Goal: Information Seeking & Learning: Learn about a topic

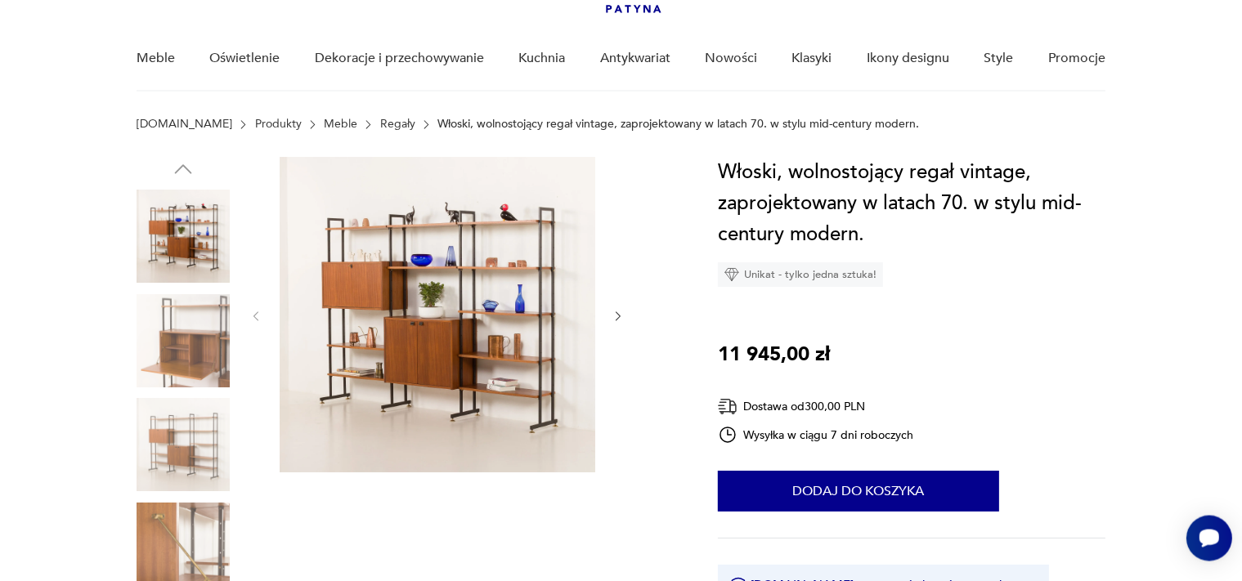
scroll to position [86, 0]
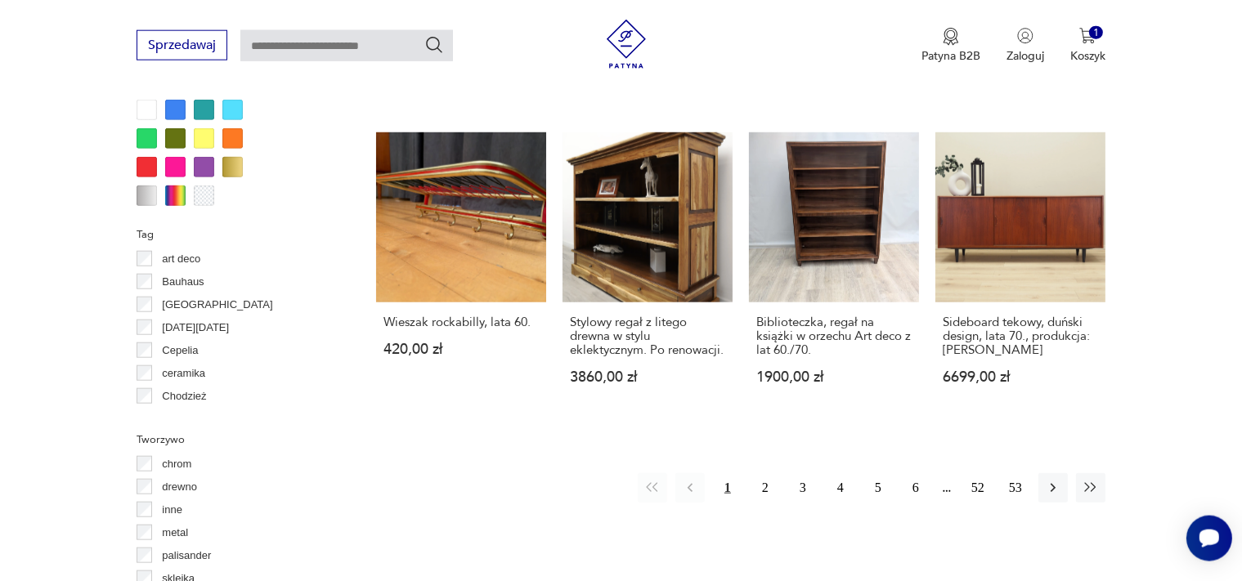
scroll to position [1663, 0]
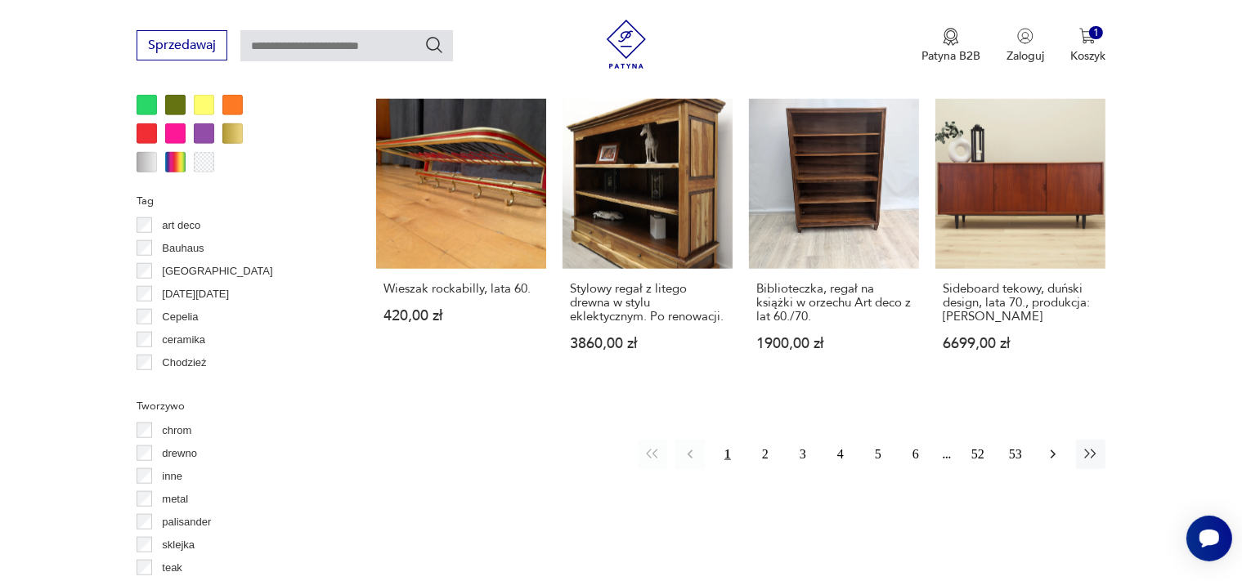
click at [1049, 446] on icon "button" at bounding box center [1053, 454] width 16 height 16
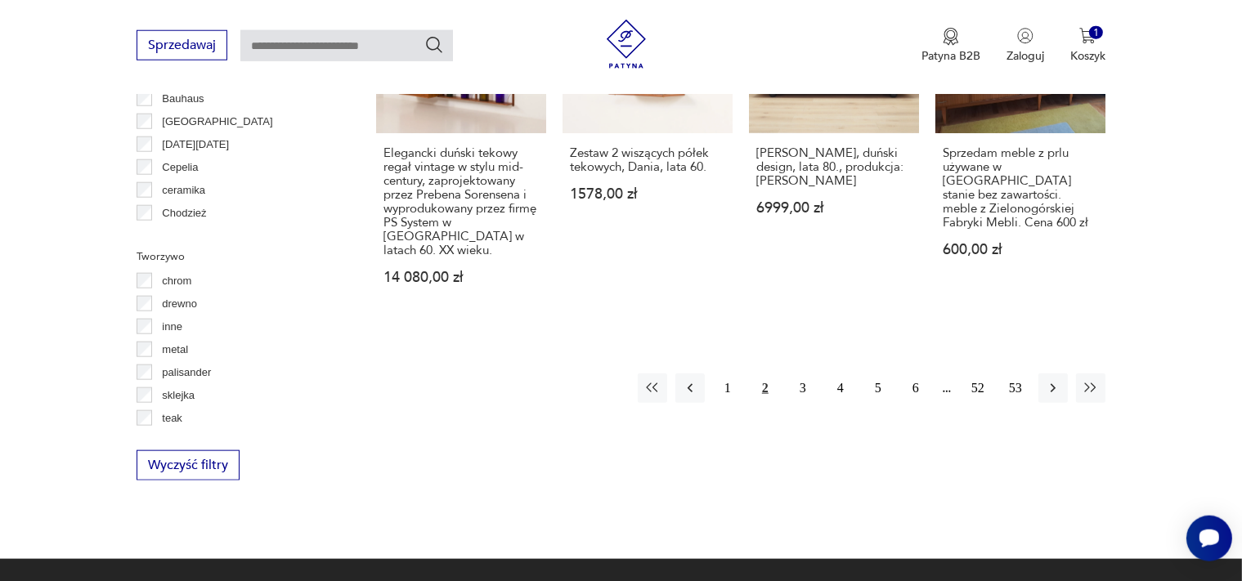
scroll to position [1814, 0]
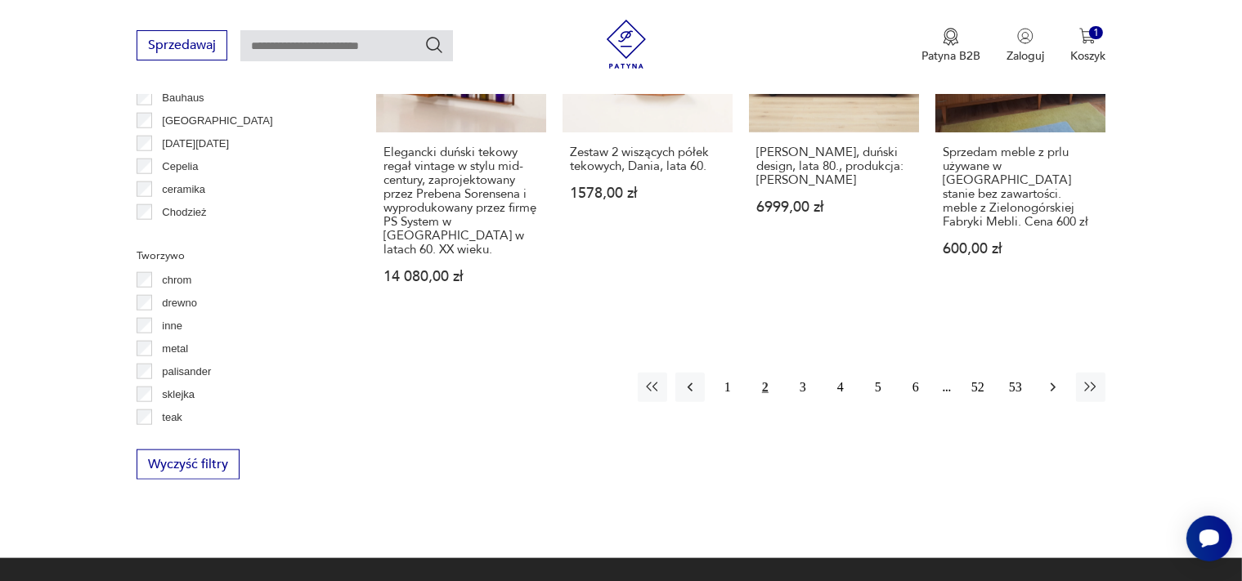
click at [1055, 379] on icon "button" at bounding box center [1053, 387] width 16 height 16
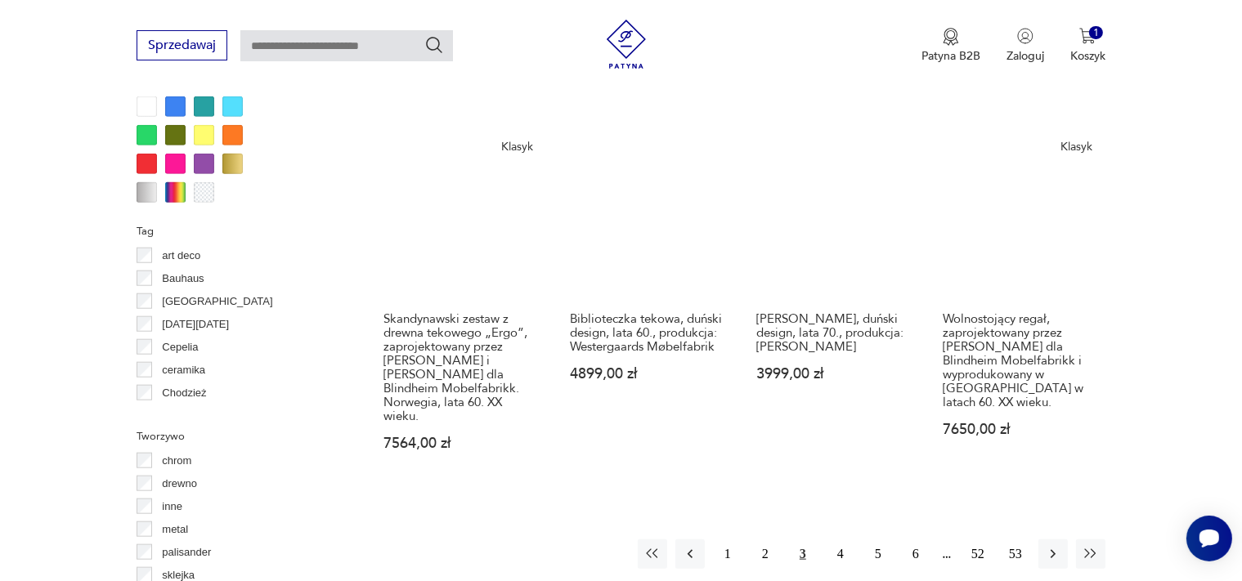
scroll to position [1641, 0]
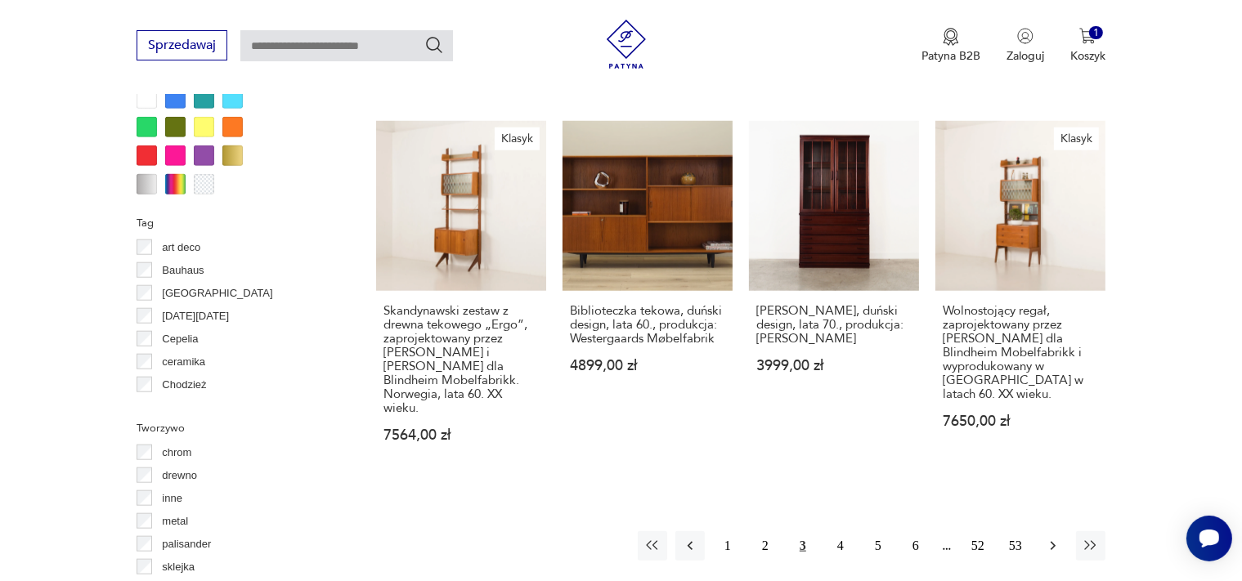
click at [1051, 538] on icon "button" at bounding box center [1053, 546] width 16 height 16
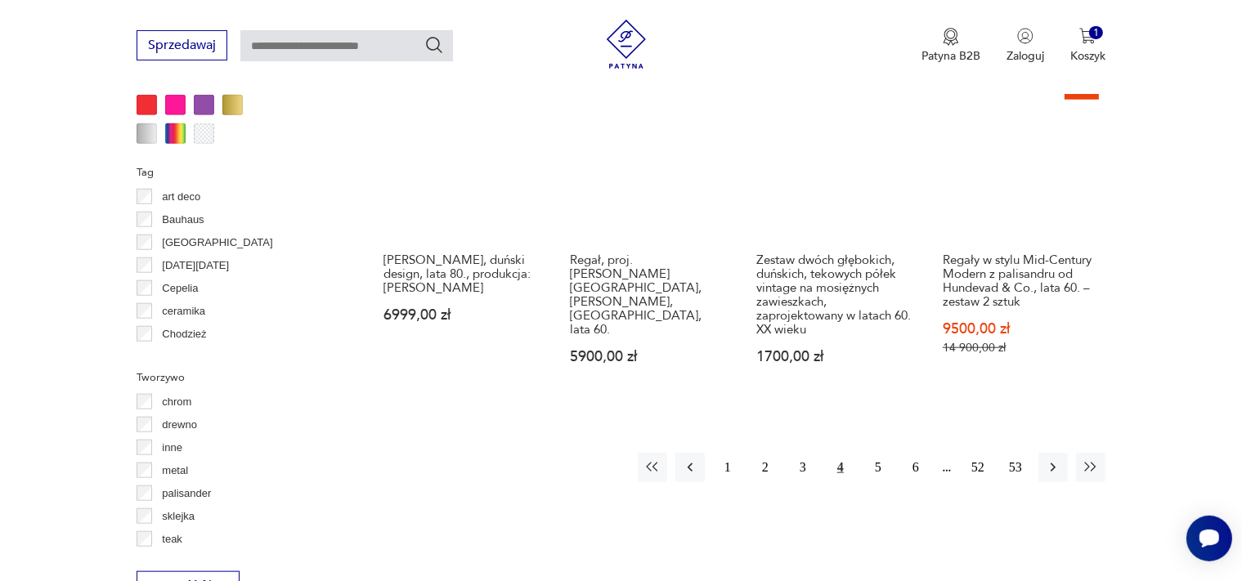
scroll to position [1728, 0]
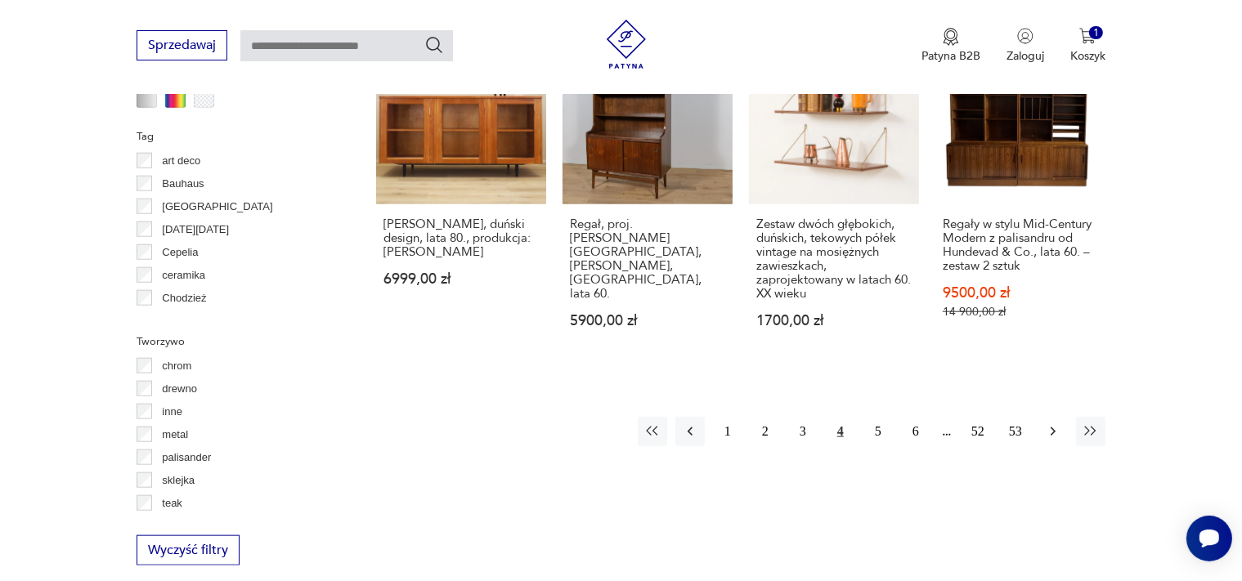
click at [1055, 423] on icon "button" at bounding box center [1053, 431] width 16 height 16
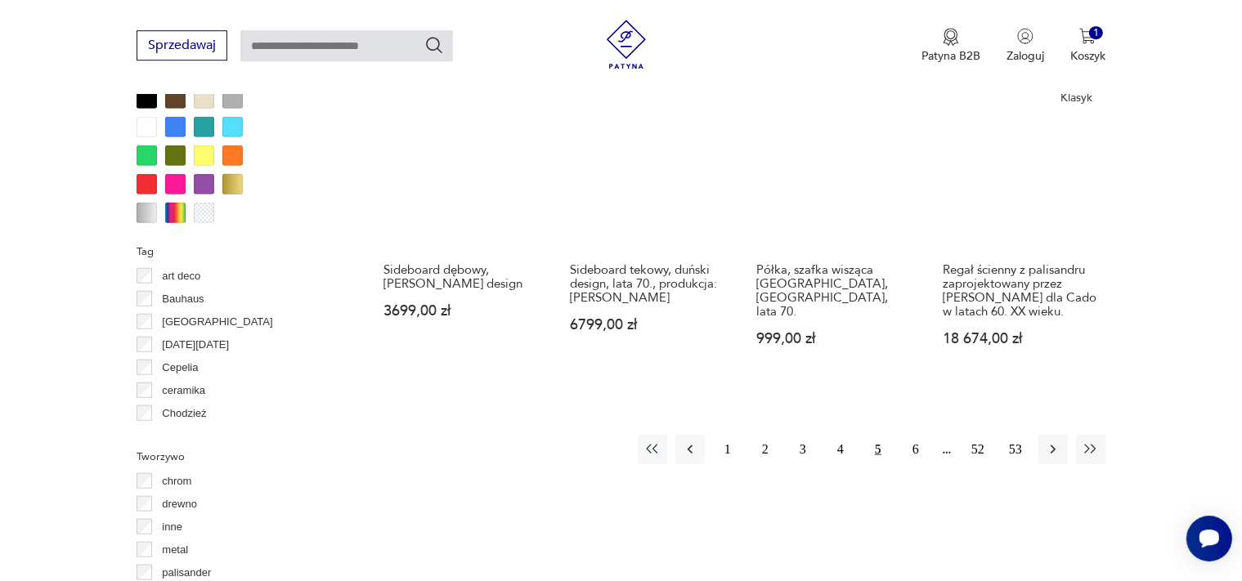
scroll to position [1641, 0]
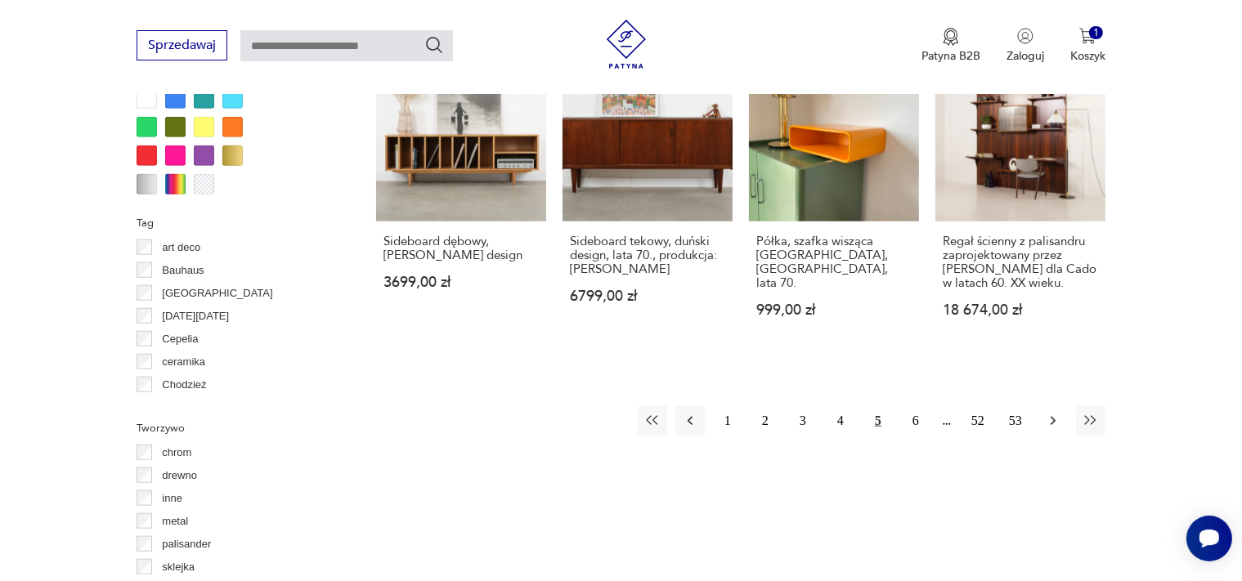
click at [1047, 418] on icon "button" at bounding box center [1053, 421] width 16 height 16
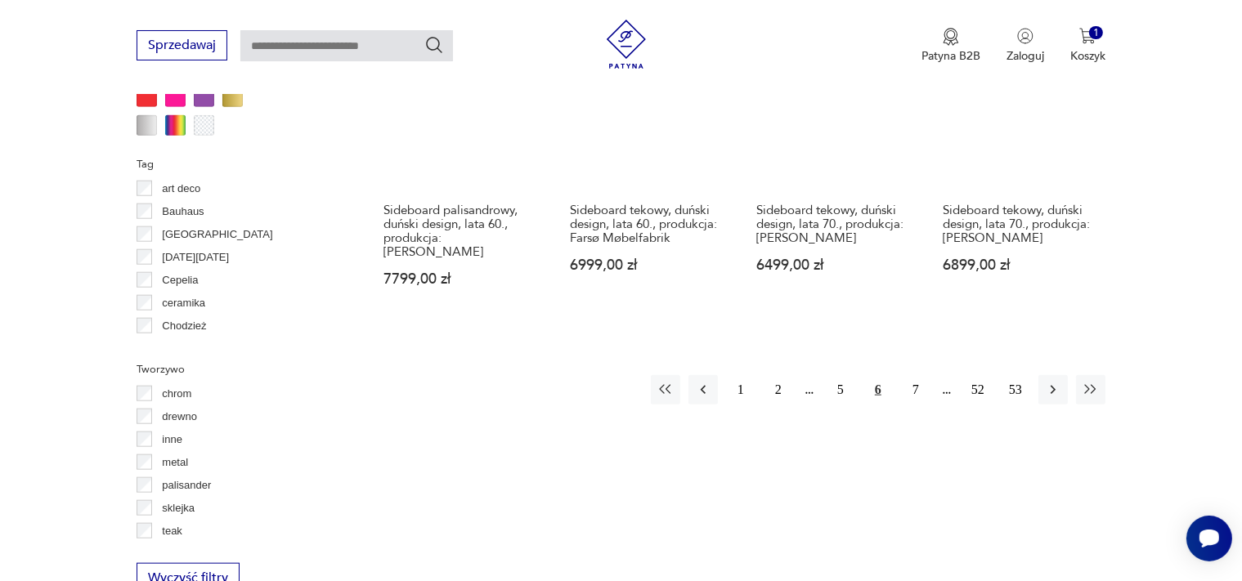
scroll to position [1728, 0]
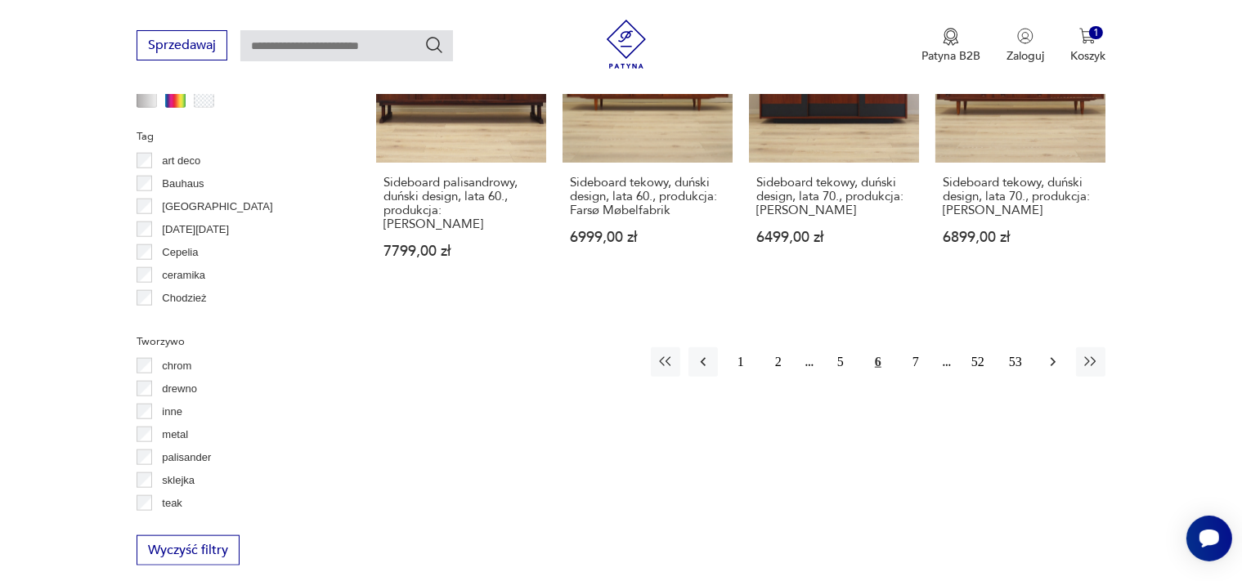
click at [1052, 354] on icon "button" at bounding box center [1053, 362] width 16 height 16
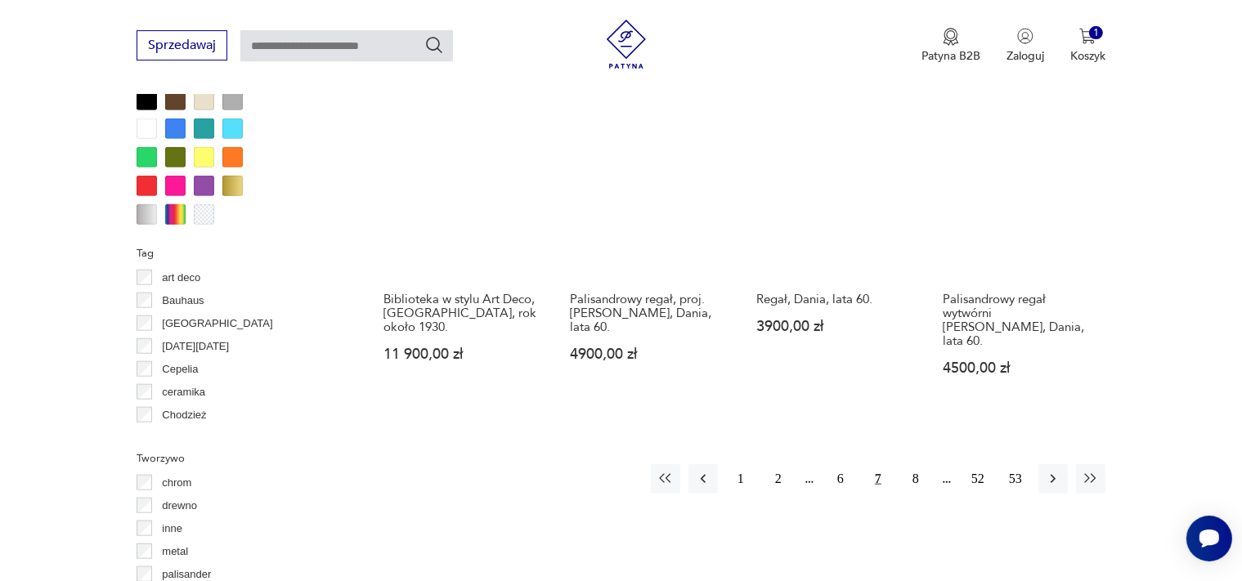
scroll to position [1641, 0]
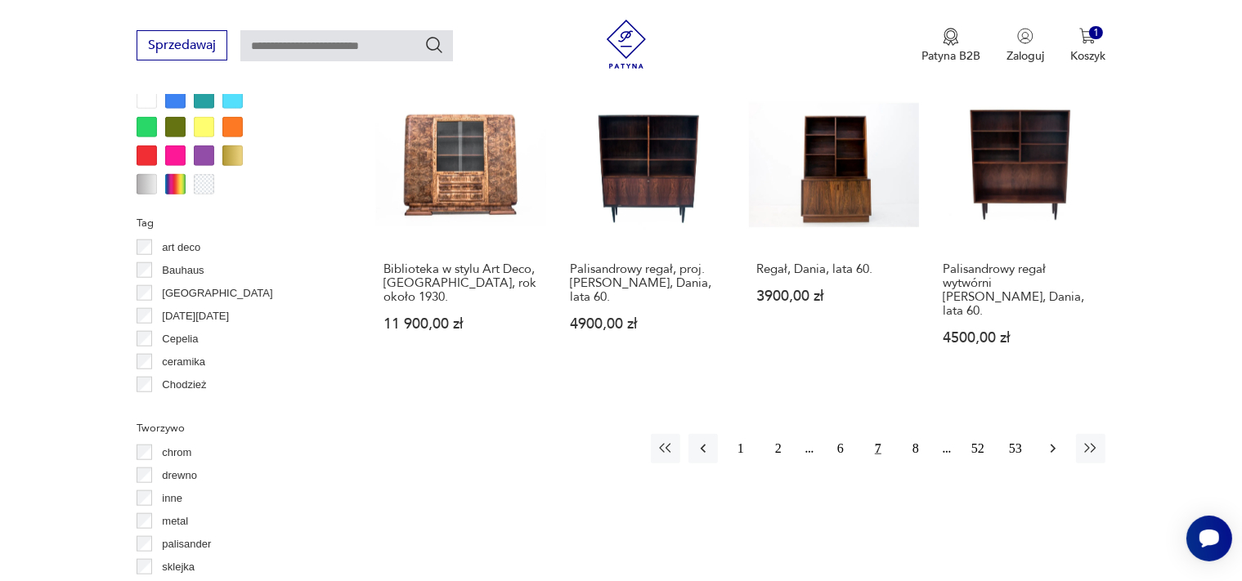
click at [1052, 445] on icon "button" at bounding box center [1052, 449] width 5 height 9
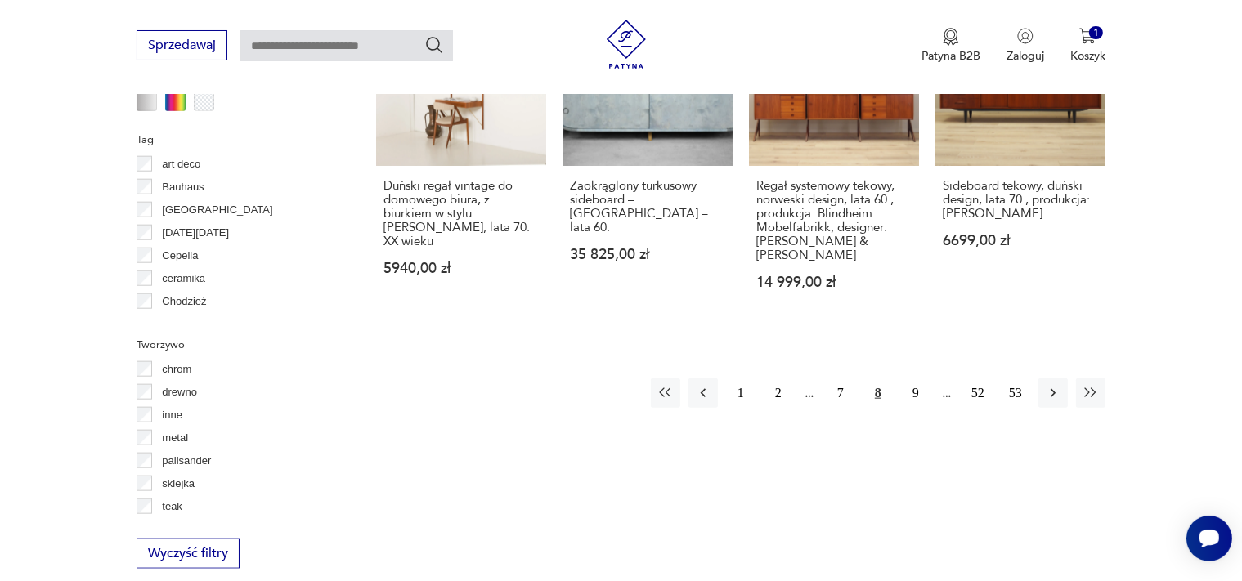
scroll to position [1728, 0]
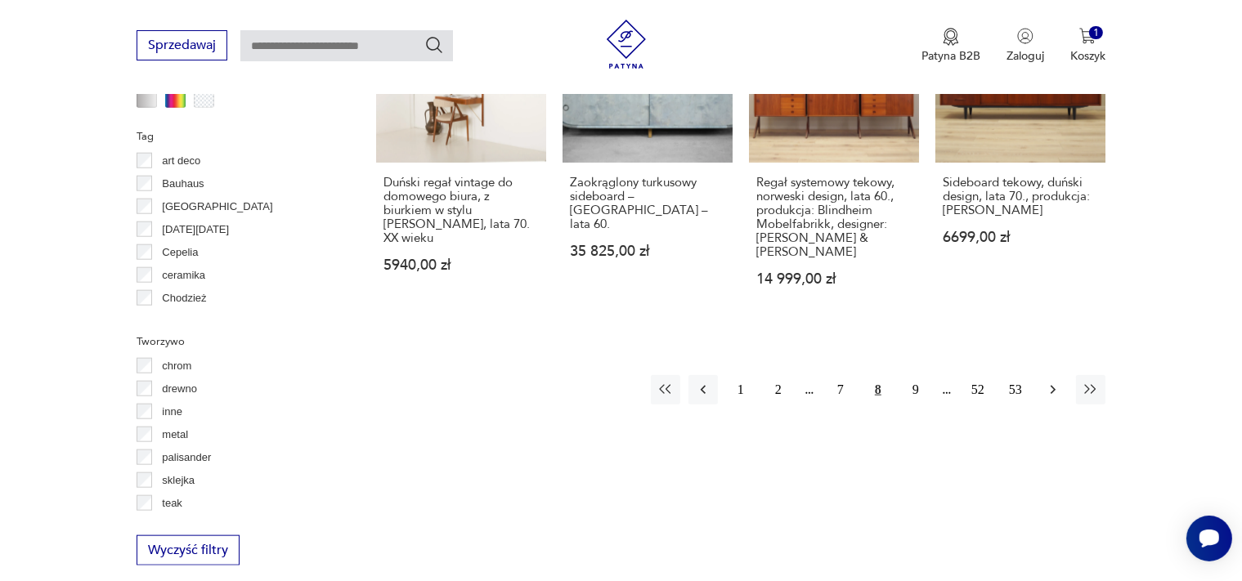
click at [1054, 386] on icon "button" at bounding box center [1052, 390] width 5 height 9
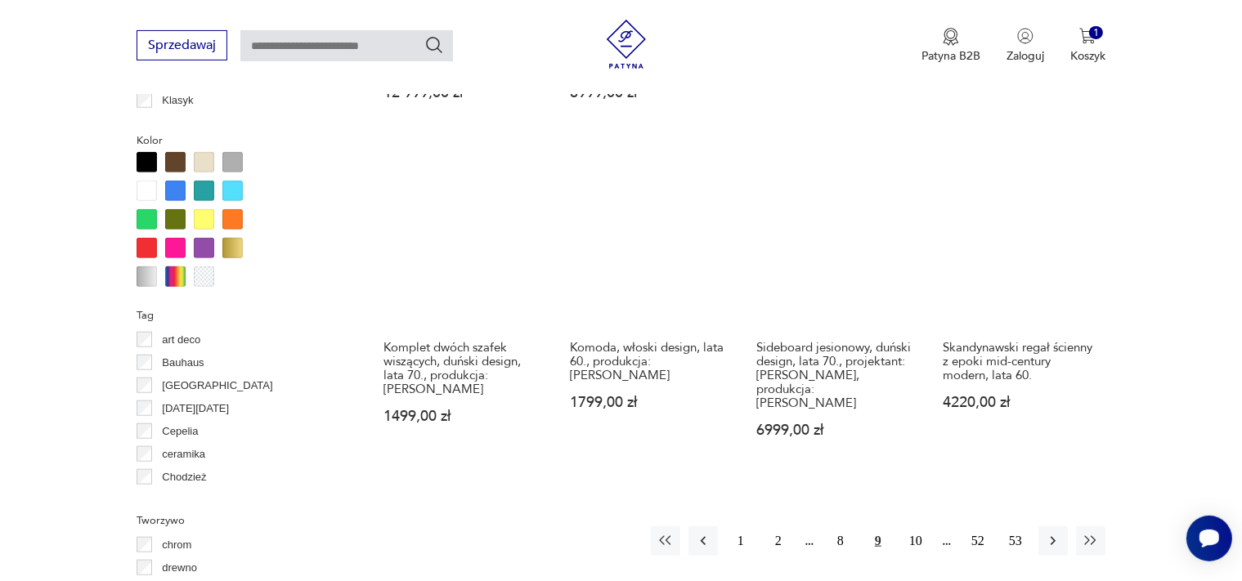
scroll to position [1728, 0]
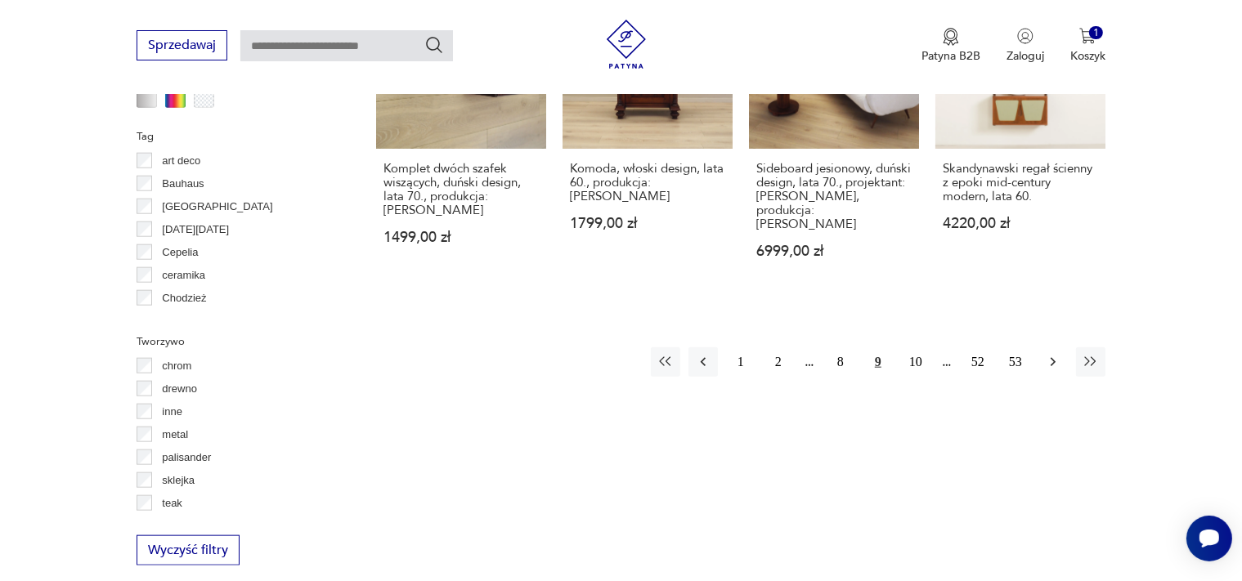
click at [1053, 354] on icon "button" at bounding box center [1053, 362] width 16 height 16
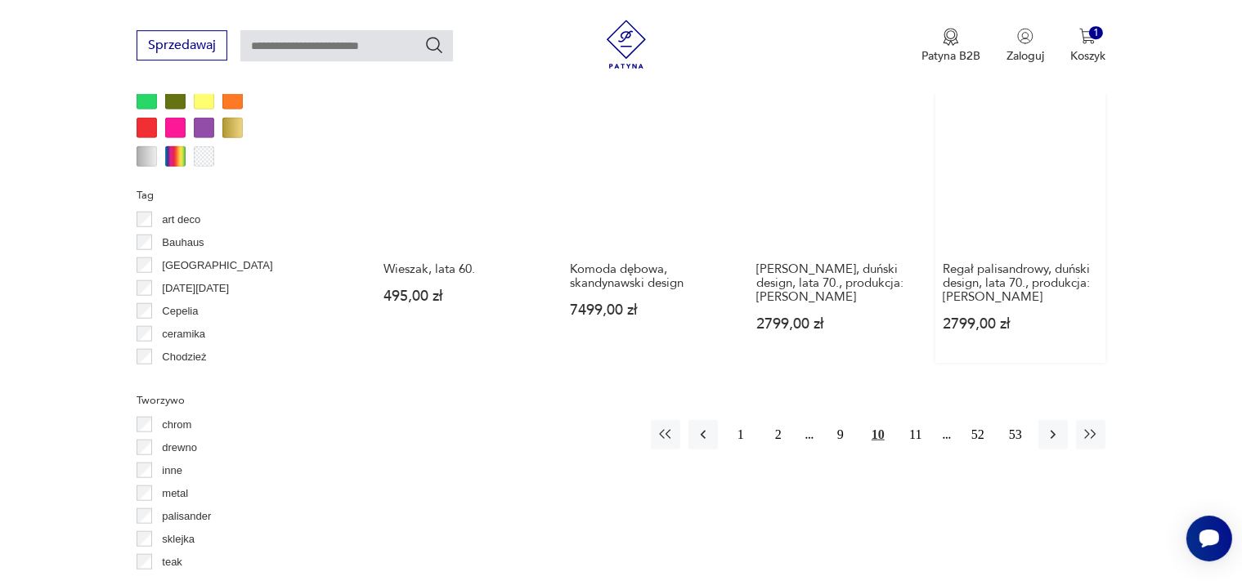
scroll to position [1814, 0]
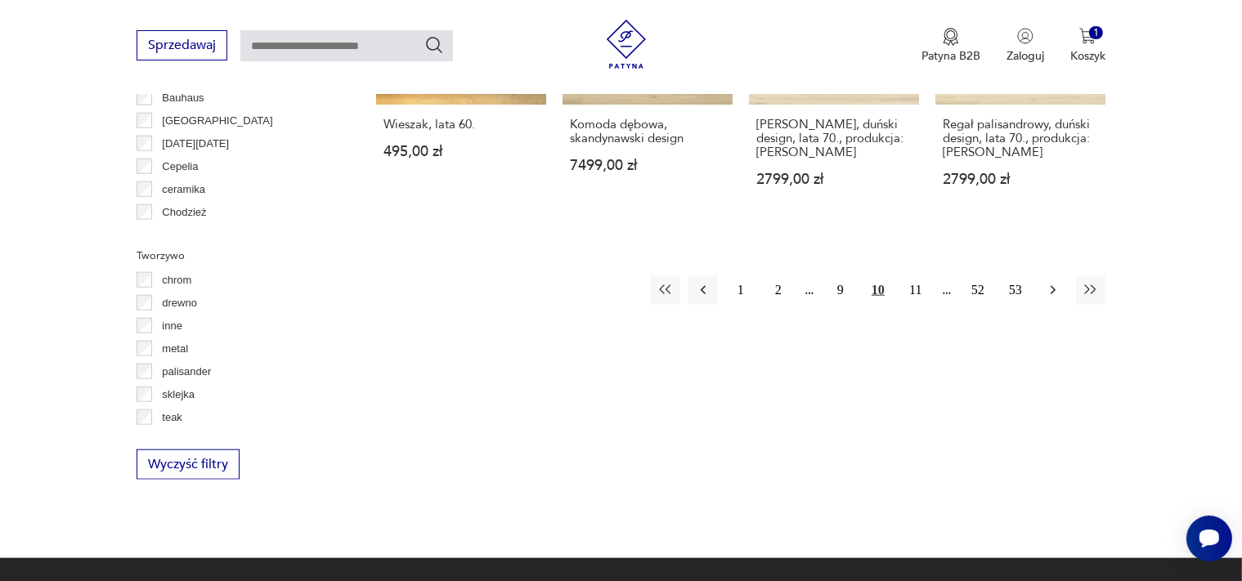
click at [1047, 282] on icon "button" at bounding box center [1053, 290] width 16 height 16
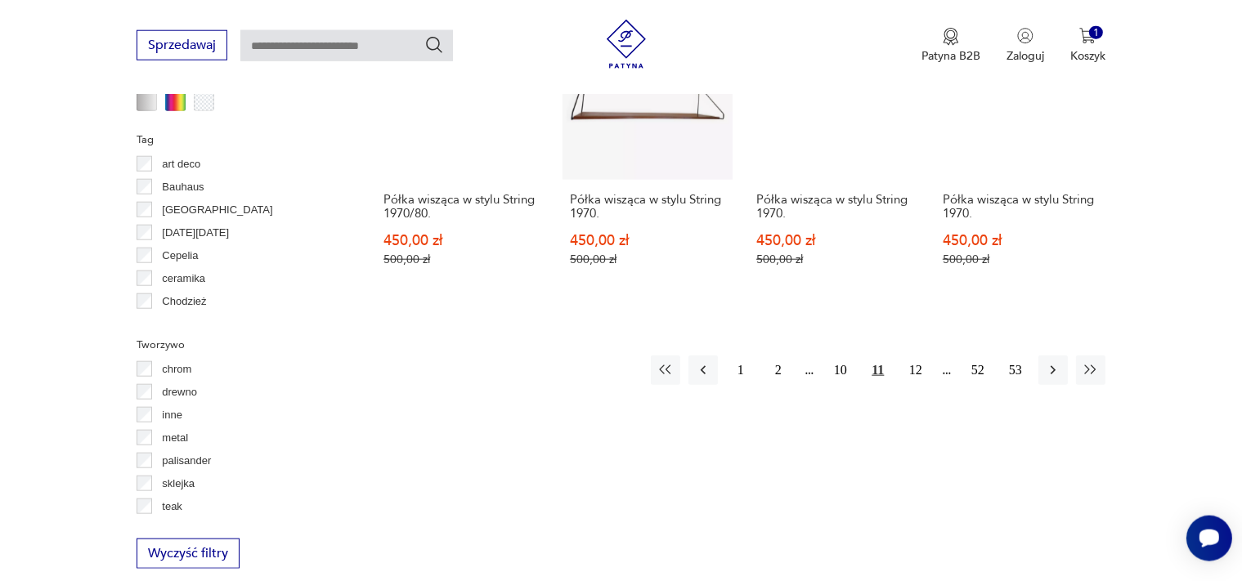
scroll to position [1814, 0]
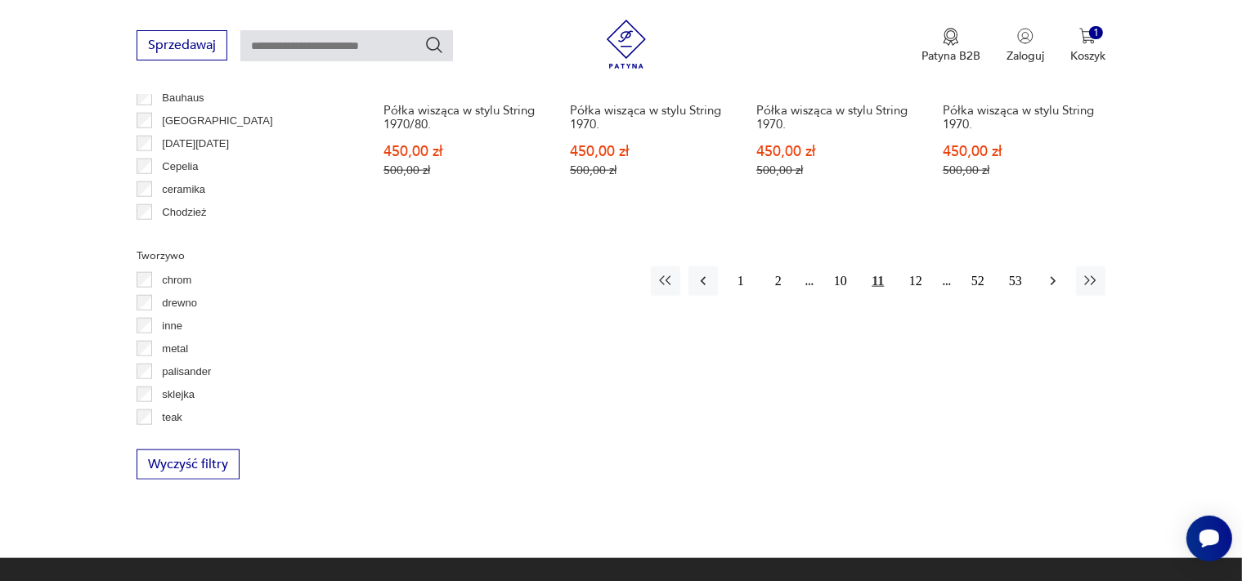
click at [1058, 273] on icon "button" at bounding box center [1053, 281] width 16 height 16
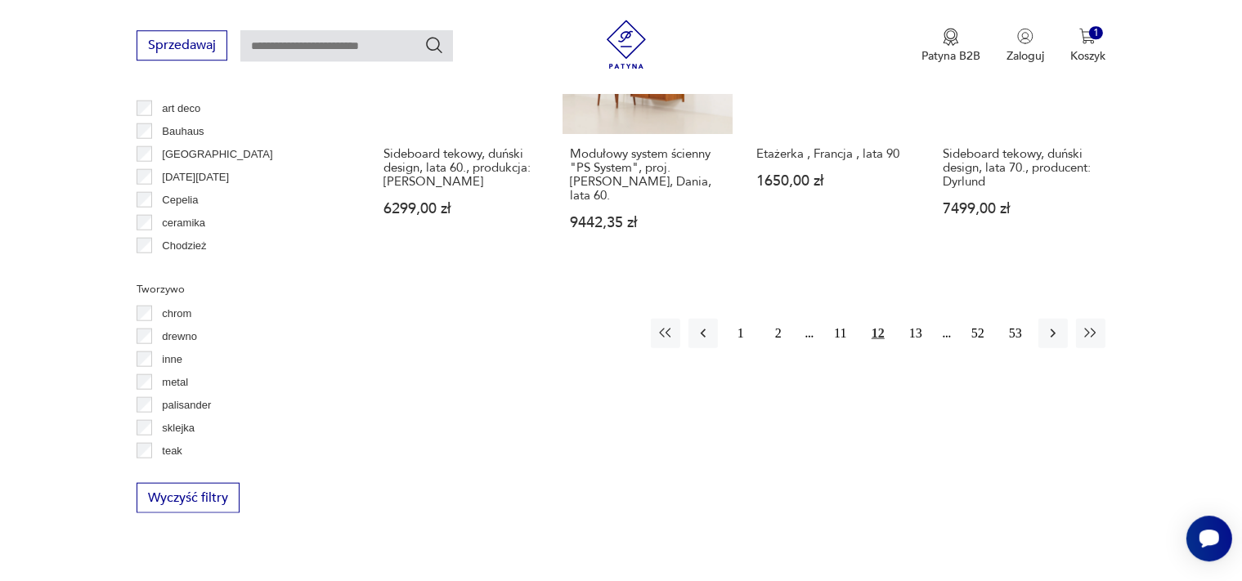
scroll to position [1814, 0]
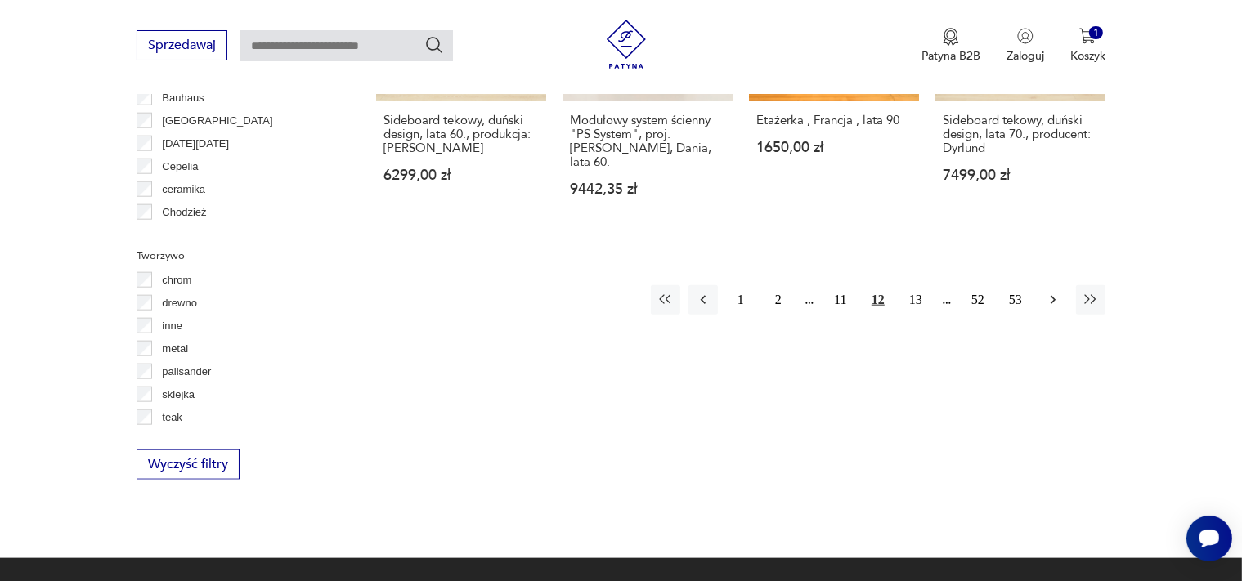
click at [1045, 292] on icon "button" at bounding box center [1053, 300] width 16 height 16
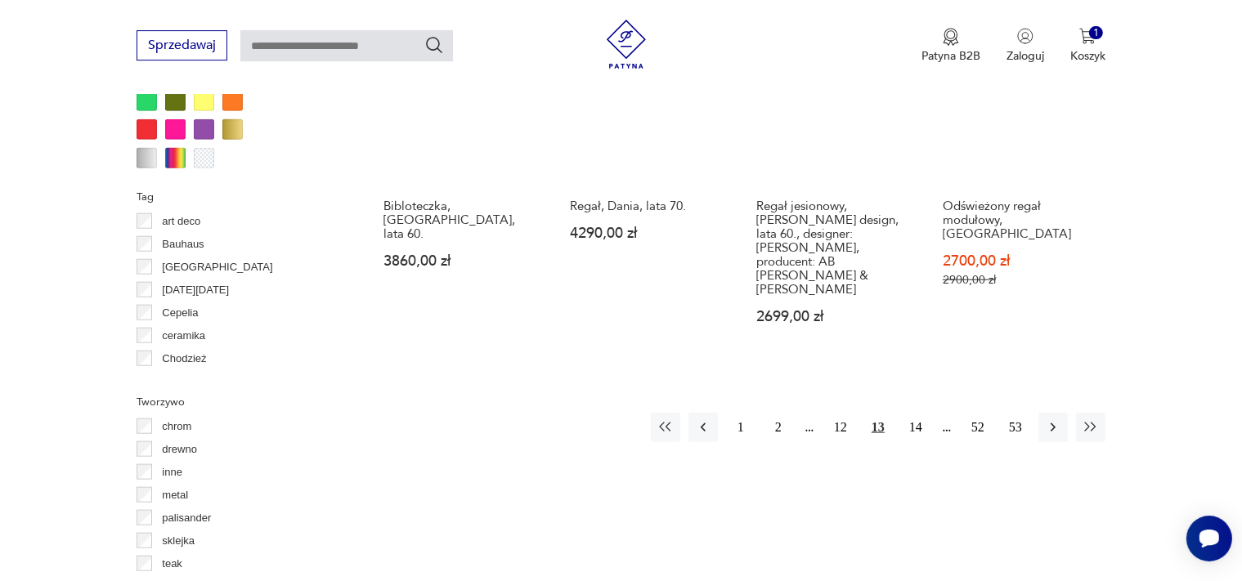
scroll to position [1728, 0]
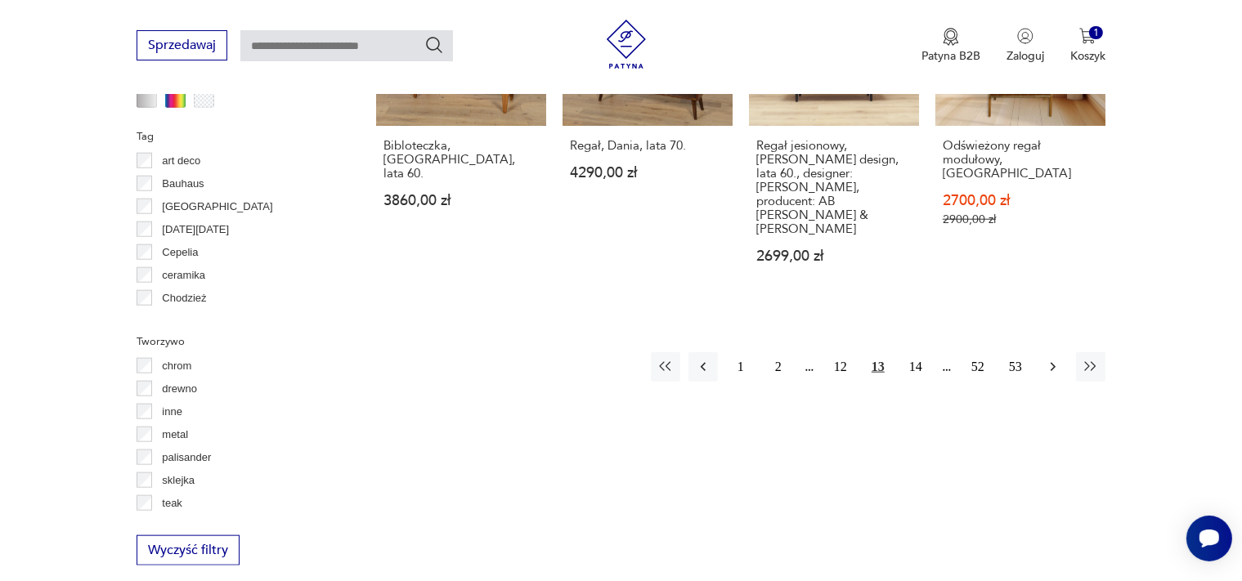
click at [1048, 359] on icon "button" at bounding box center [1053, 367] width 16 height 16
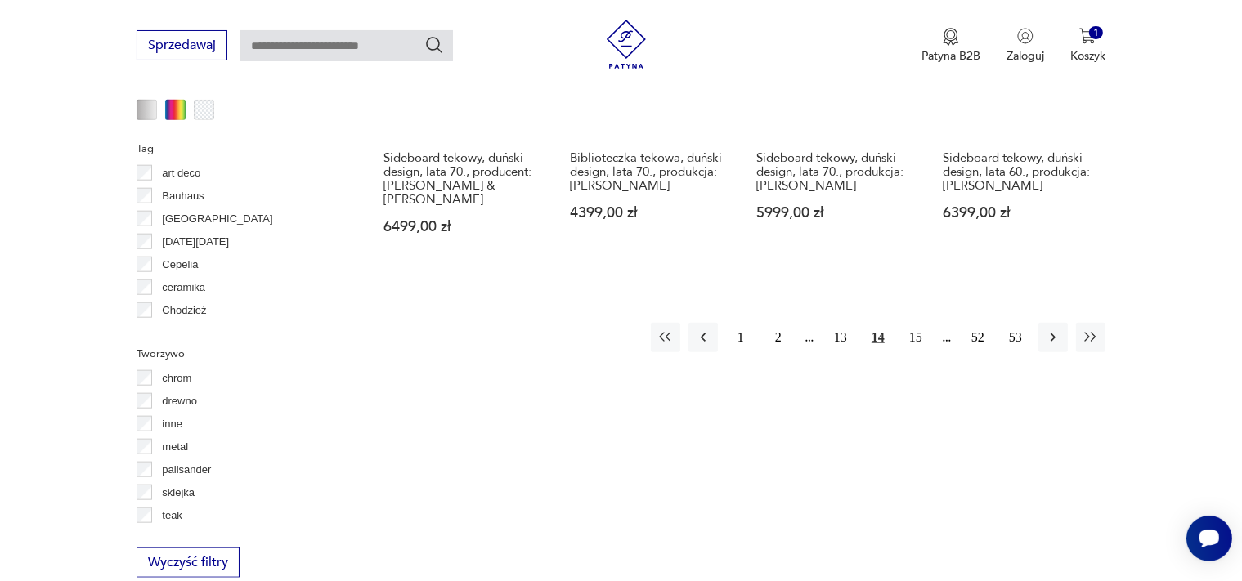
scroll to position [1728, 0]
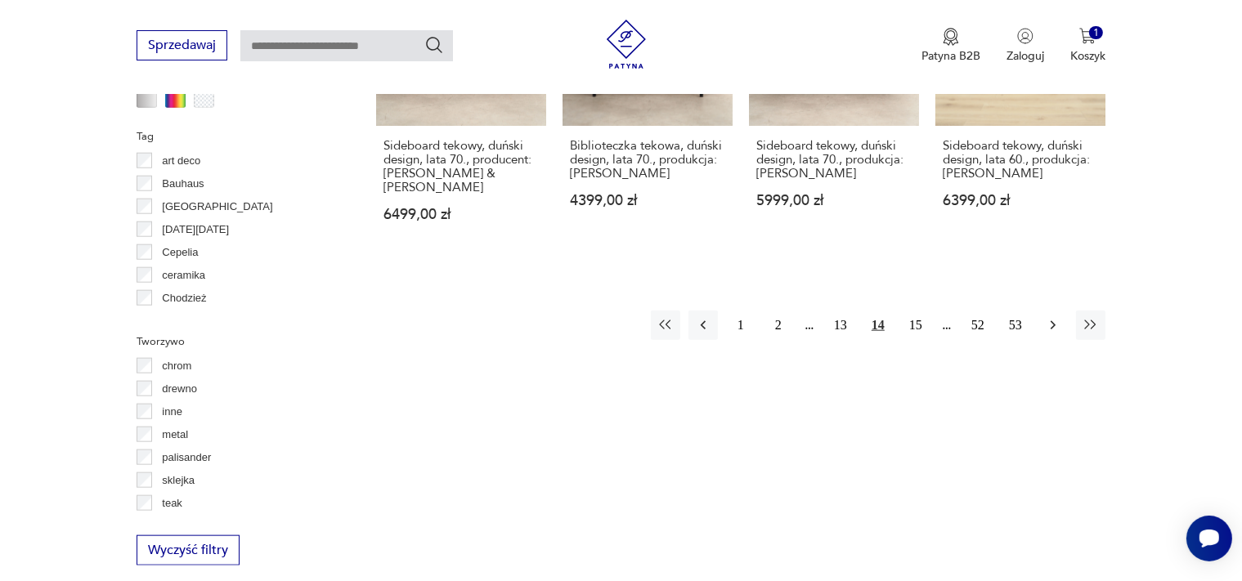
click at [1056, 318] on icon "button" at bounding box center [1053, 325] width 16 height 16
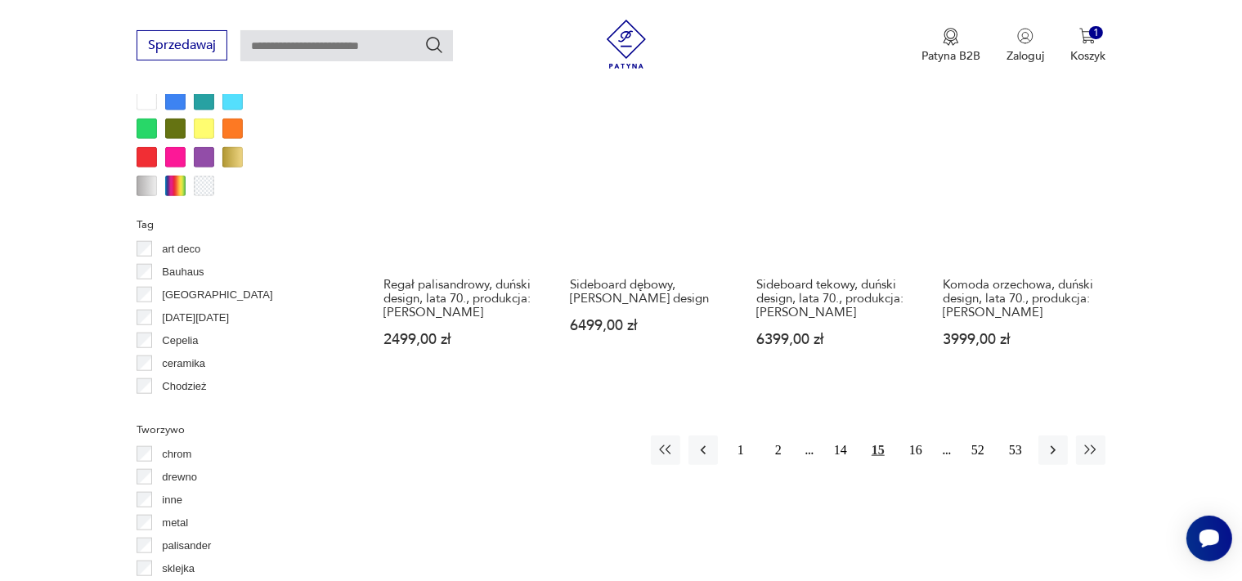
scroll to position [1641, 0]
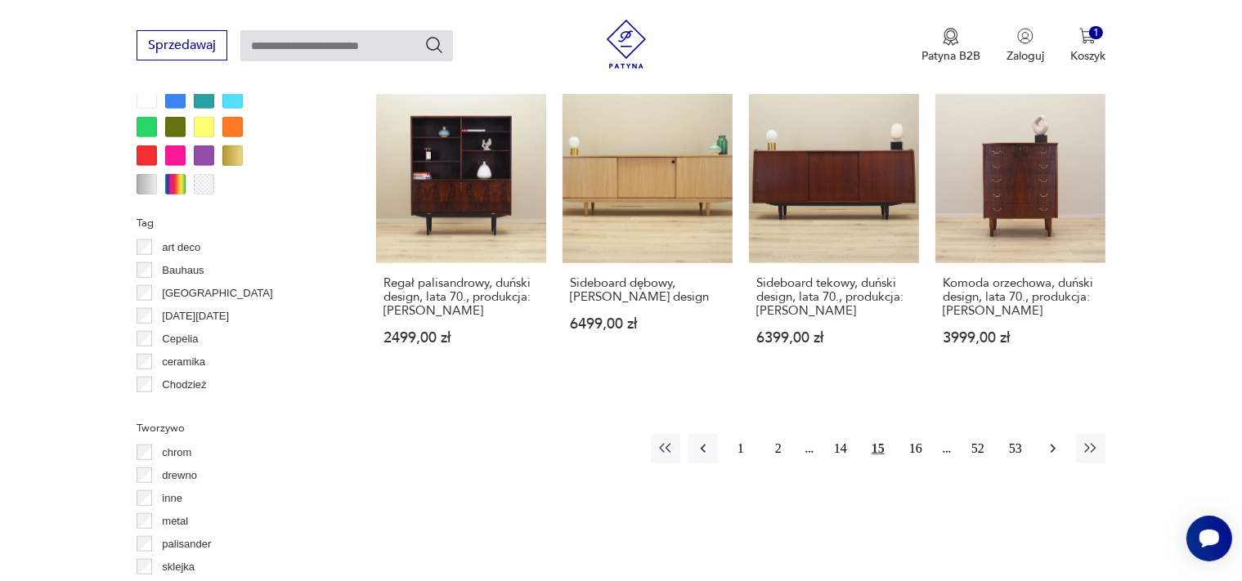
click at [1055, 441] on icon "button" at bounding box center [1053, 449] width 16 height 16
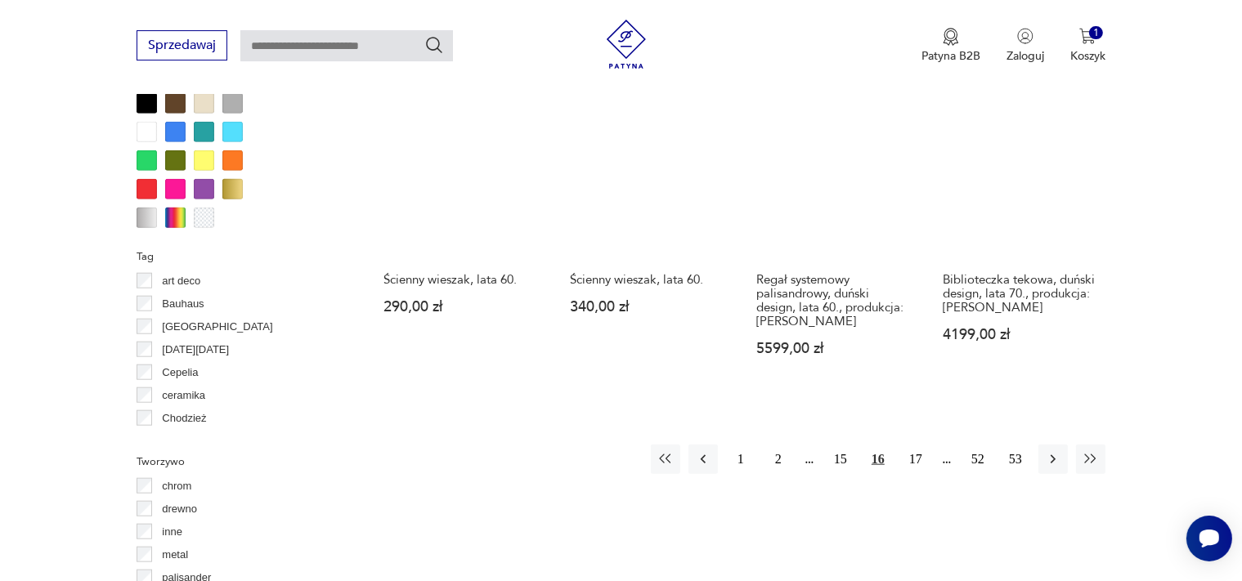
scroll to position [1641, 0]
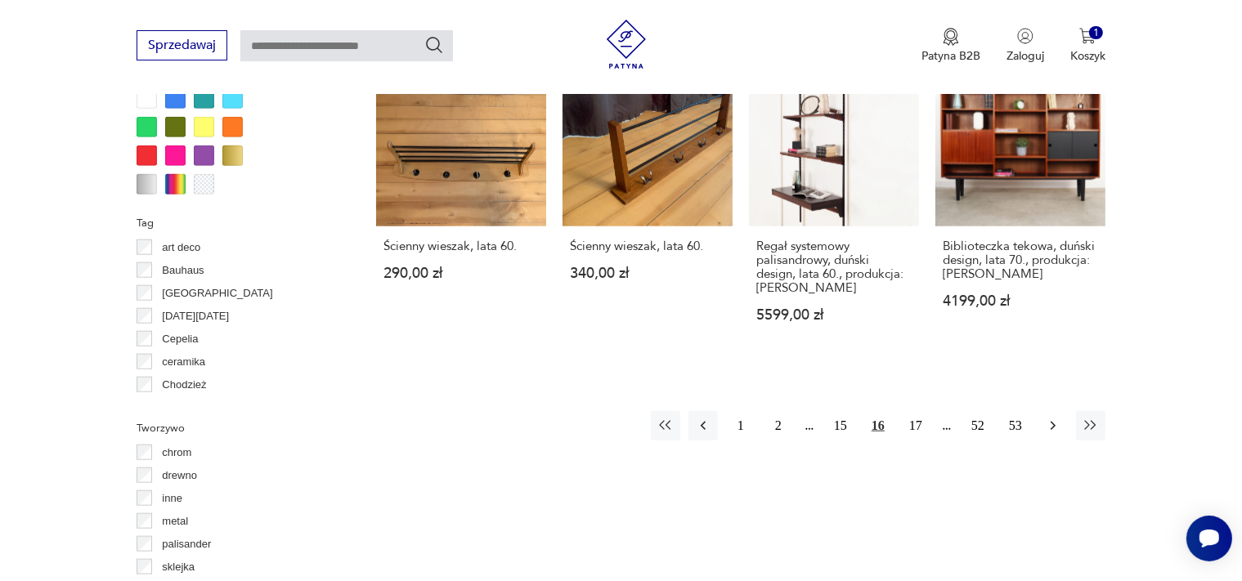
click at [1053, 418] on icon "button" at bounding box center [1053, 426] width 16 height 16
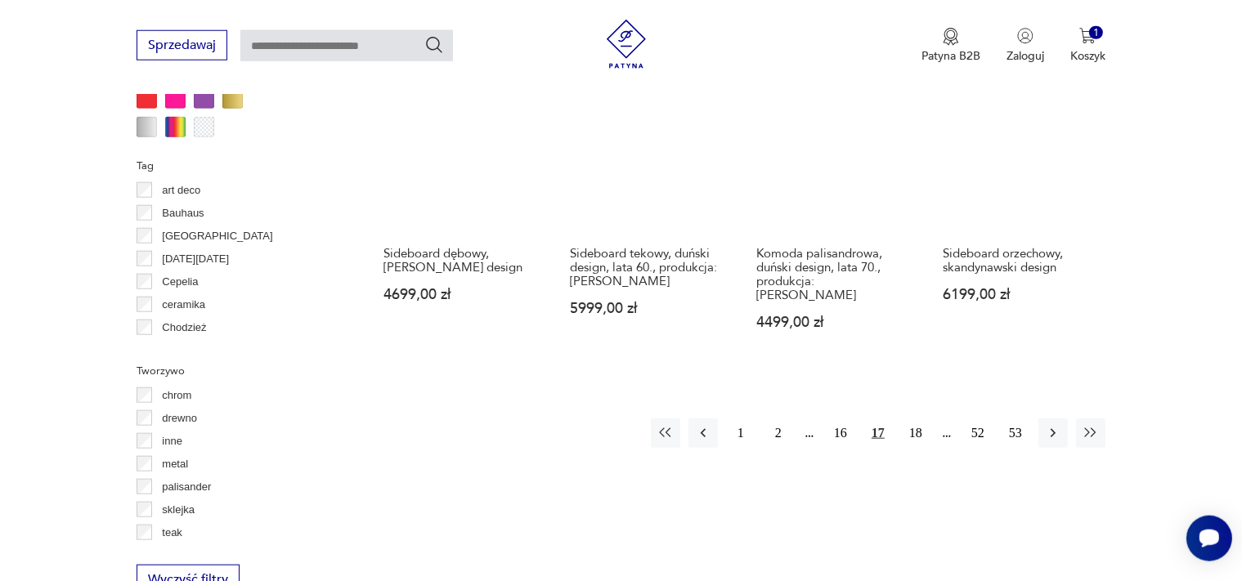
scroll to position [1728, 0]
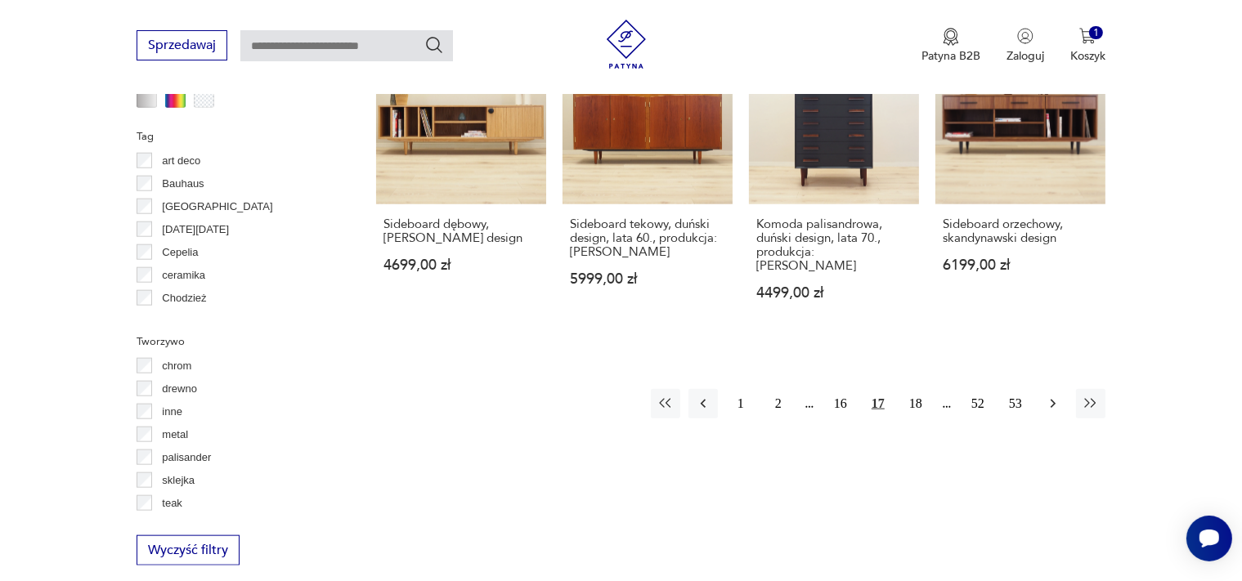
click at [1050, 396] on icon "button" at bounding box center [1053, 404] width 16 height 16
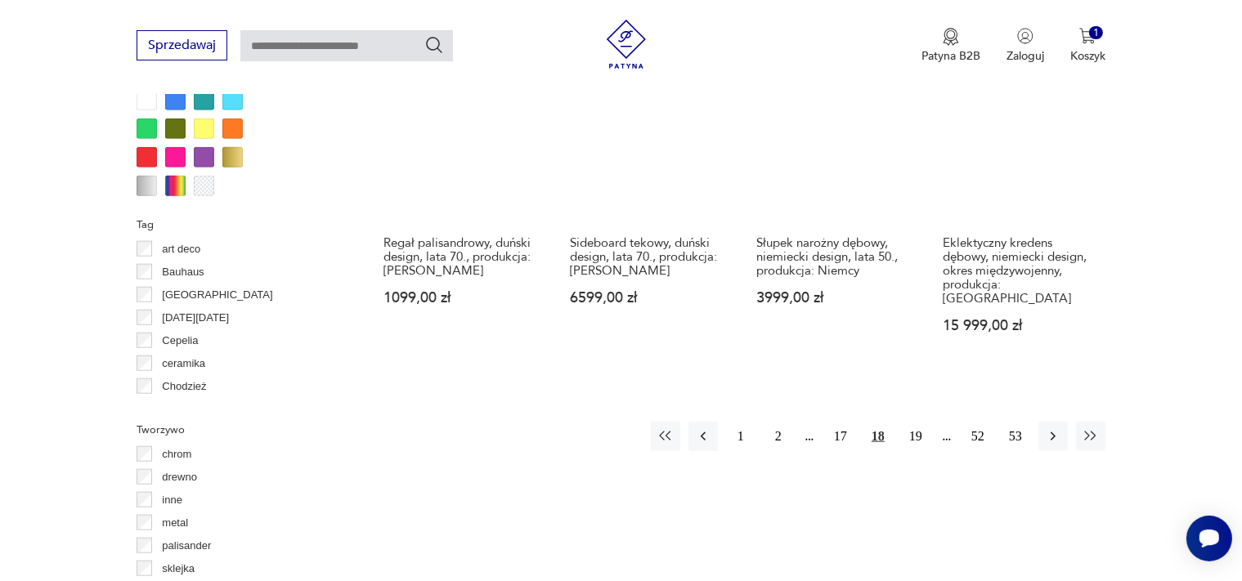
scroll to position [1555, 0]
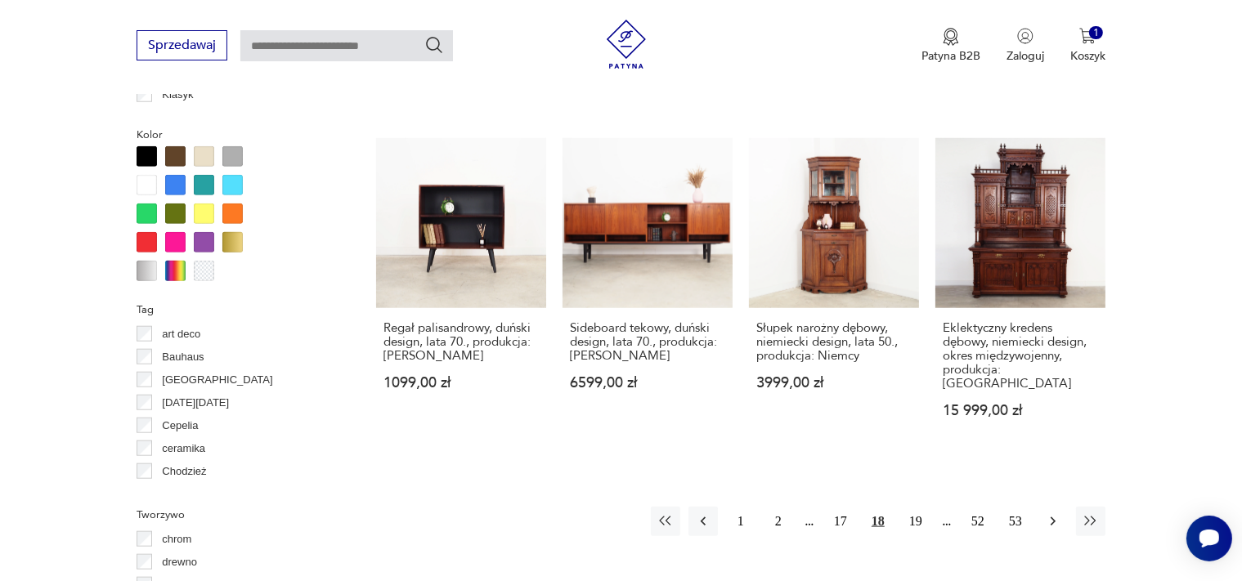
click at [1058, 513] on icon "button" at bounding box center [1053, 521] width 16 height 16
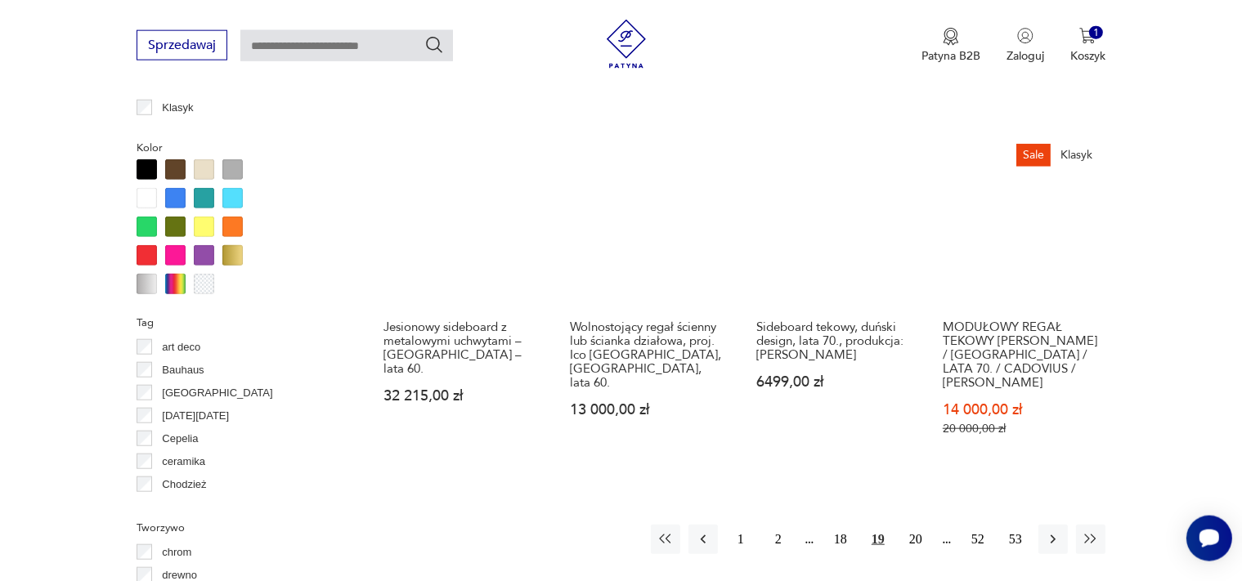
scroll to position [1555, 0]
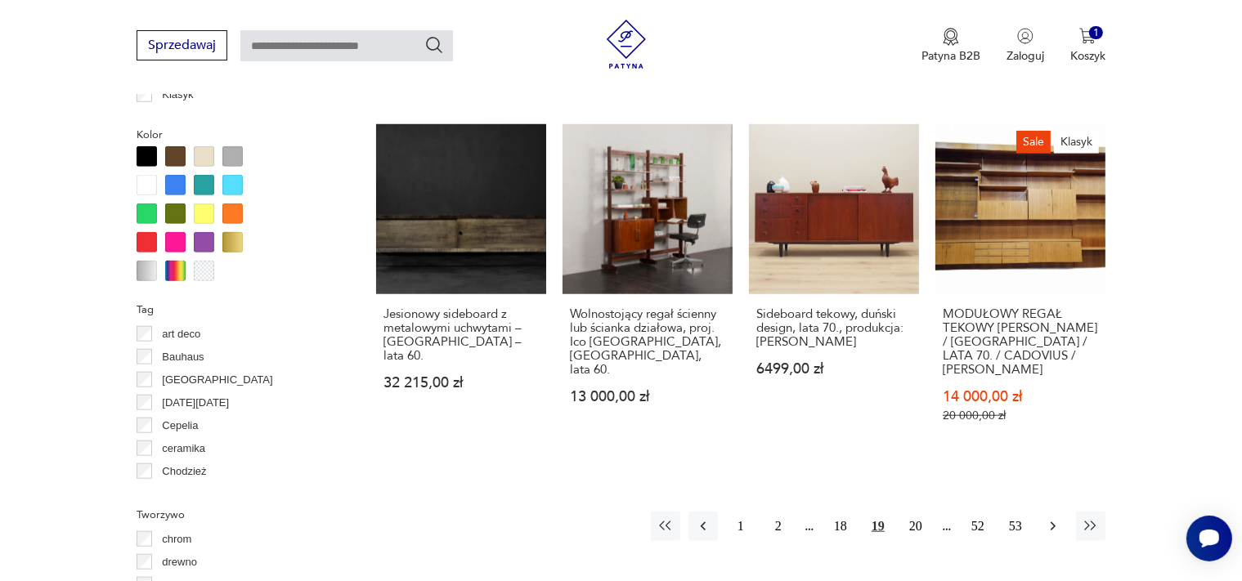
click at [1051, 518] on icon "button" at bounding box center [1053, 526] width 16 height 16
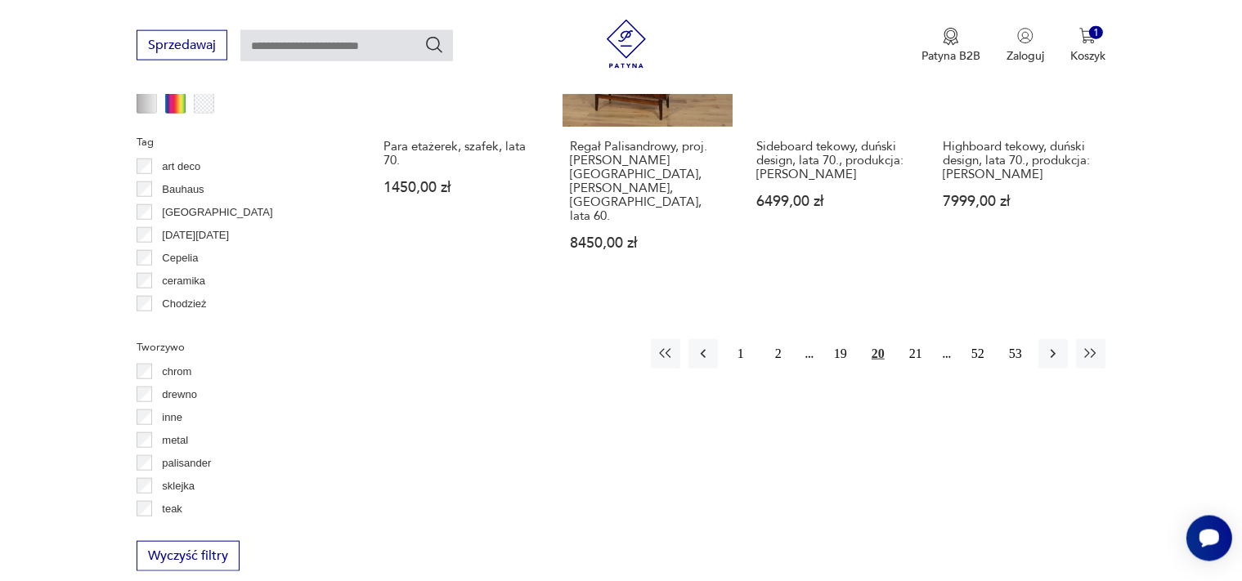
scroll to position [1728, 0]
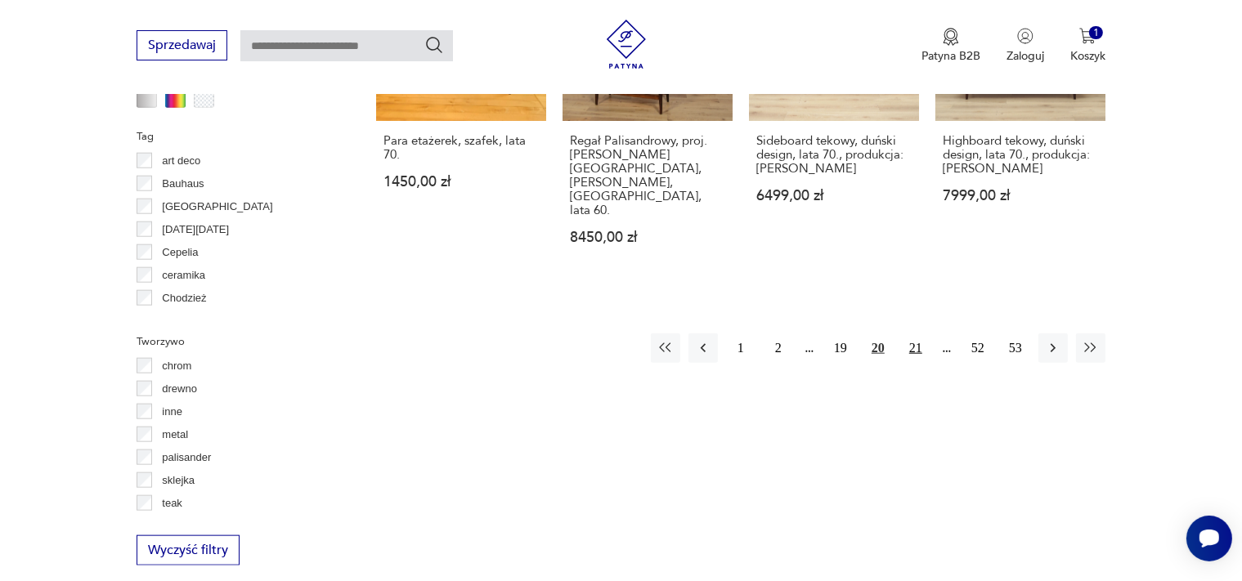
click at [920, 333] on button "21" at bounding box center [915, 347] width 29 height 29
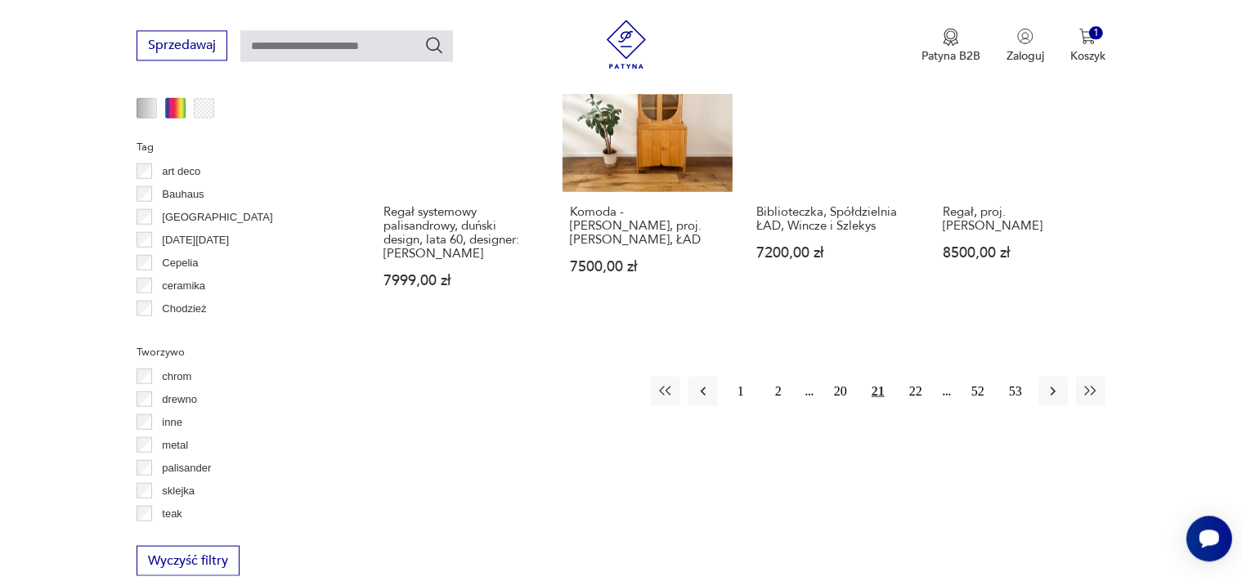
scroll to position [1728, 0]
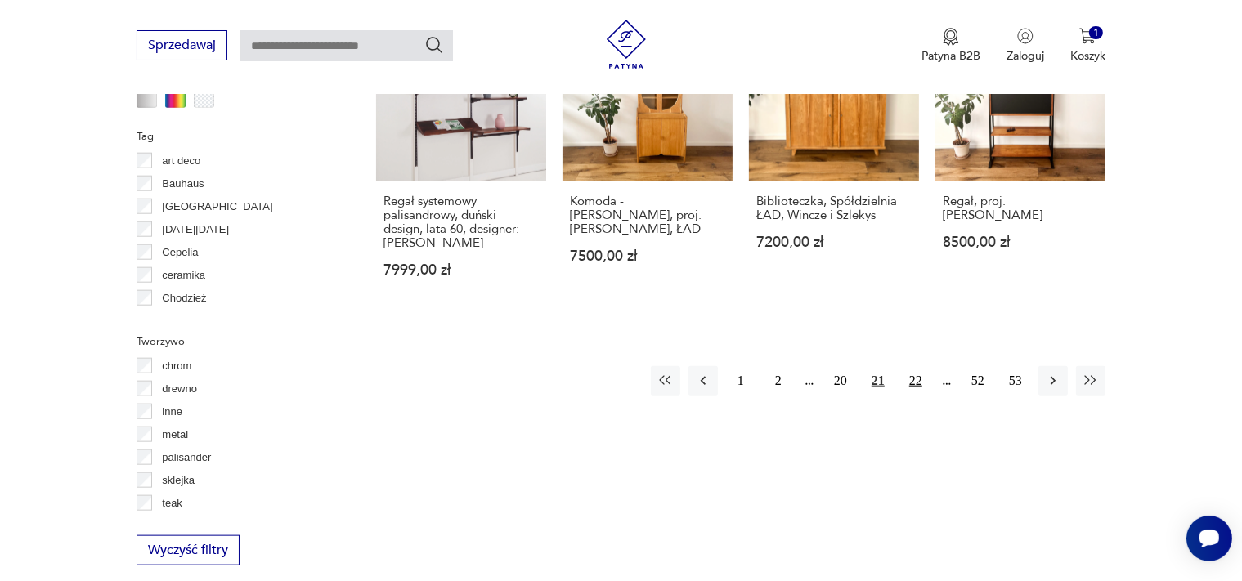
click at [917, 366] on button "22" at bounding box center [915, 380] width 29 height 29
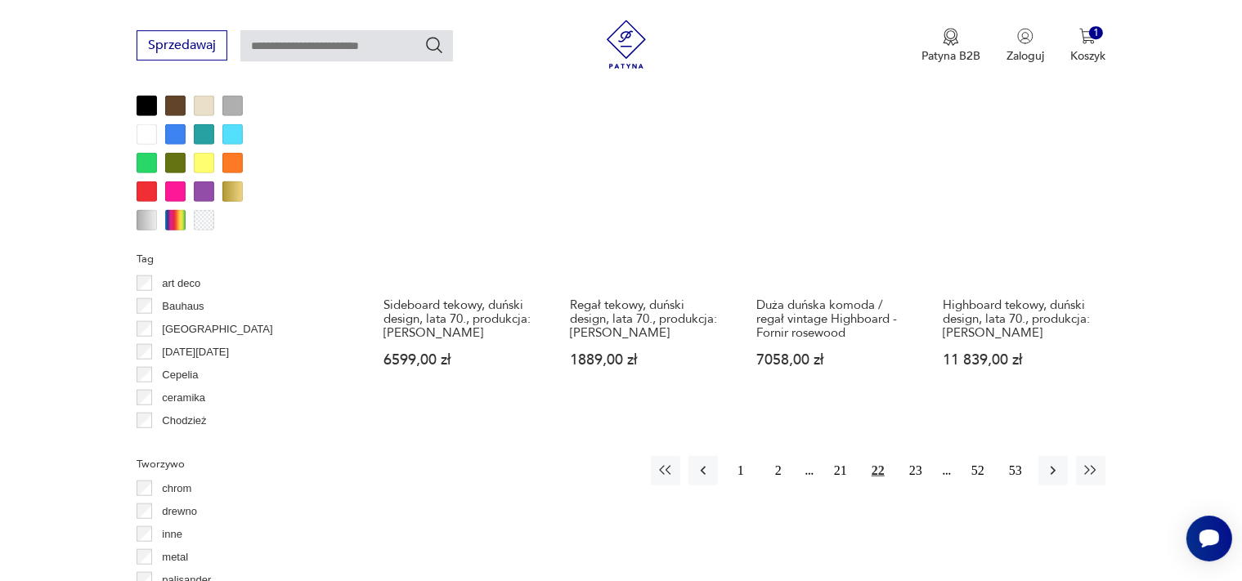
scroll to position [1641, 0]
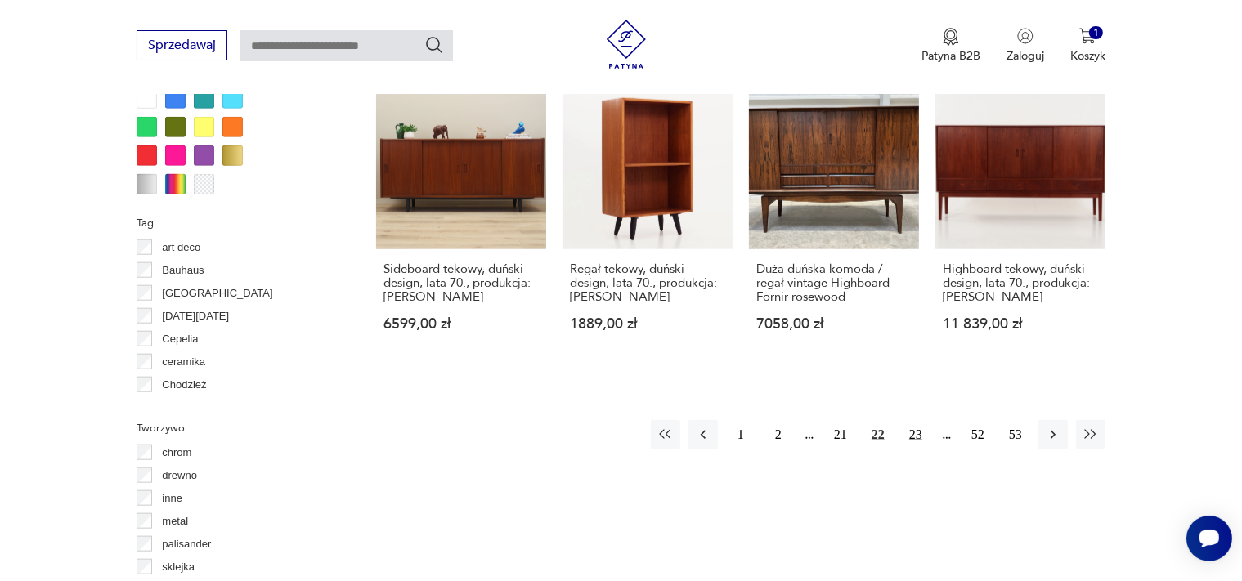
click at [917, 420] on button "23" at bounding box center [915, 434] width 29 height 29
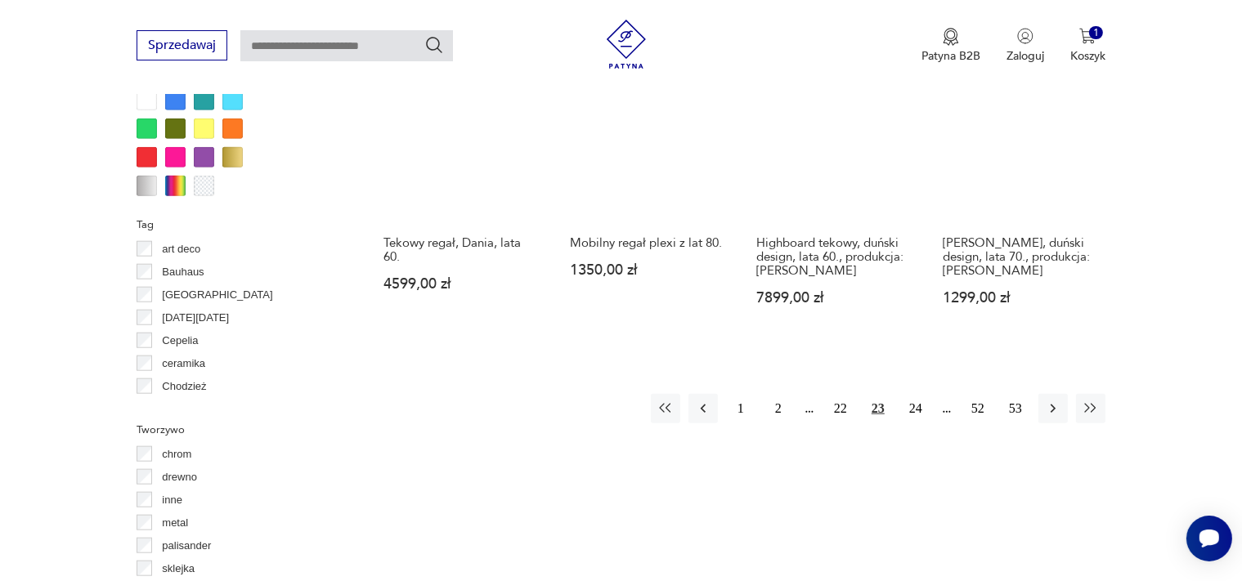
scroll to position [1641, 0]
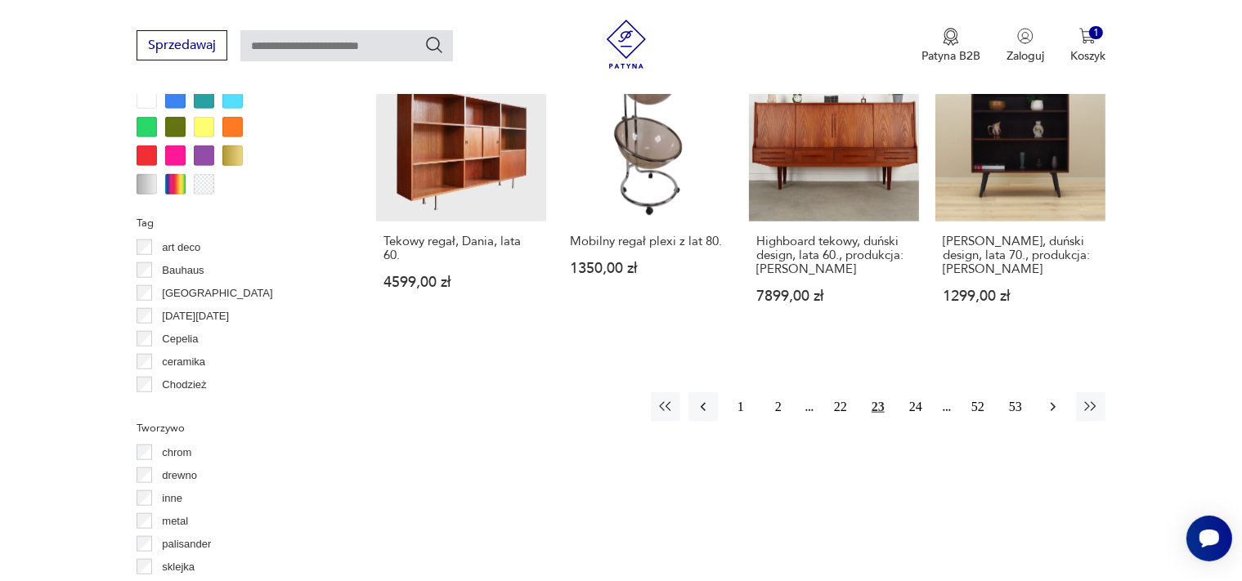
drag, startPoint x: 1049, startPoint y: 379, endPoint x: 1059, endPoint y: 376, distance: 10.3
click at [1052, 399] on icon "button" at bounding box center [1053, 407] width 16 height 16
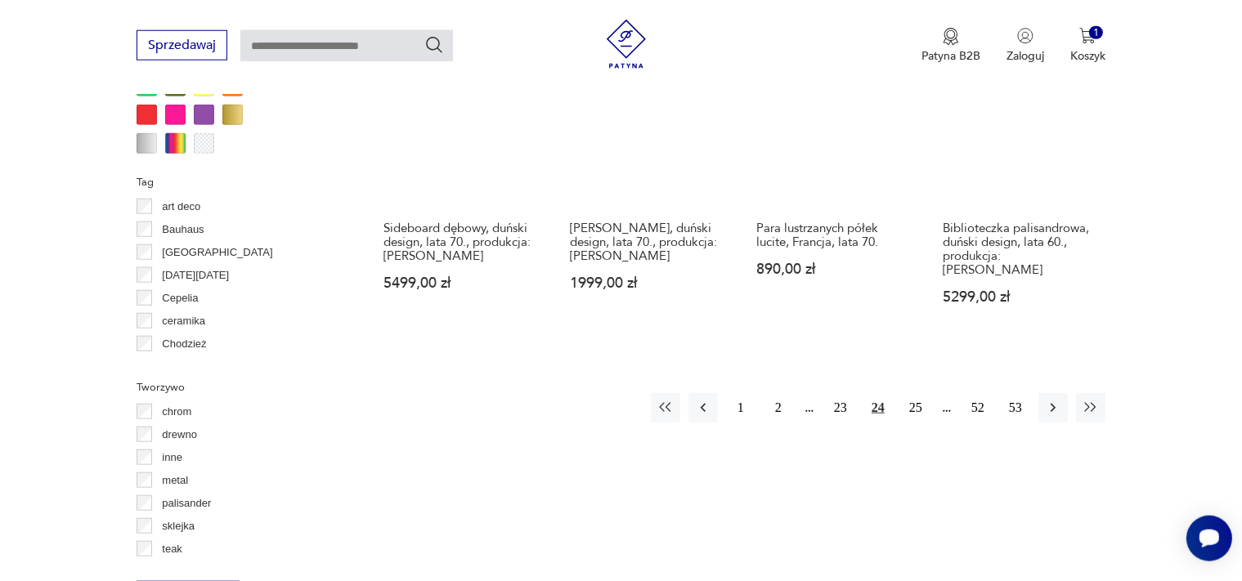
scroll to position [1728, 0]
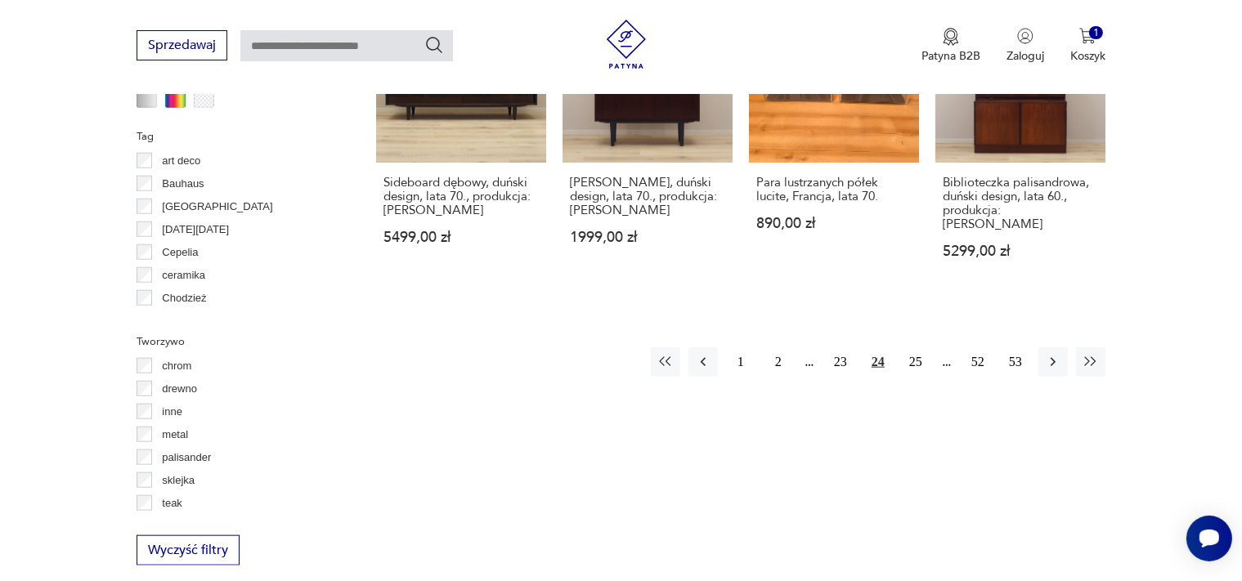
drag, startPoint x: 1054, startPoint y: 321, endPoint x: 1038, endPoint y: 322, distance: 16.4
click at [1054, 354] on icon "button" at bounding box center [1053, 362] width 16 height 16
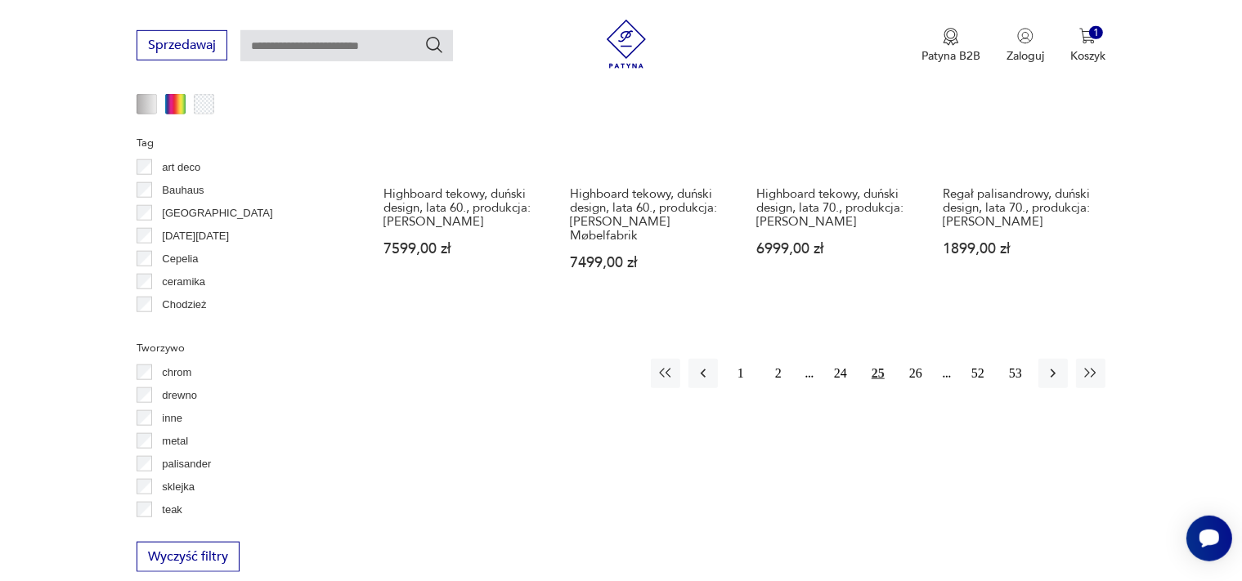
scroll to position [1728, 0]
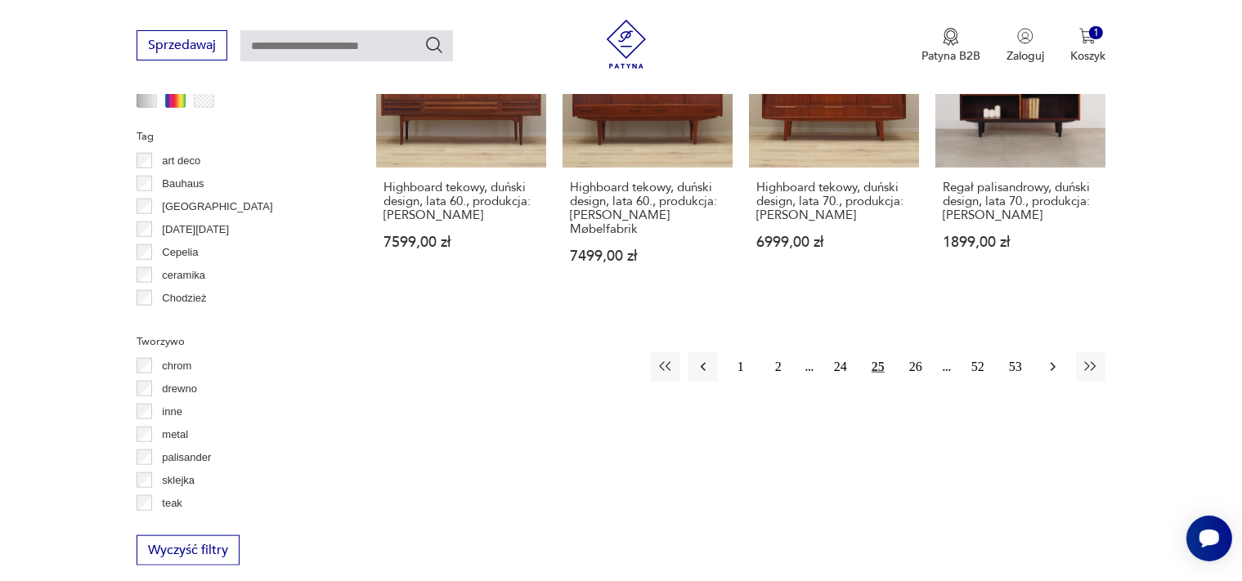
click at [1046, 359] on icon "button" at bounding box center [1053, 367] width 16 height 16
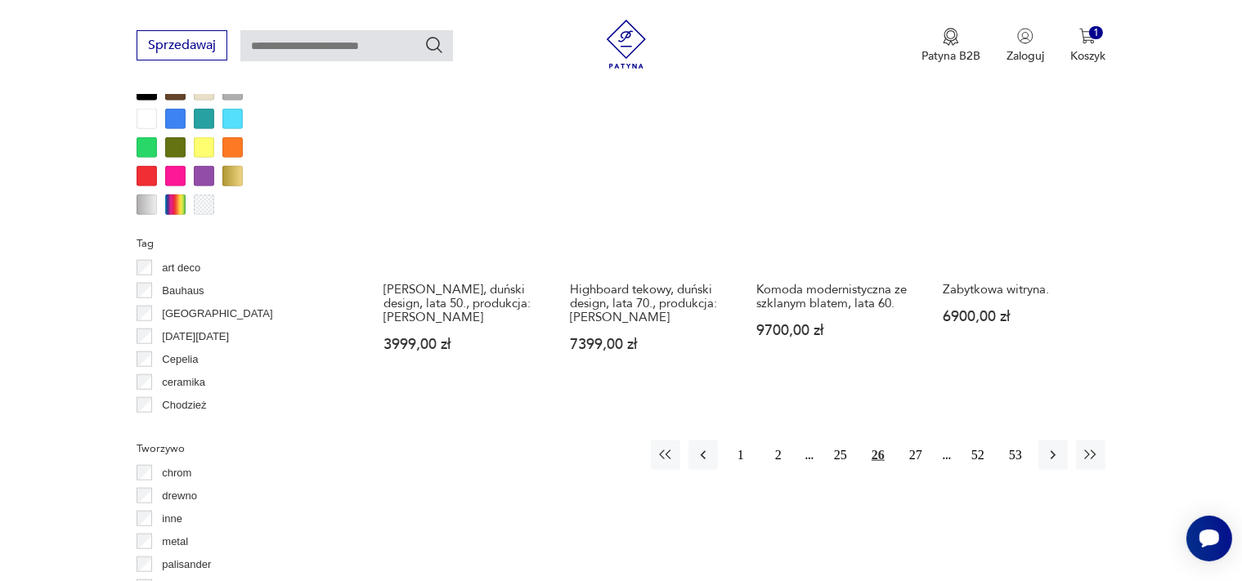
scroll to position [1641, 0]
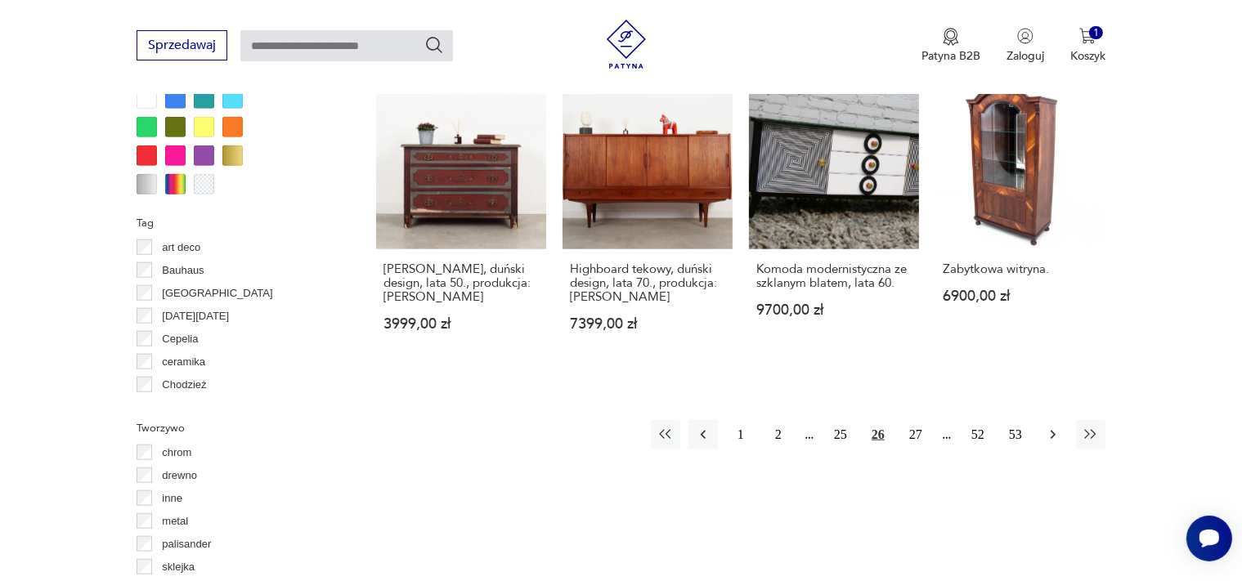
click at [1050, 427] on icon "button" at bounding box center [1053, 435] width 16 height 16
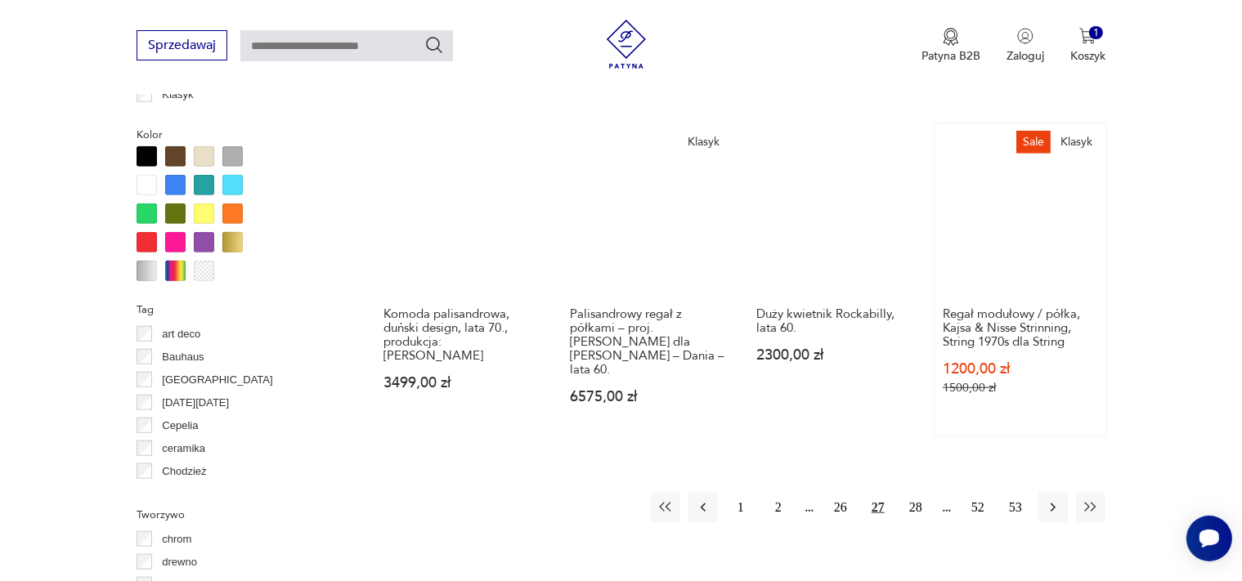
scroll to position [1641, 0]
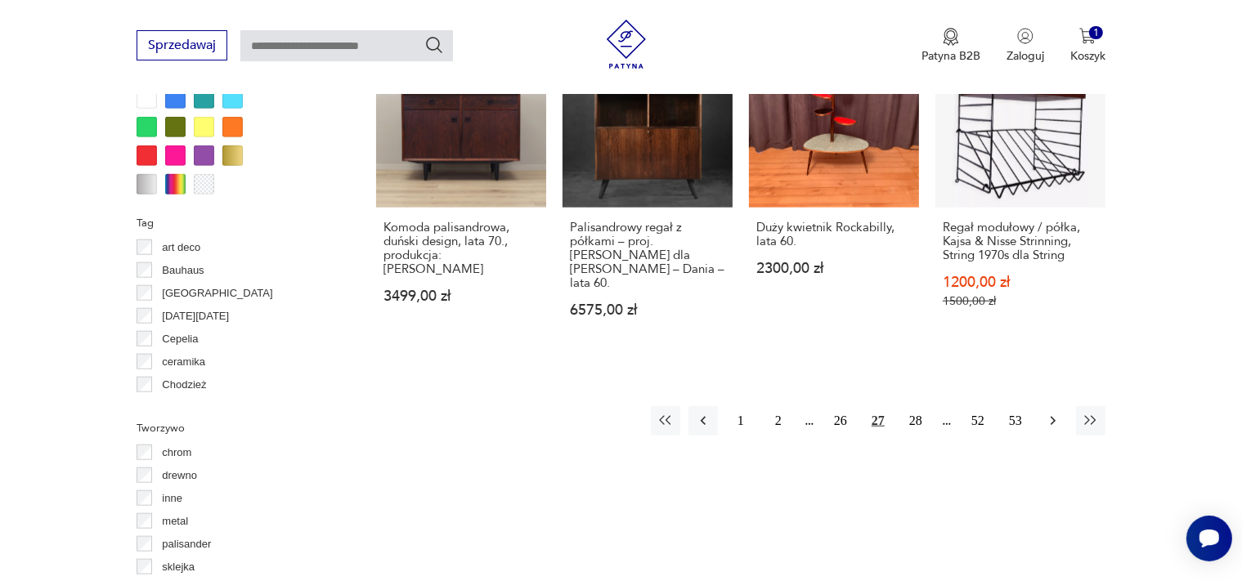
click at [1054, 413] on icon "button" at bounding box center [1053, 421] width 16 height 16
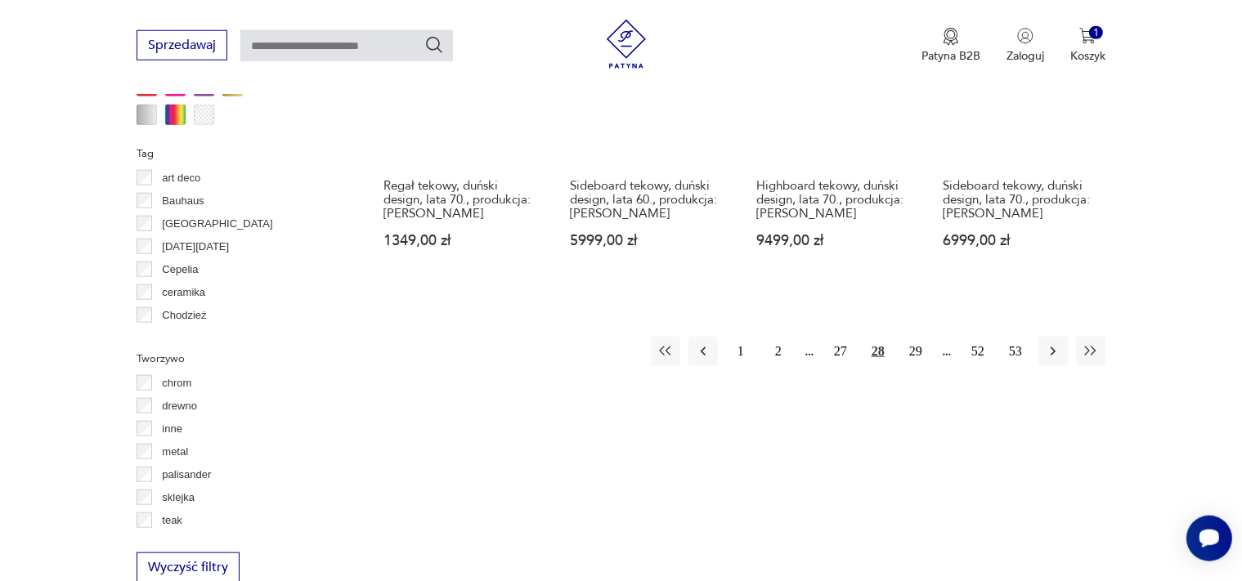
scroll to position [1728, 0]
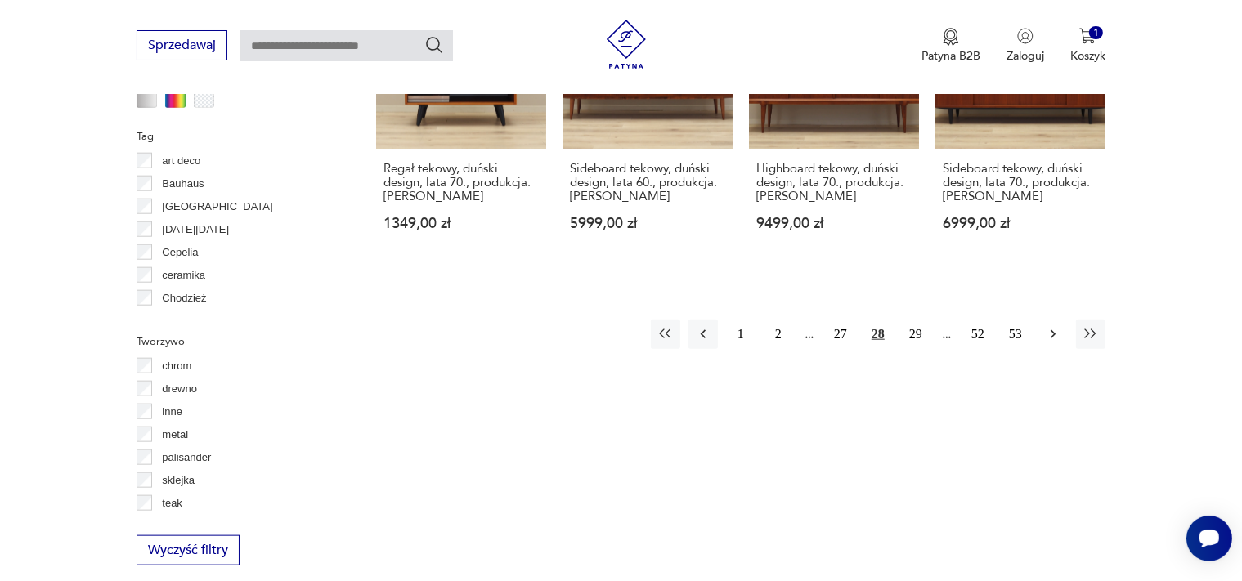
click at [1051, 326] on icon "button" at bounding box center [1053, 334] width 16 height 16
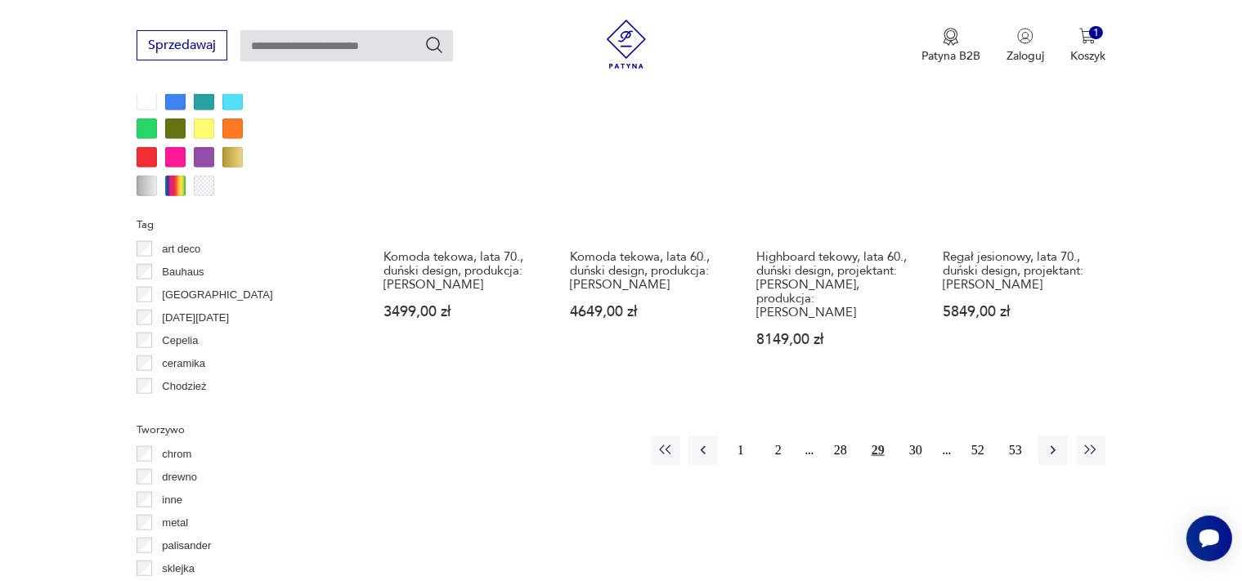
scroll to position [1728, 0]
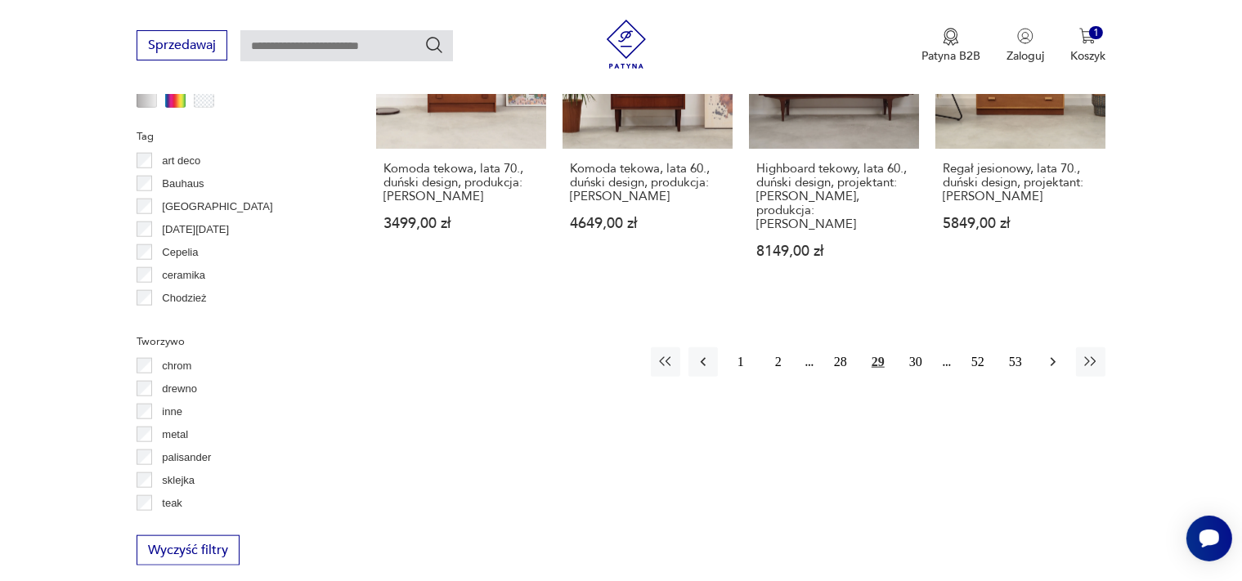
click at [1054, 354] on icon "button" at bounding box center [1053, 362] width 16 height 16
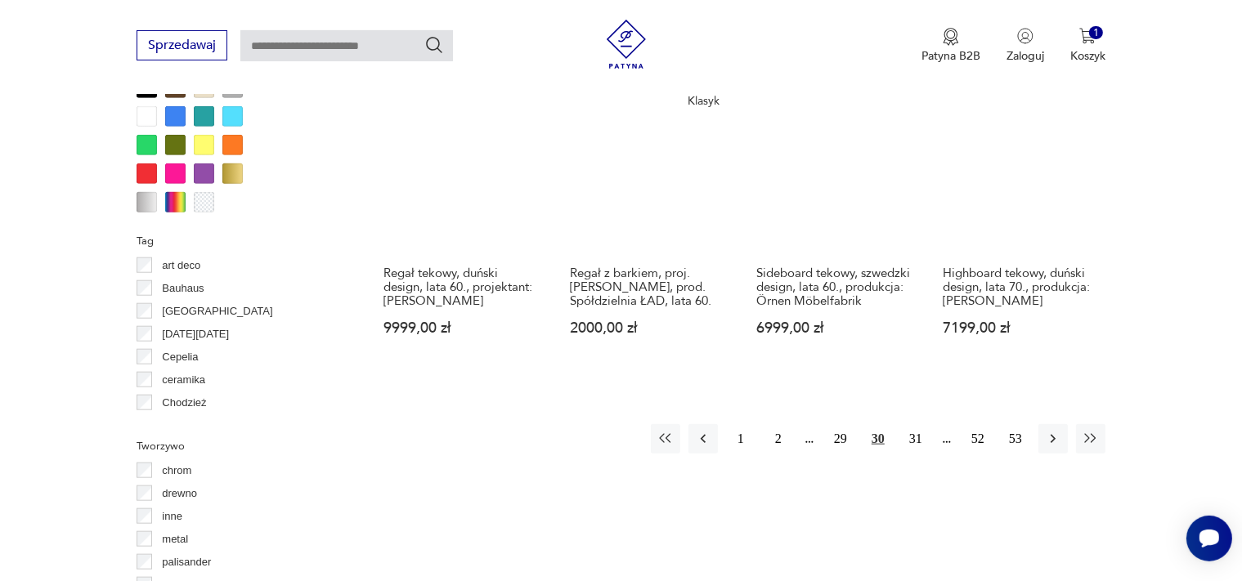
scroll to position [1641, 0]
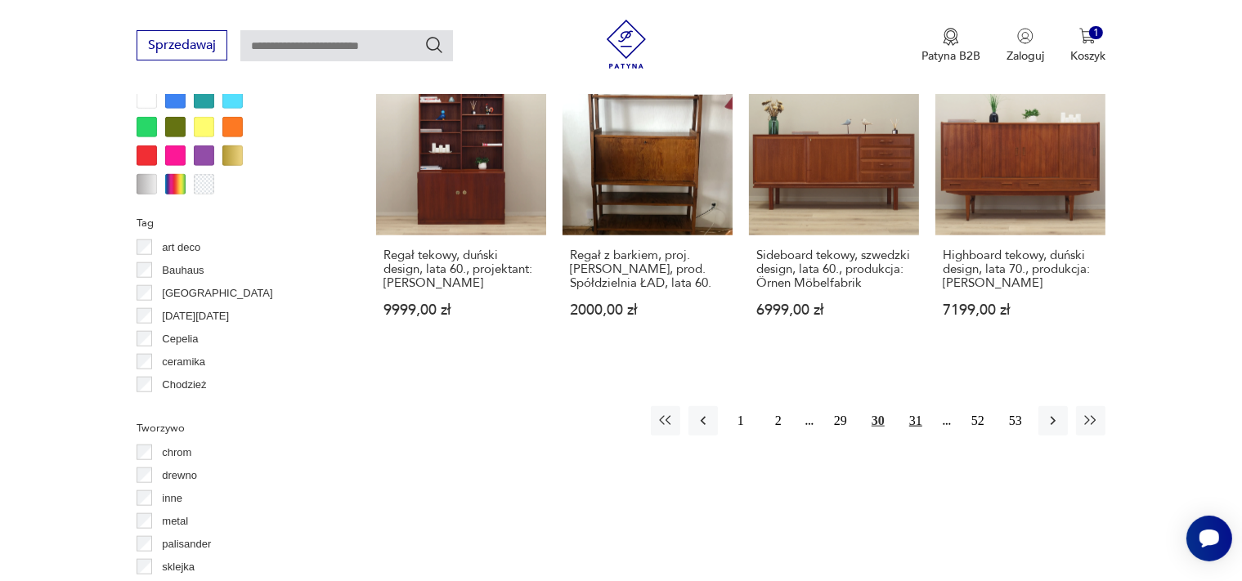
click at [917, 406] on button "31" at bounding box center [915, 420] width 29 height 29
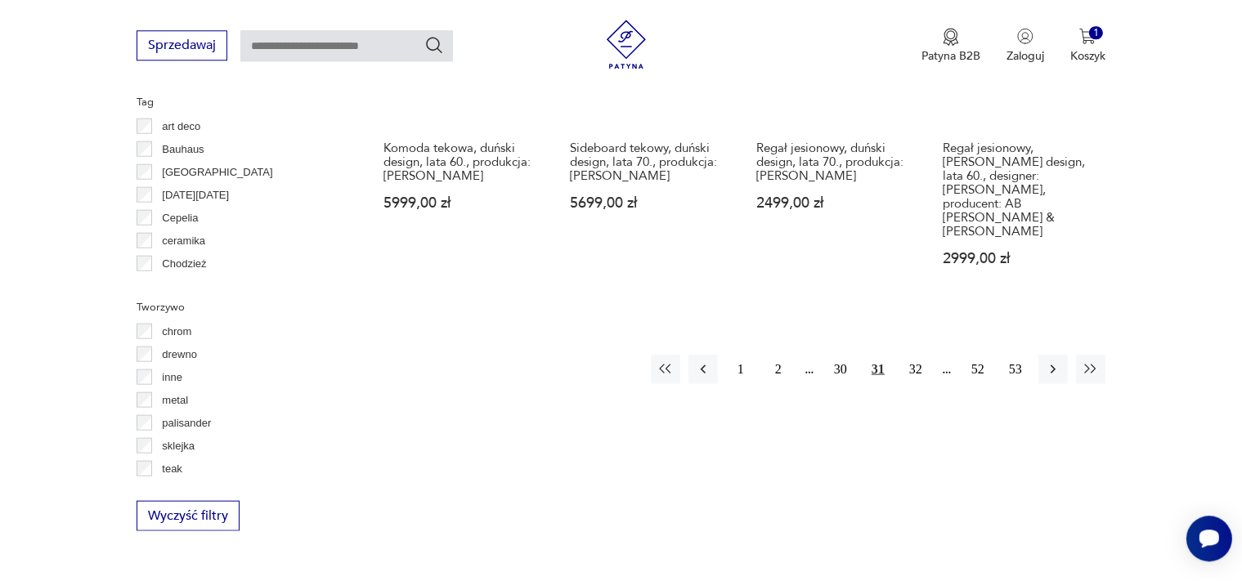
scroll to position [1814, 0]
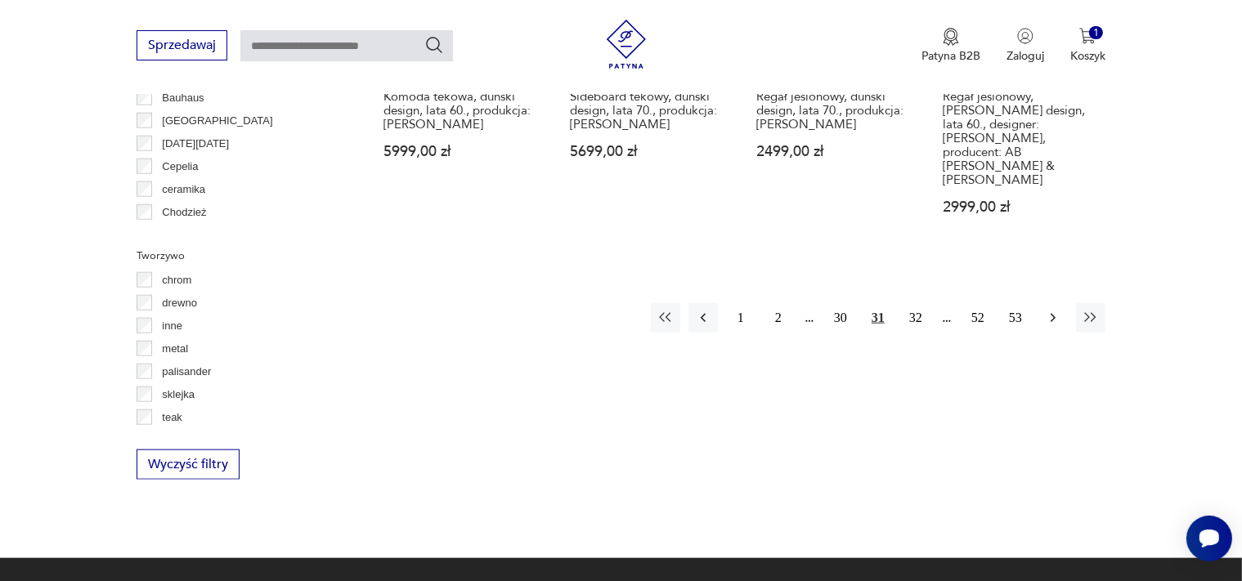
click at [1056, 310] on icon "button" at bounding box center [1053, 318] width 16 height 16
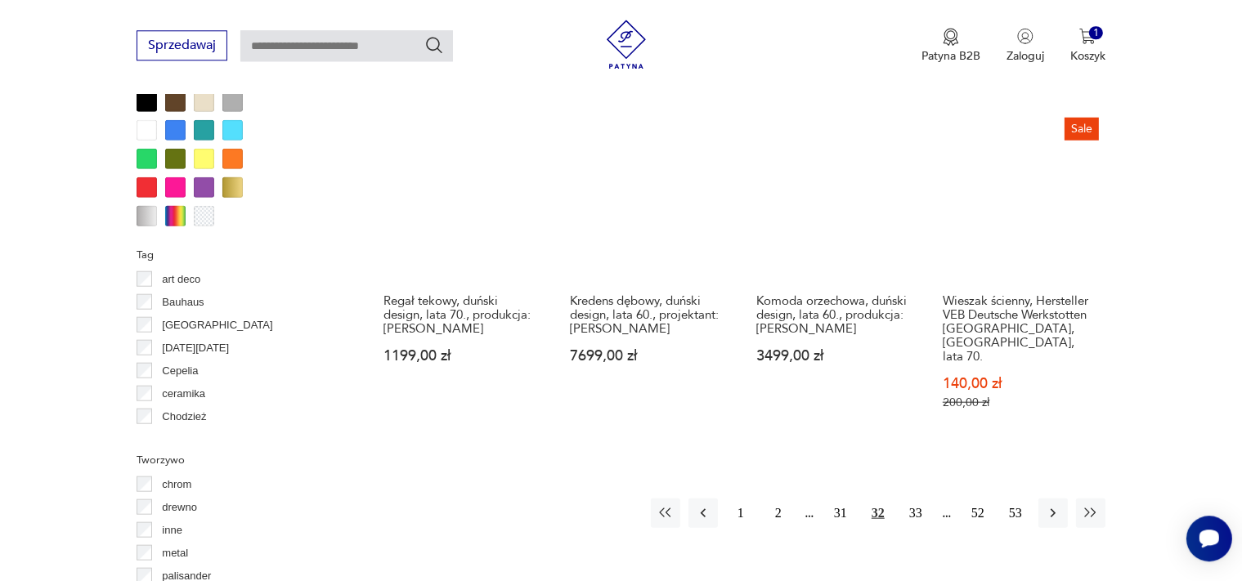
scroll to position [1641, 0]
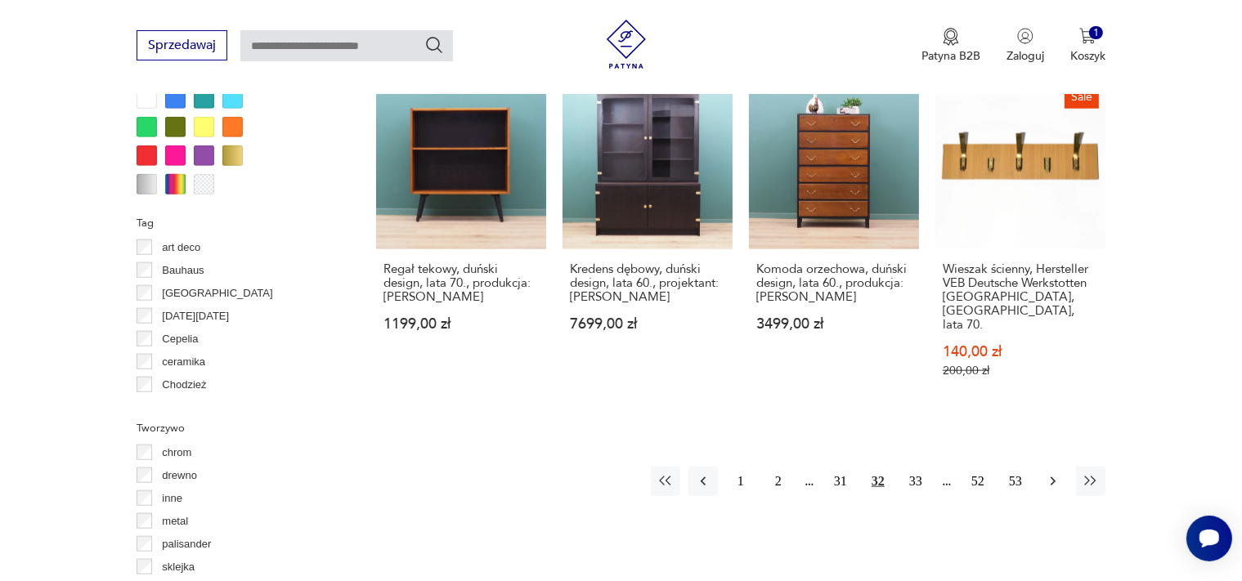
click at [1049, 473] on icon "button" at bounding box center [1053, 481] width 16 height 16
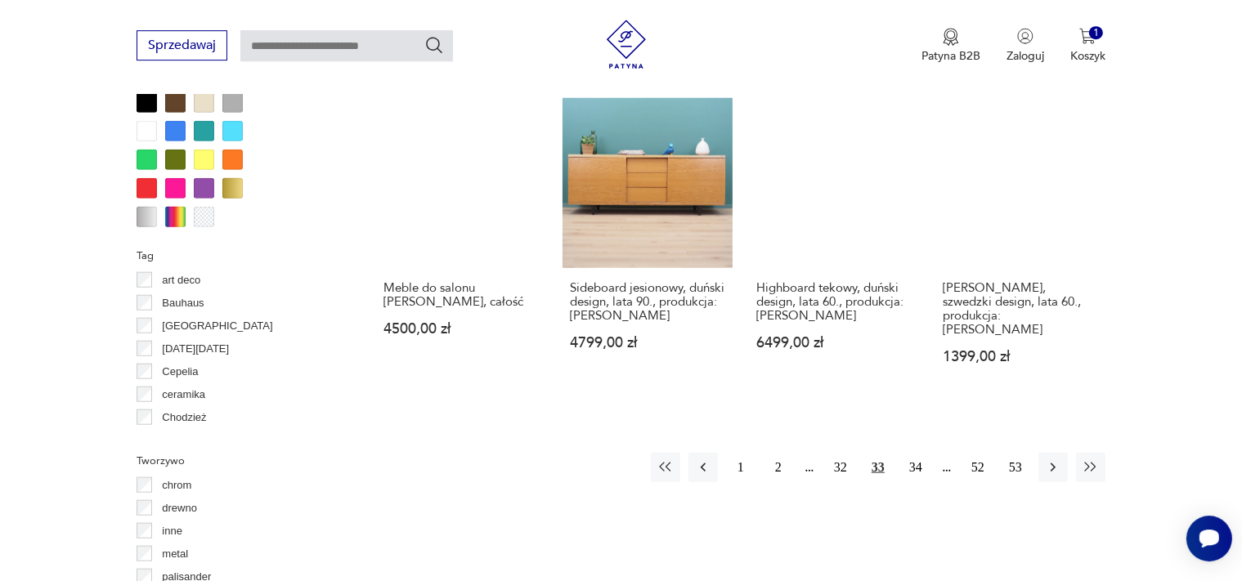
scroll to position [1641, 0]
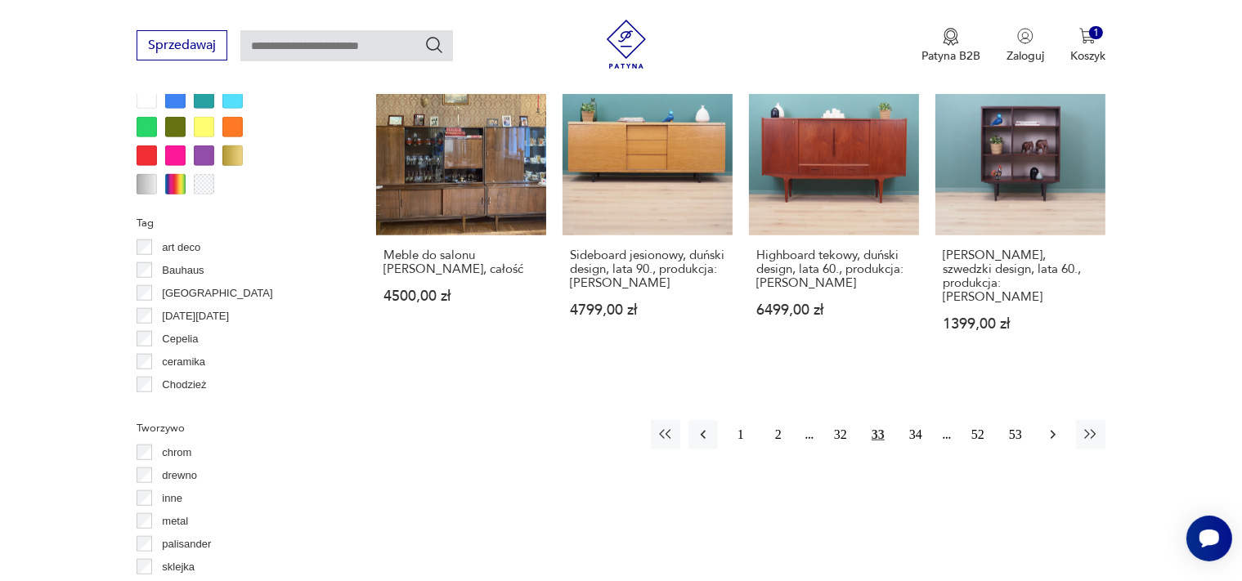
click at [1045, 427] on icon "button" at bounding box center [1053, 435] width 16 height 16
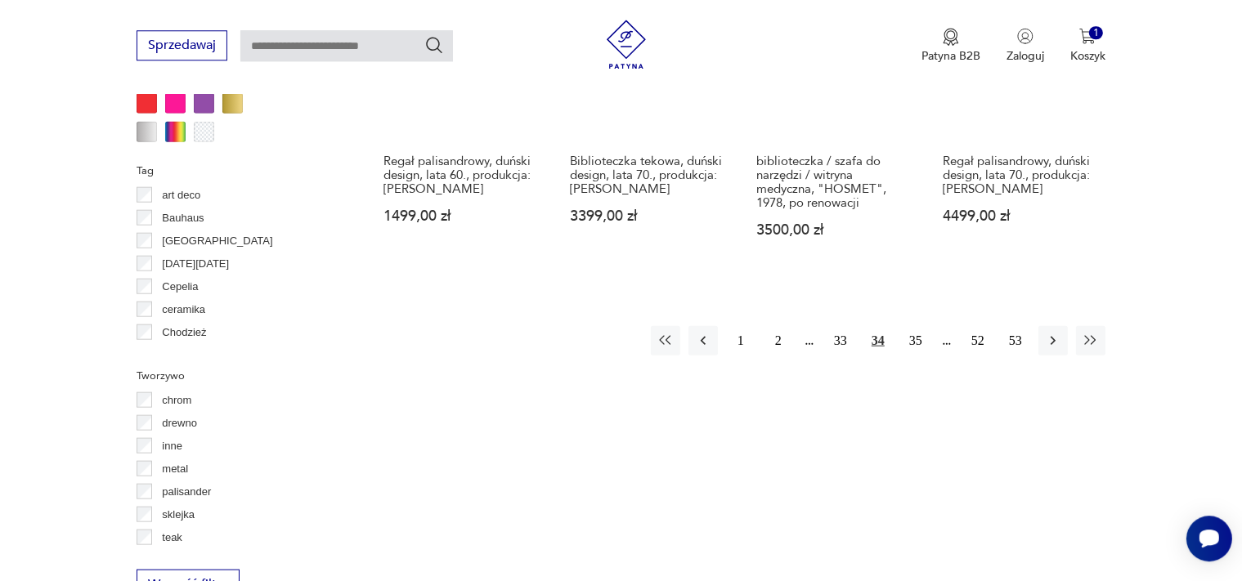
scroll to position [1728, 0]
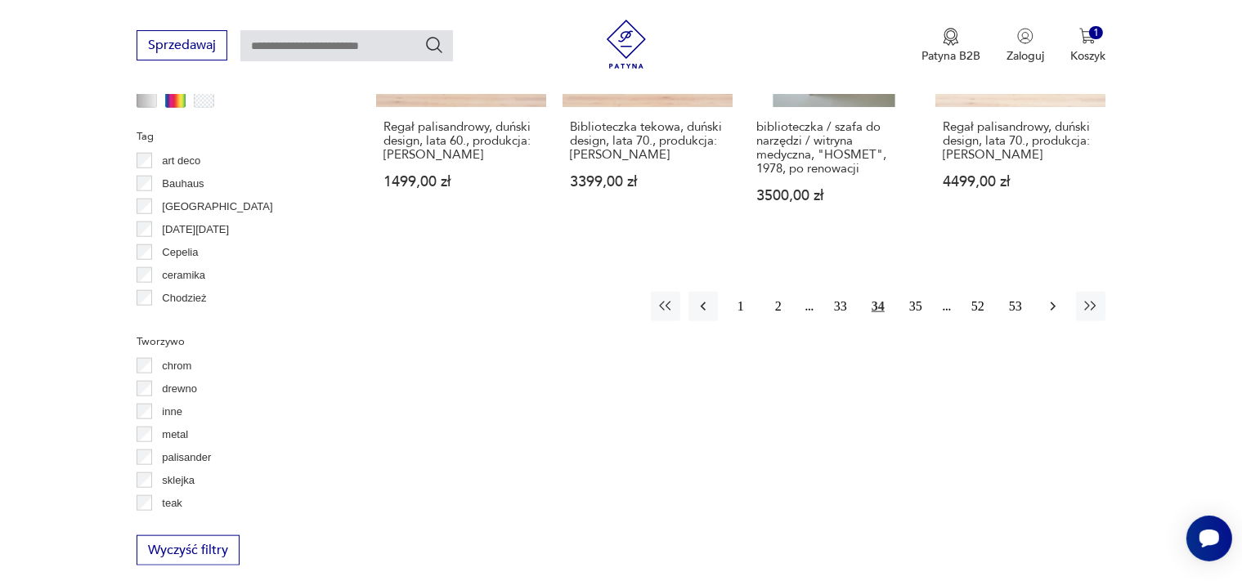
click at [1053, 307] on icon "button" at bounding box center [1052, 306] width 5 height 9
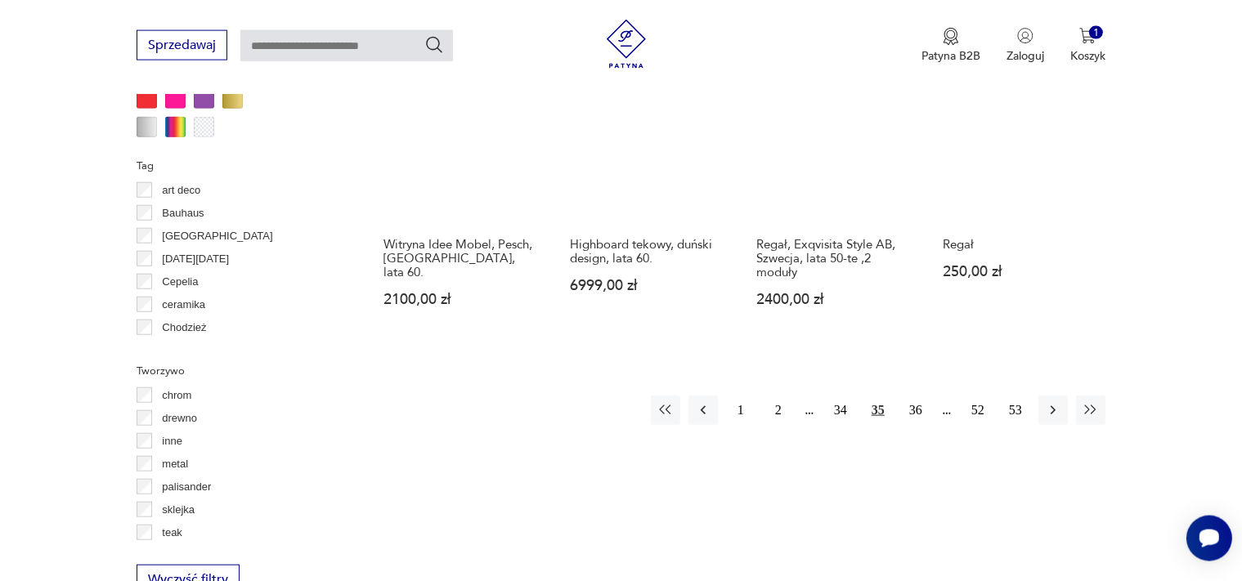
scroll to position [1814, 0]
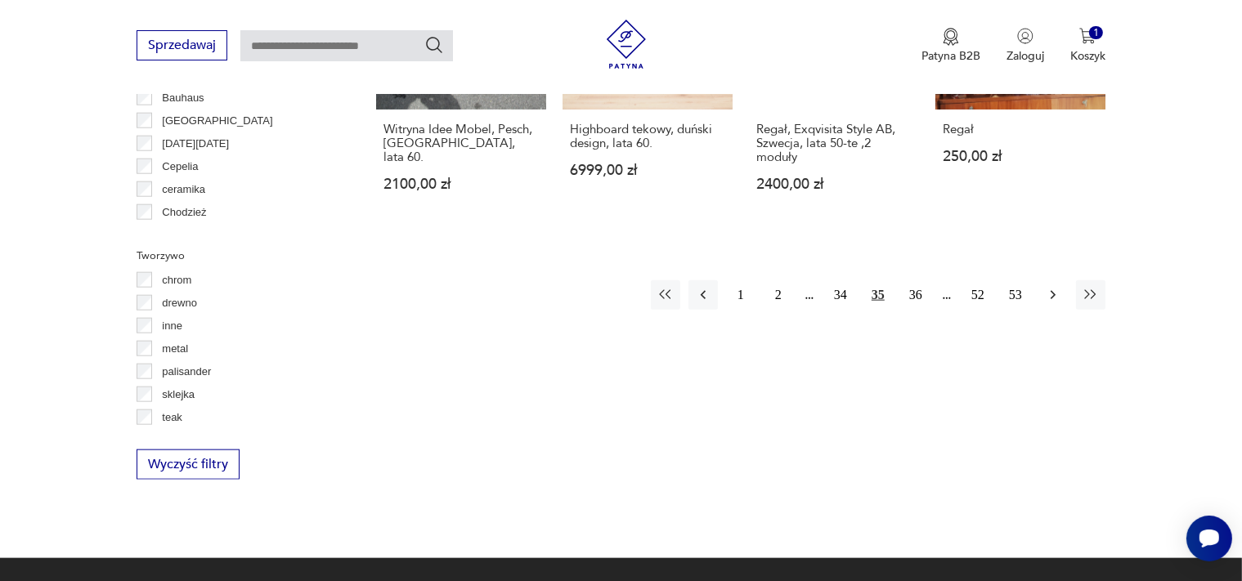
click at [1054, 287] on icon "button" at bounding box center [1053, 295] width 16 height 16
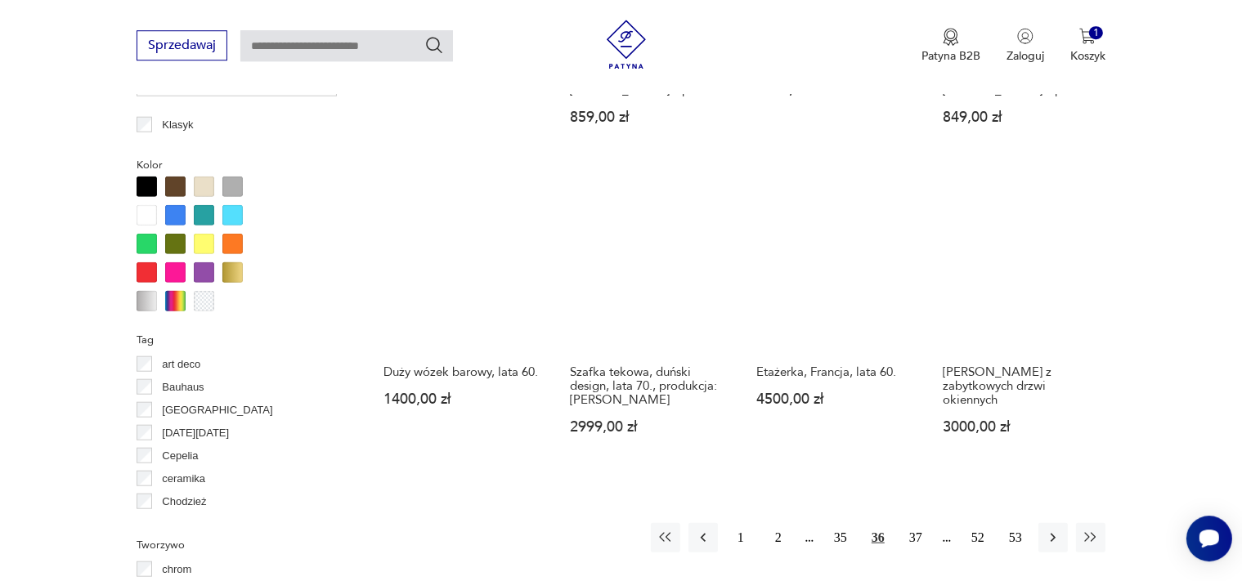
scroll to position [1555, 0]
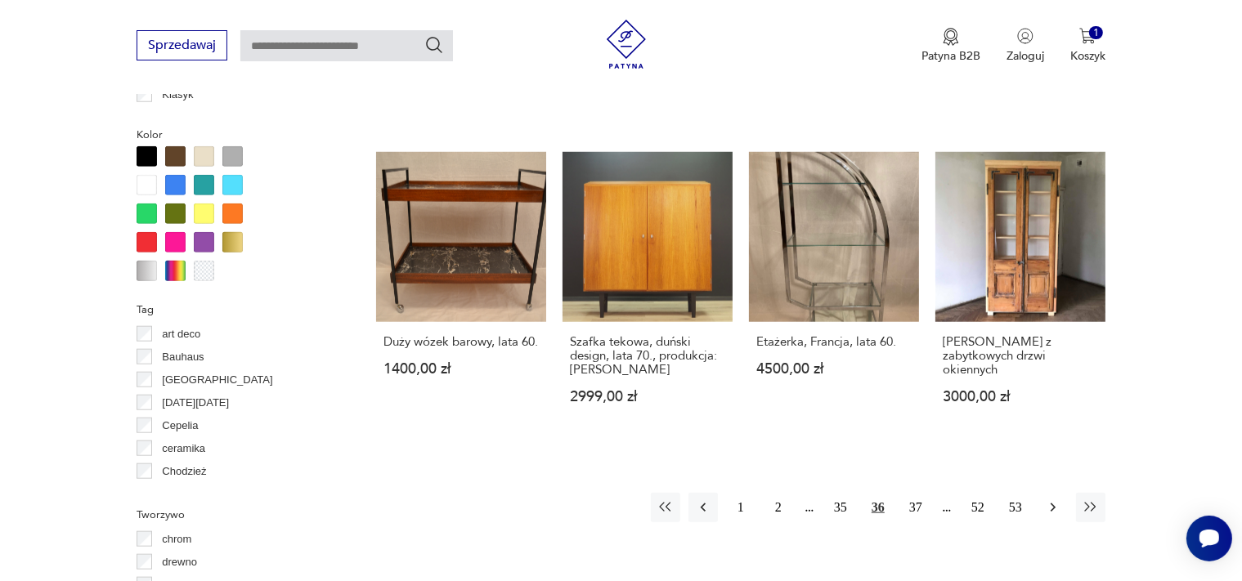
click at [1053, 499] on icon "button" at bounding box center [1053, 507] width 16 height 16
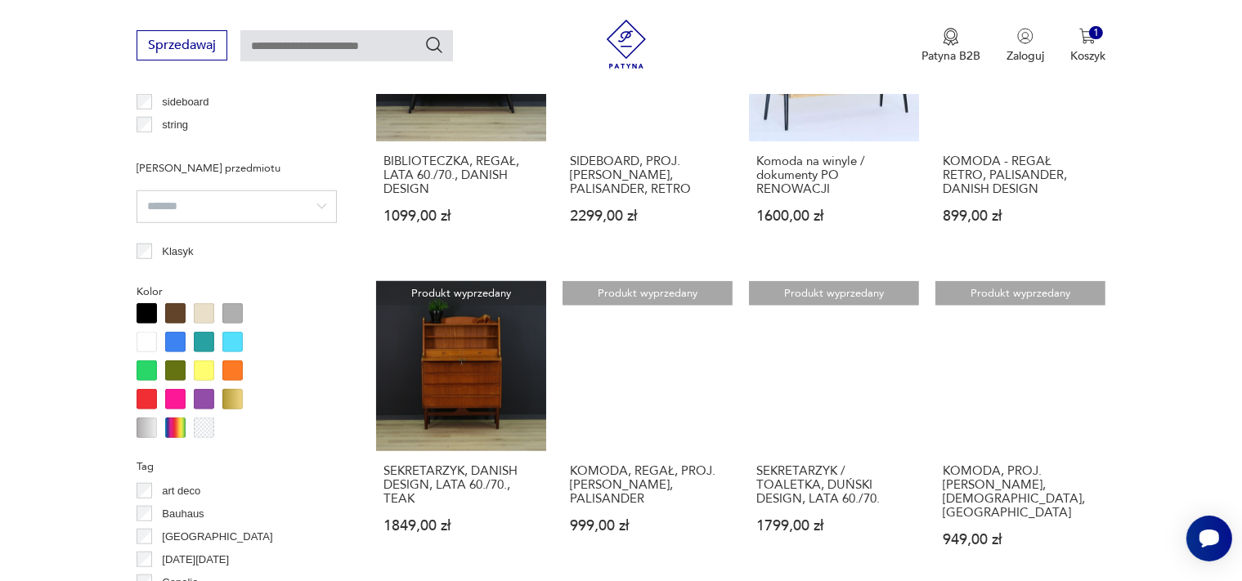
scroll to position [1555, 0]
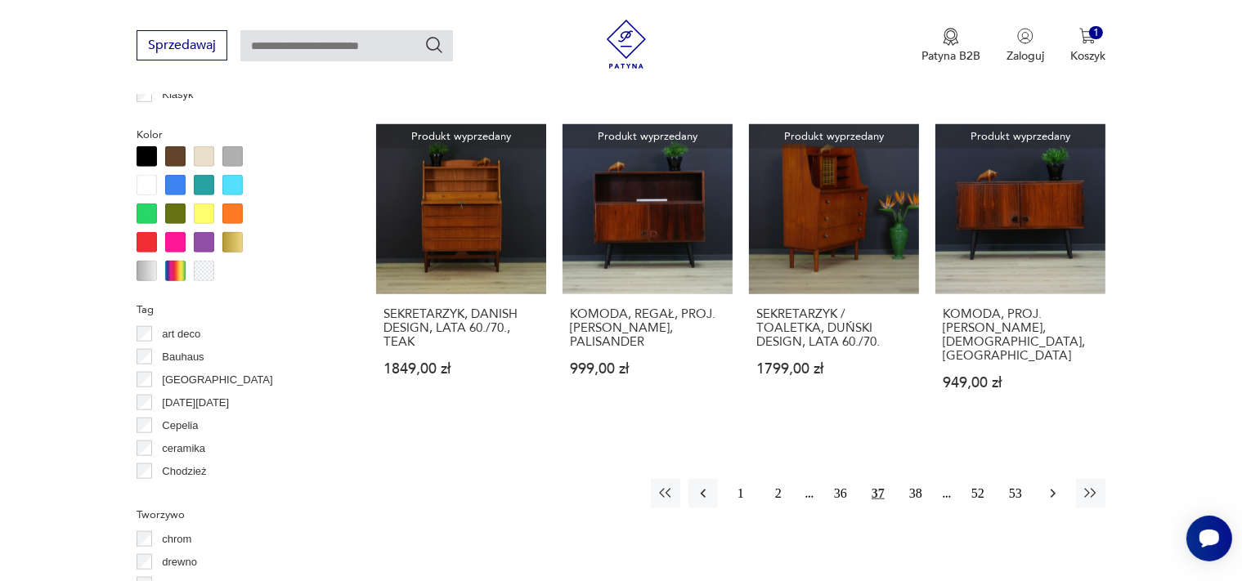
click at [1054, 486] on icon "button" at bounding box center [1053, 494] width 16 height 16
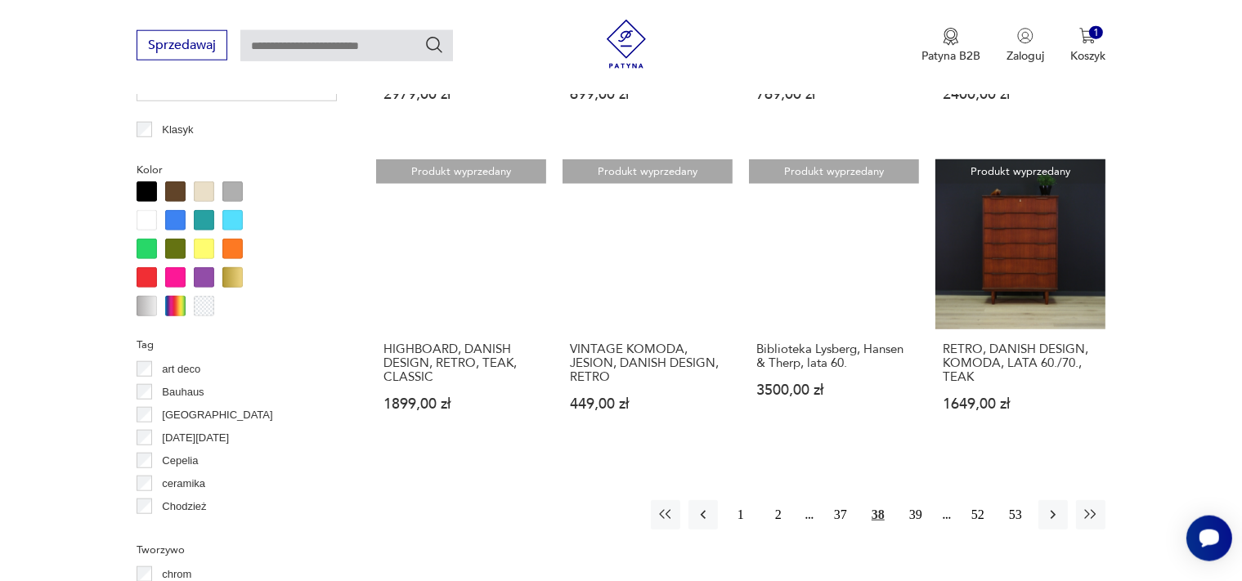
scroll to position [1555, 0]
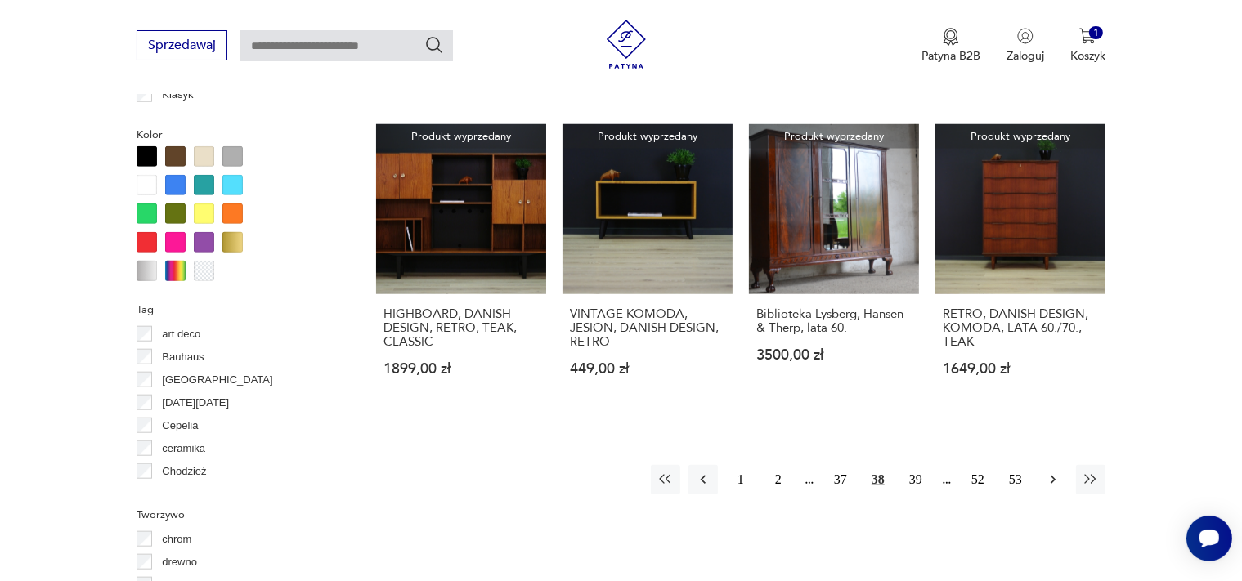
click at [1050, 477] on icon "button" at bounding box center [1053, 480] width 16 height 16
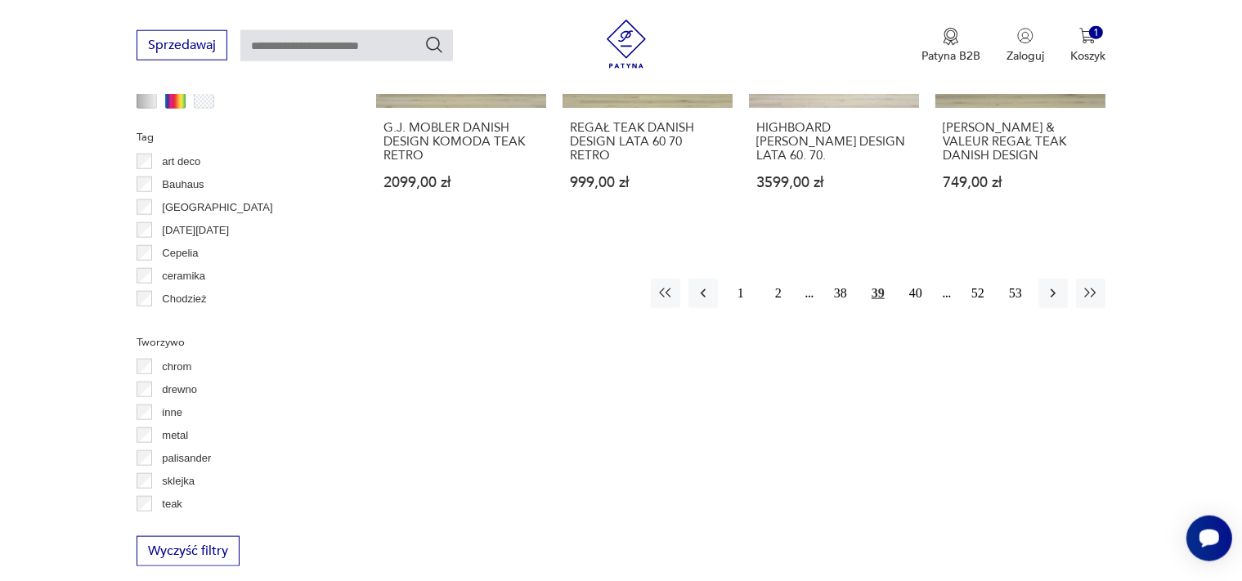
scroll to position [1728, 0]
click at [1053, 284] on icon "button" at bounding box center [1053, 292] width 16 height 16
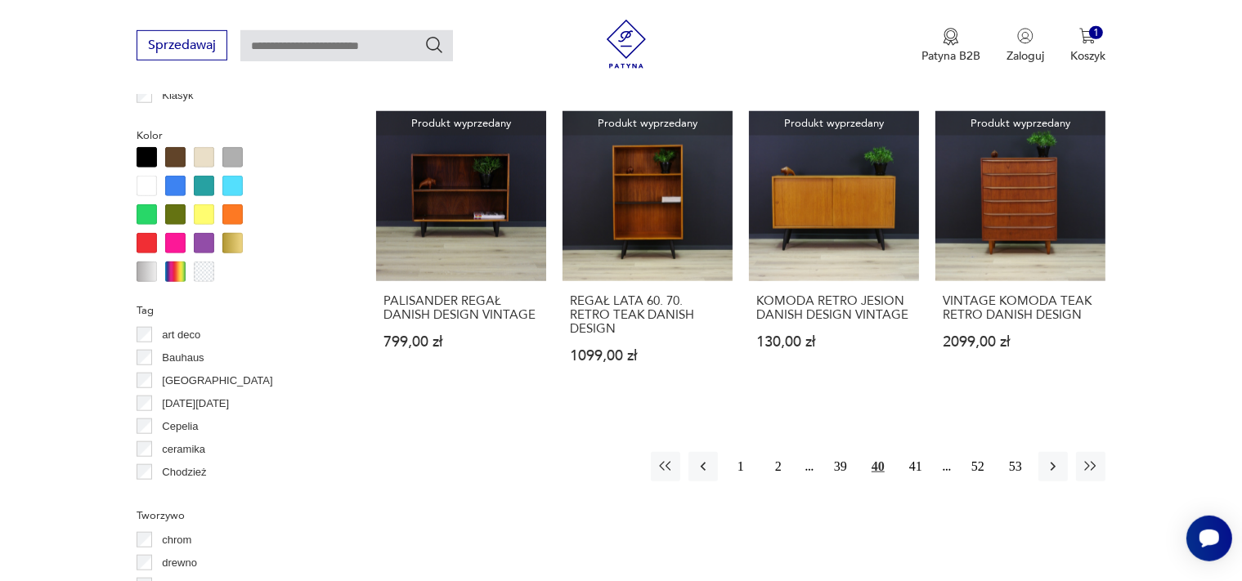
scroll to position [1555, 0]
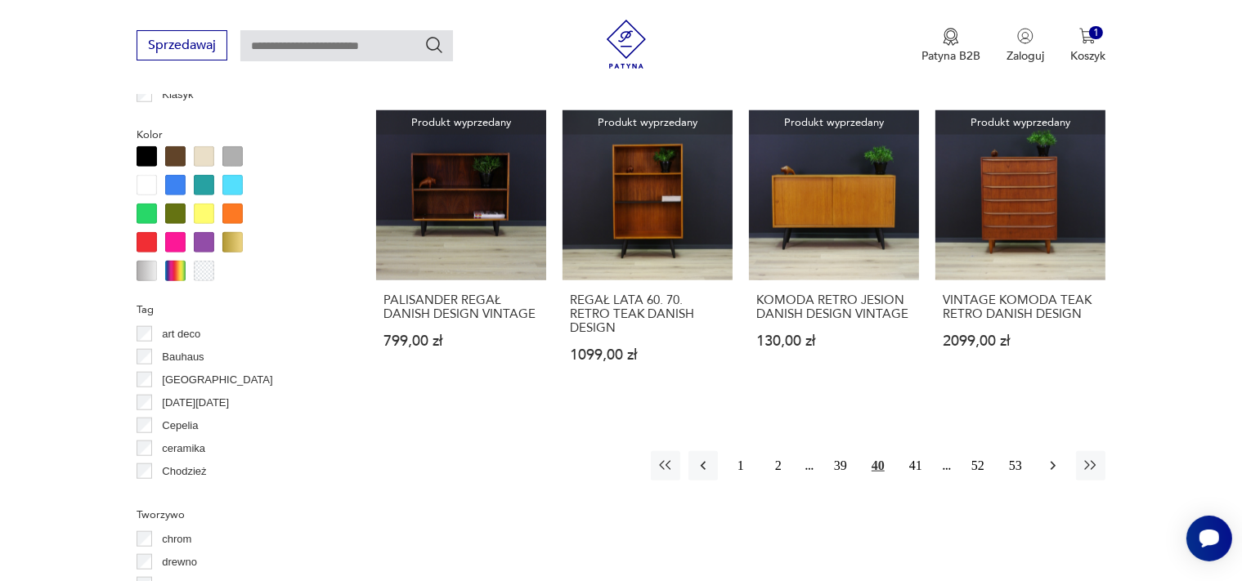
click at [1061, 458] on icon "button" at bounding box center [1053, 466] width 16 height 16
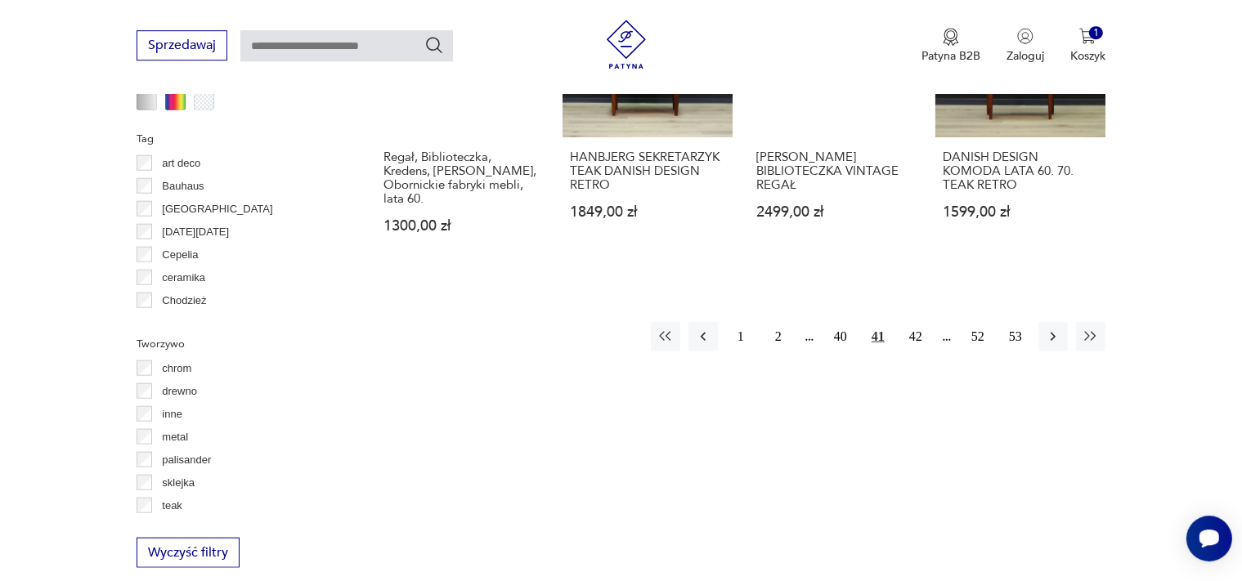
scroll to position [1728, 0]
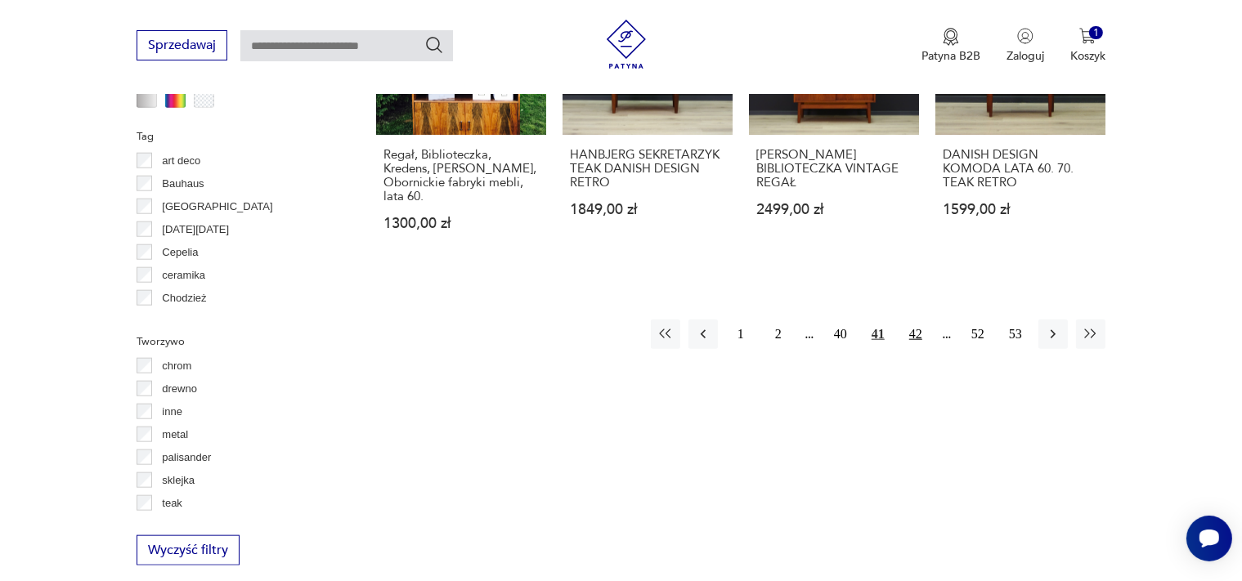
click at [918, 334] on button "42" at bounding box center [915, 334] width 29 height 29
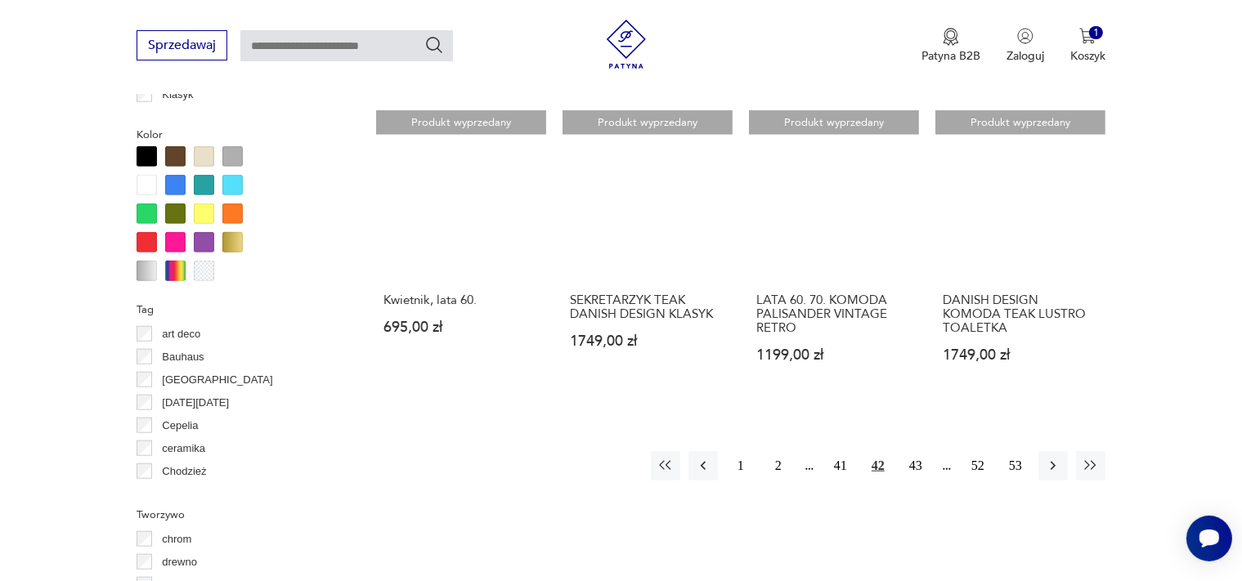
scroll to position [1728, 0]
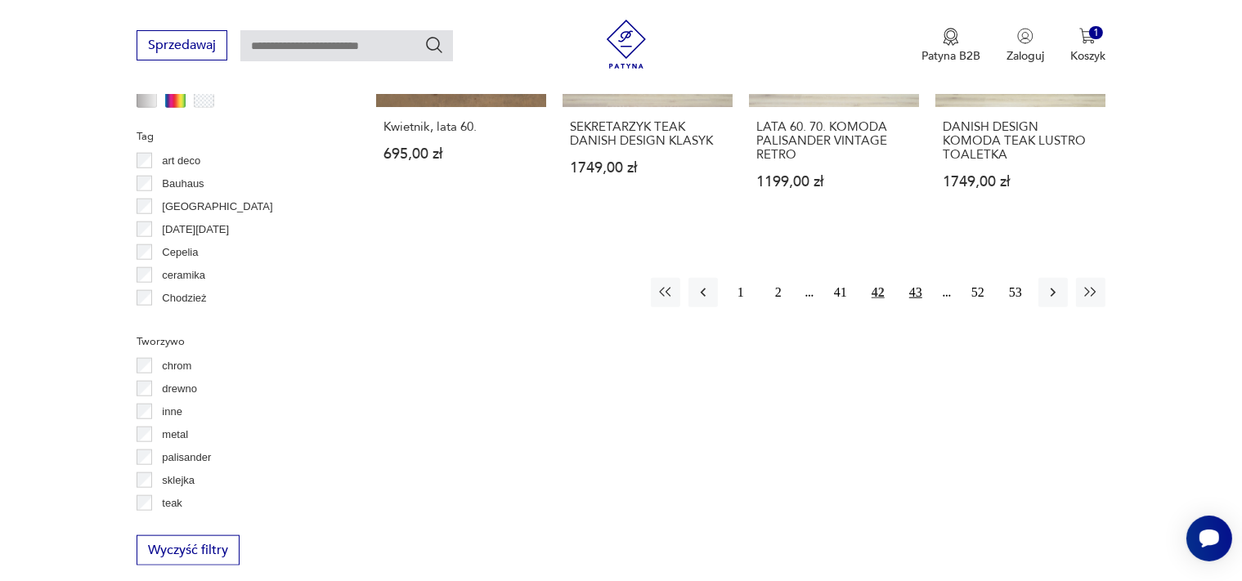
click at [915, 293] on button "43" at bounding box center [915, 292] width 29 height 29
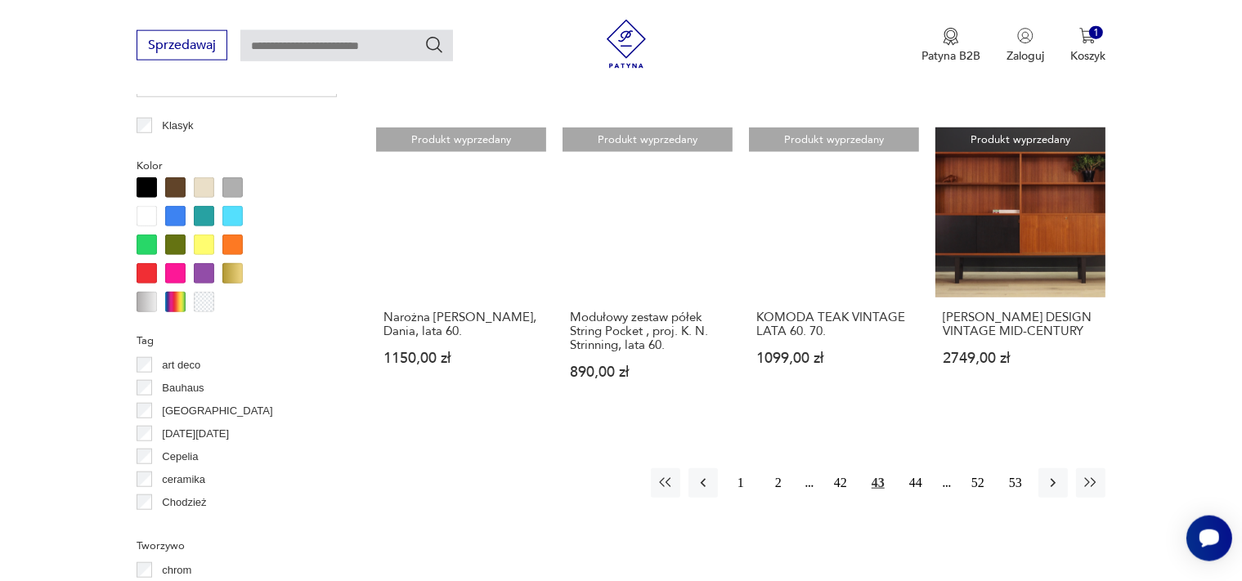
scroll to position [1555, 0]
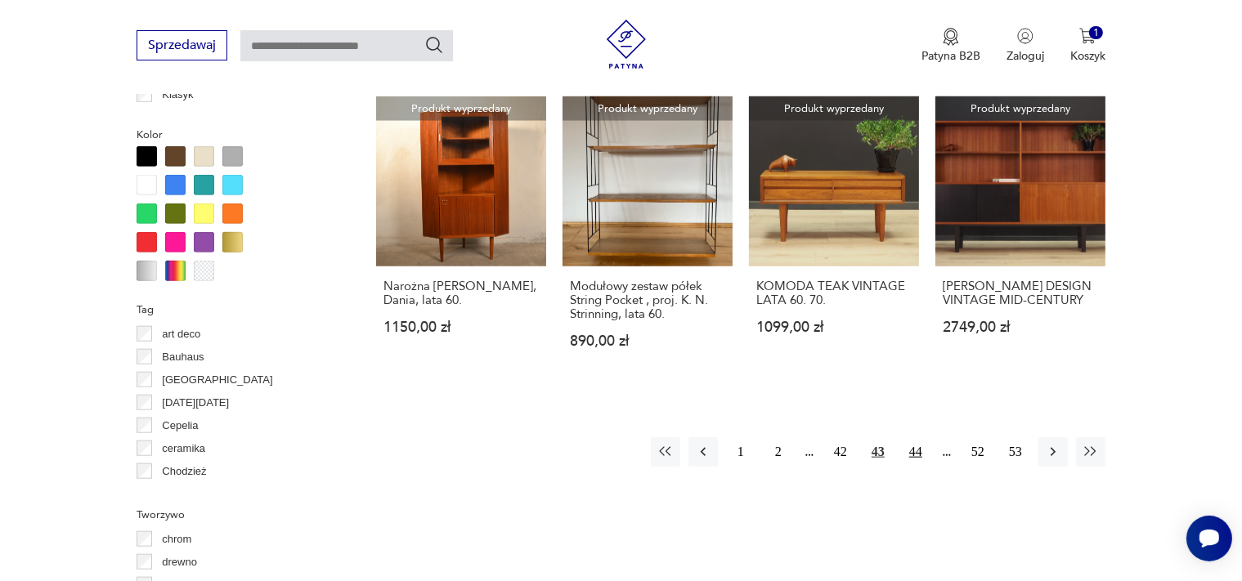
click at [912, 439] on button "44" at bounding box center [915, 451] width 29 height 29
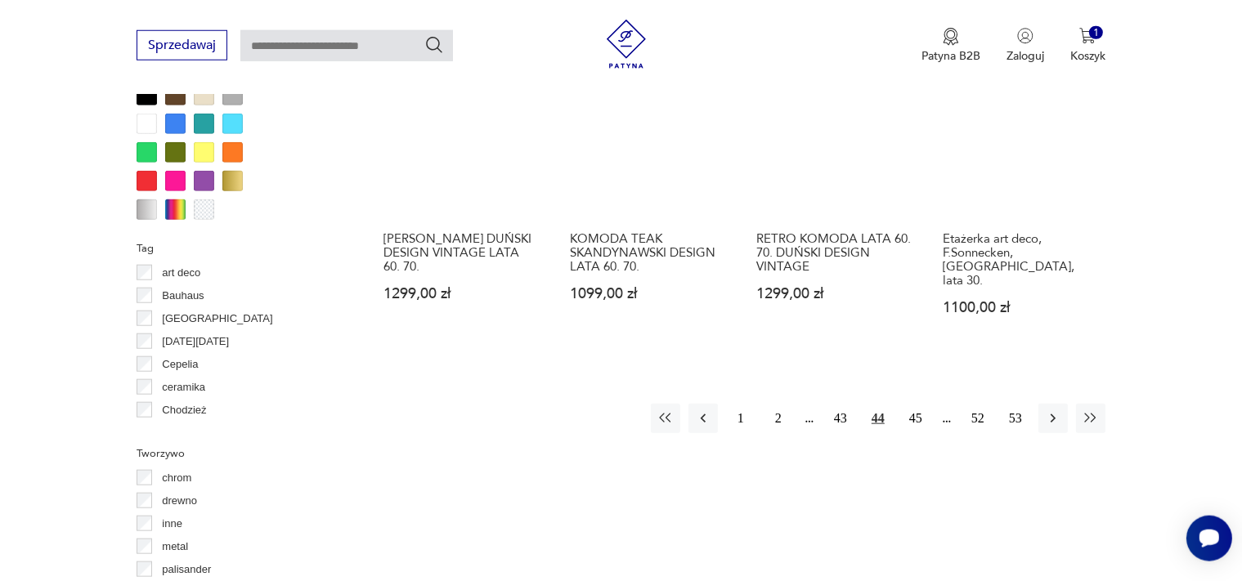
scroll to position [1641, 0]
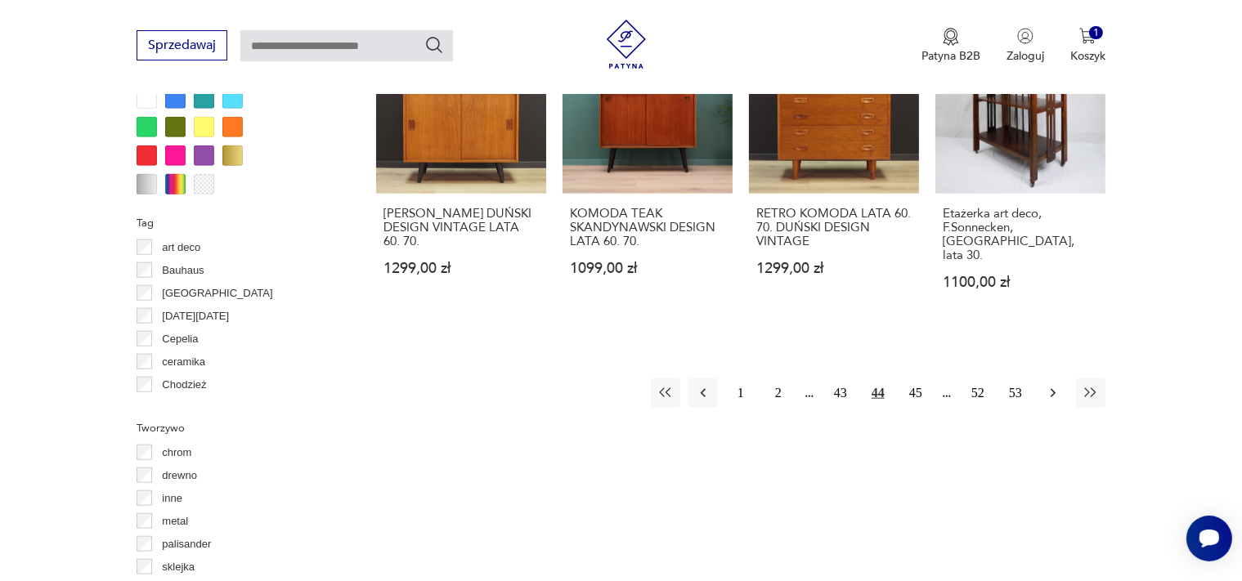
click at [1052, 385] on icon "button" at bounding box center [1053, 393] width 16 height 16
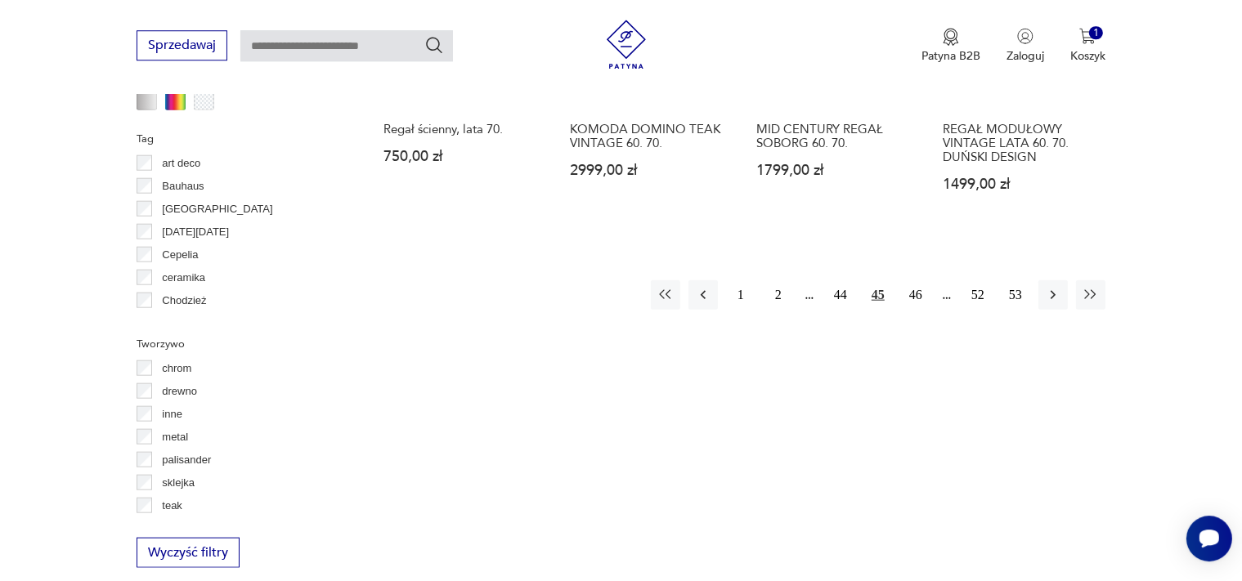
scroll to position [1728, 0]
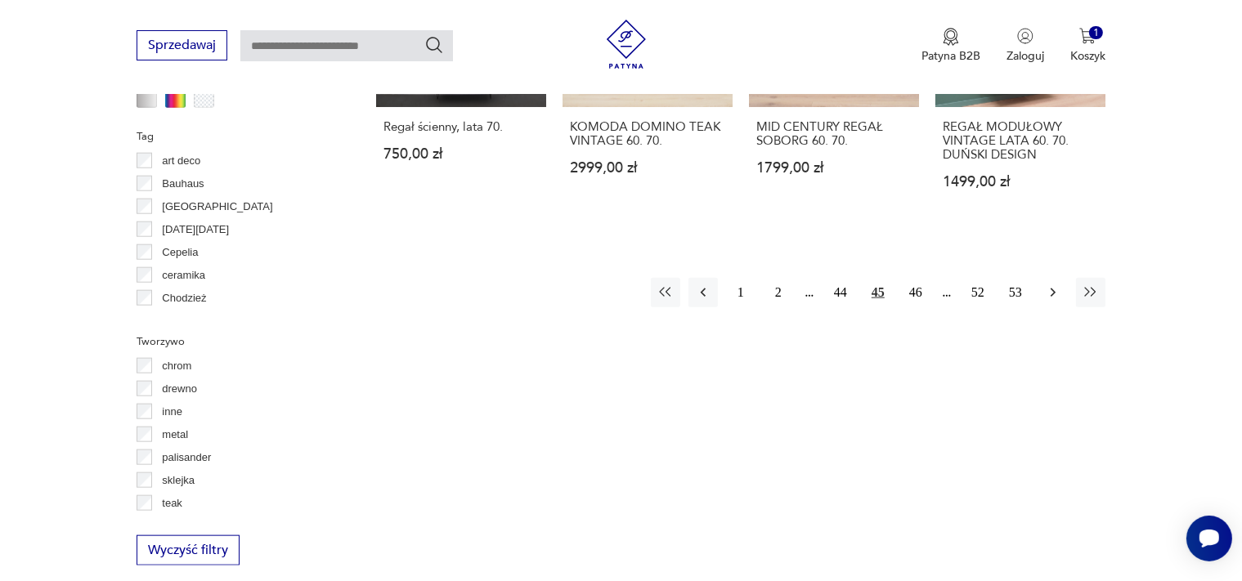
click at [1054, 286] on icon "button" at bounding box center [1053, 292] width 16 height 16
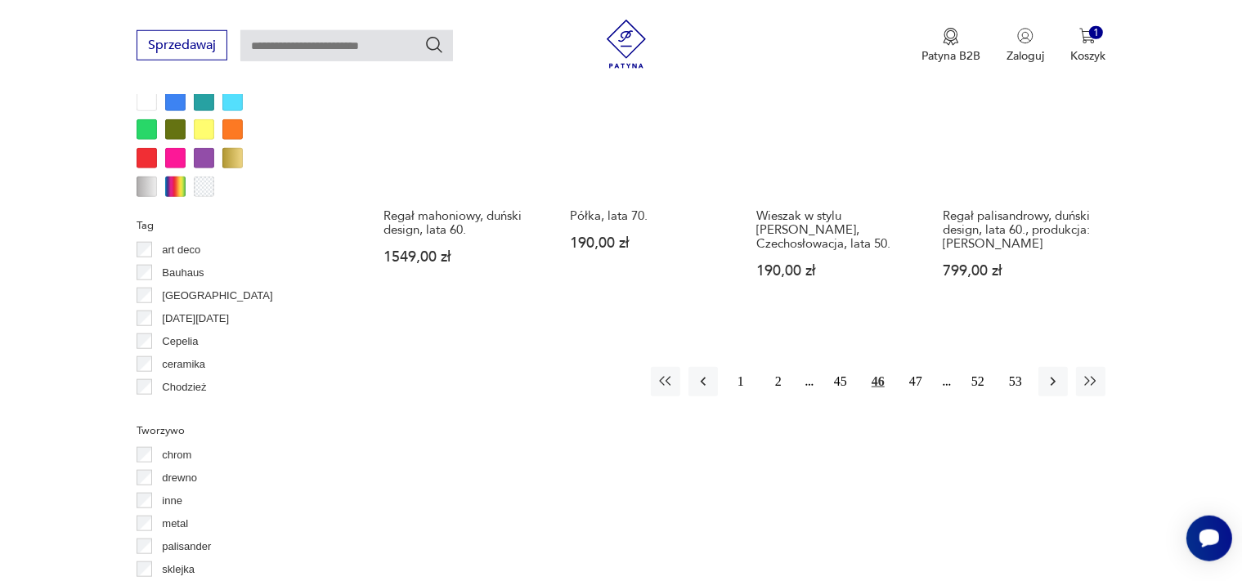
scroll to position [1728, 0]
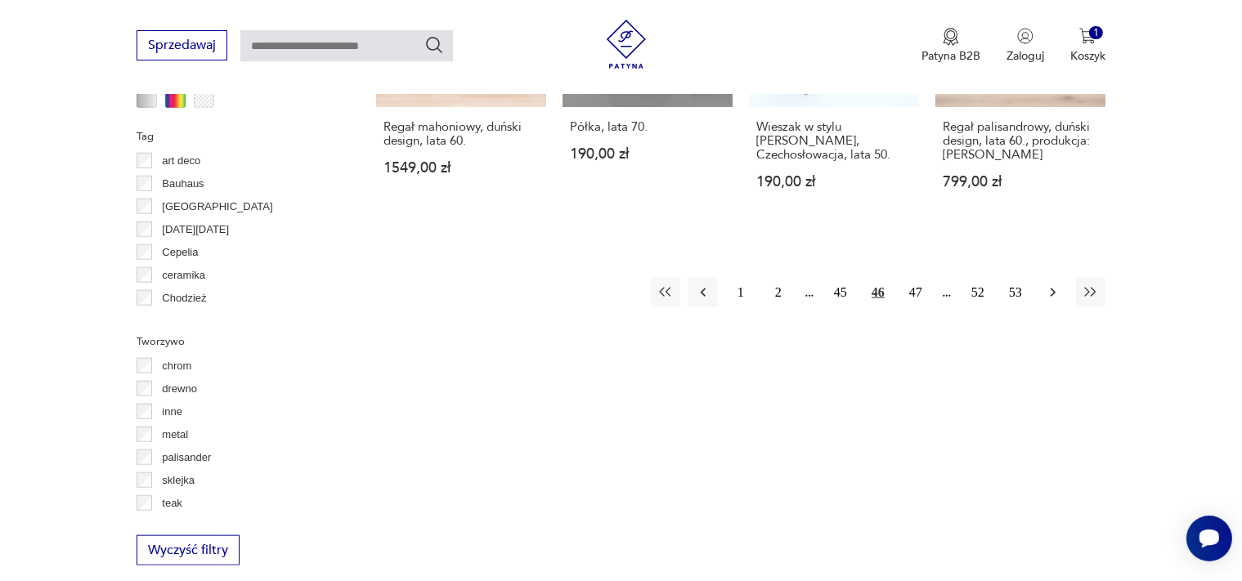
click at [1051, 289] on icon "button" at bounding box center [1053, 292] width 16 height 16
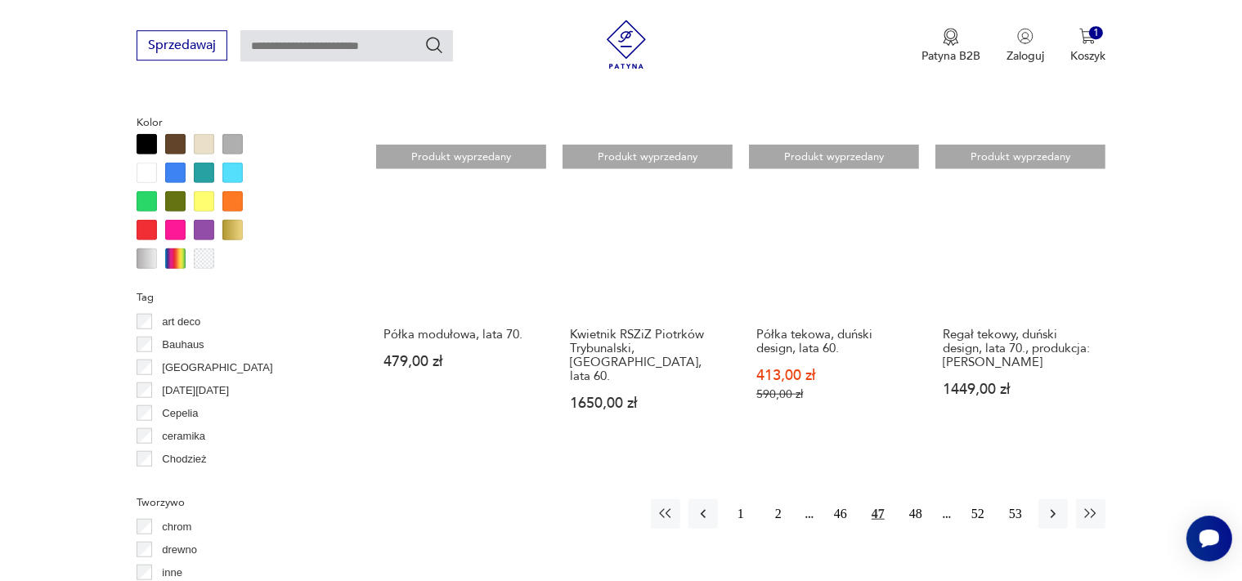
scroll to position [1641, 0]
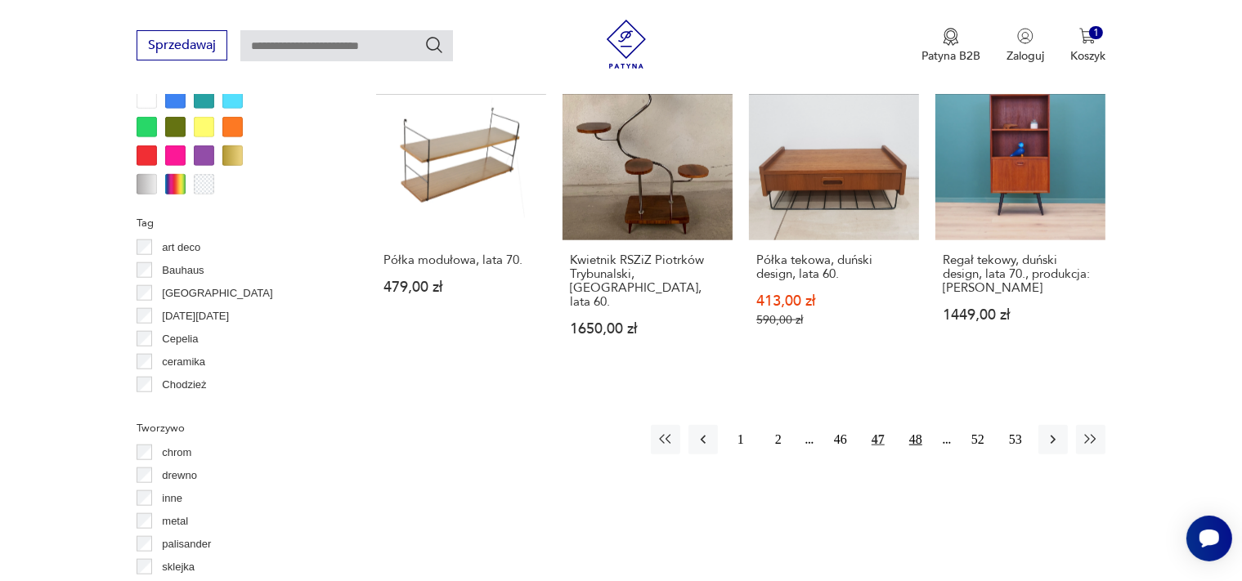
click at [915, 425] on button "48" at bounding box center [915, 439] width 29 height 29
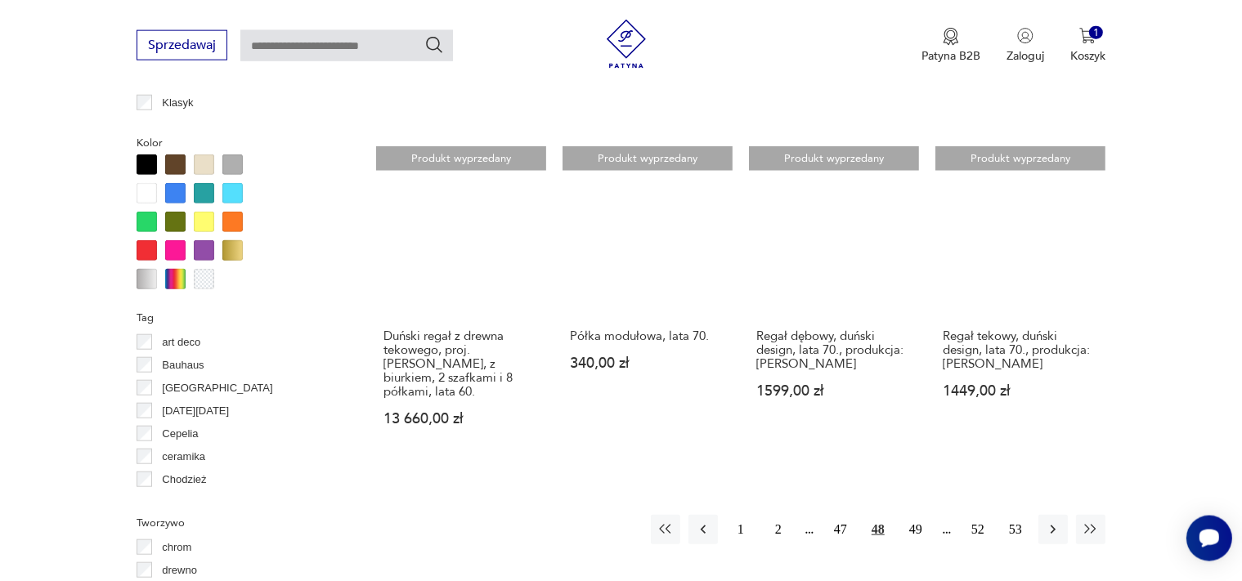
scroll to position [1555, 0]
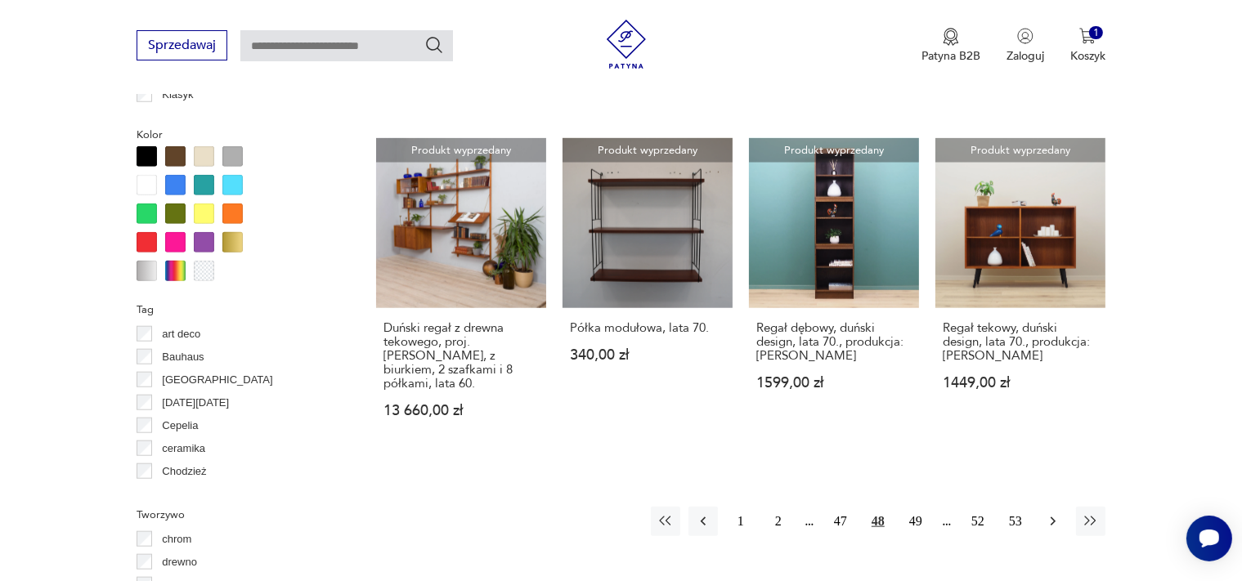
click at [1051, 513] on icon "button" at bounding box center [1053, 521] width 16 height 16
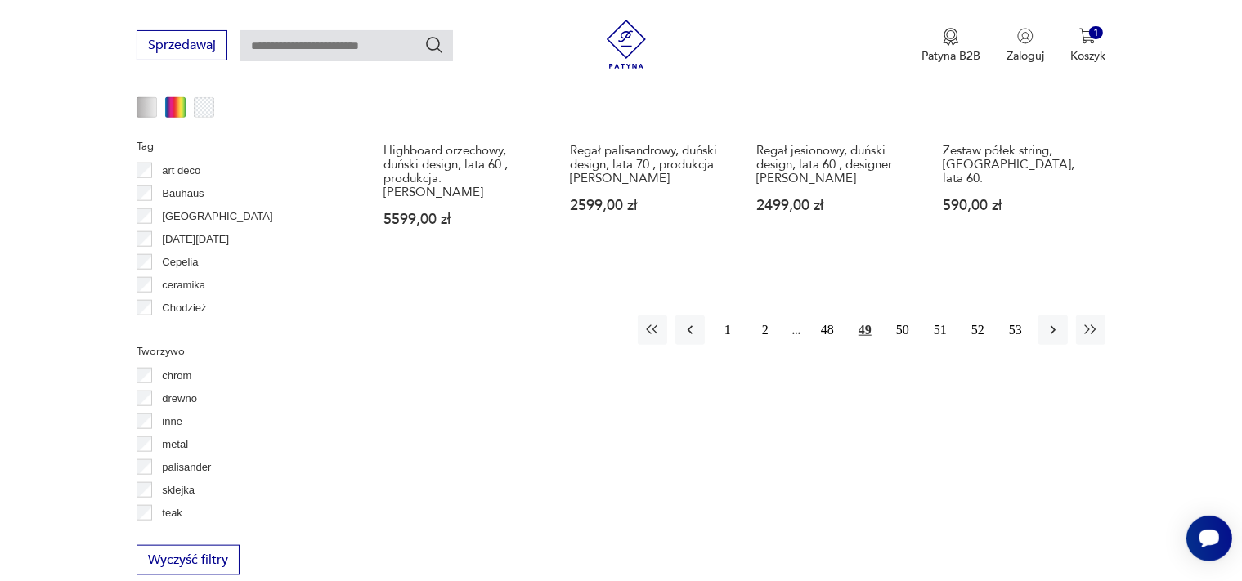
scroll to position [1728, 0]
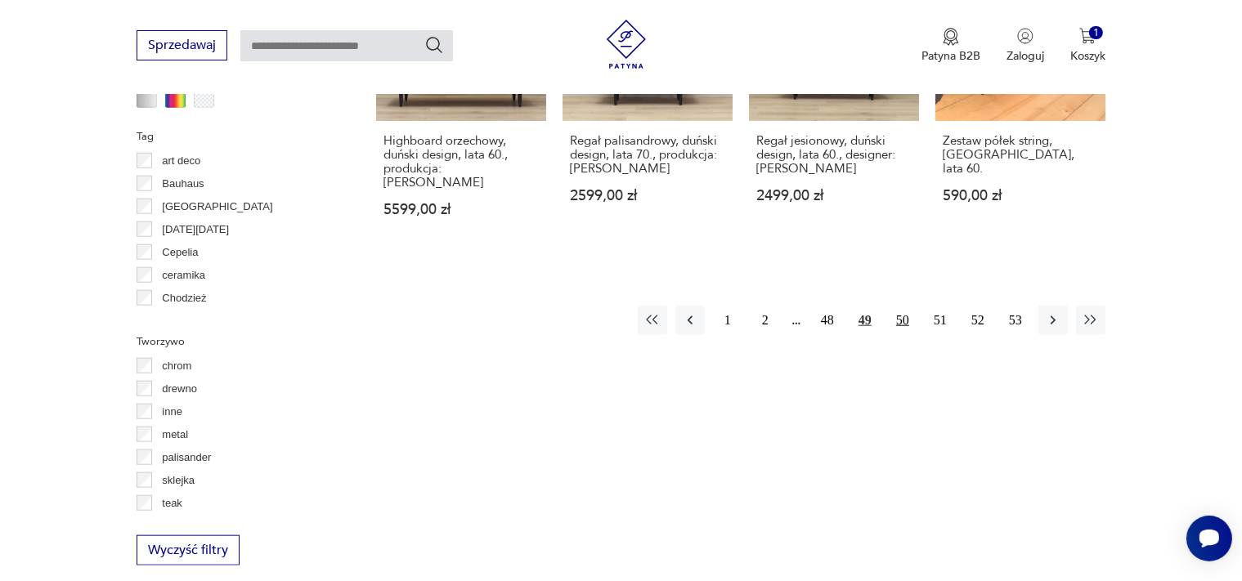
click at [905, 306] on button "50" at bounding box center [902, 320] width 29 height 29
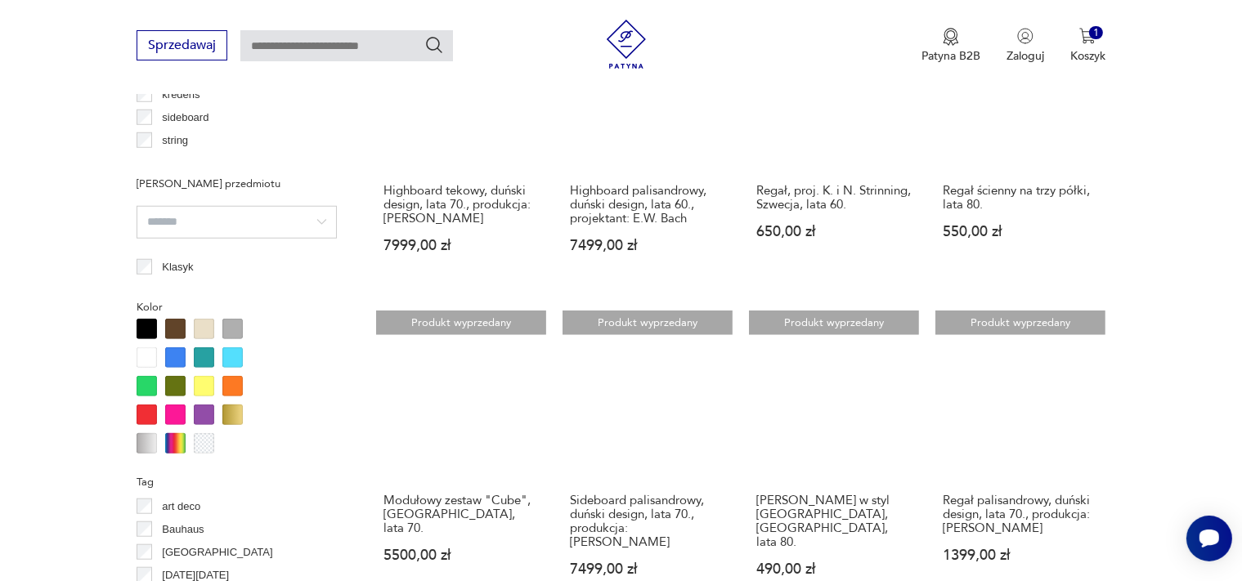
scroll to position [1555, 0]
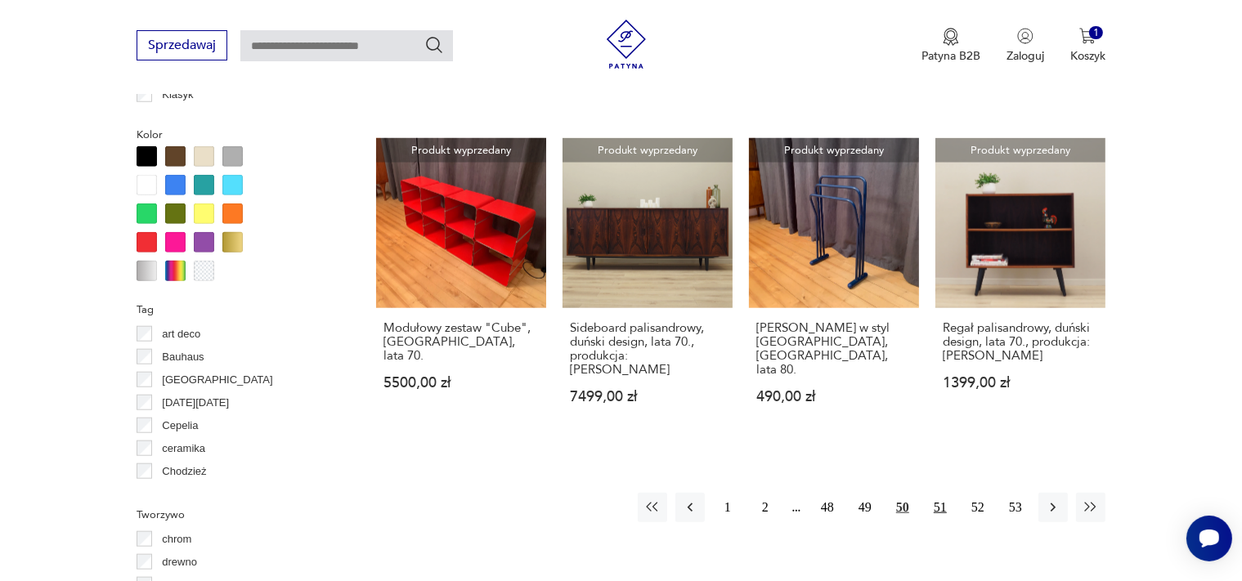
click at [941, 498] on button "51" at bounding box center [939, 507] width 29 height 29
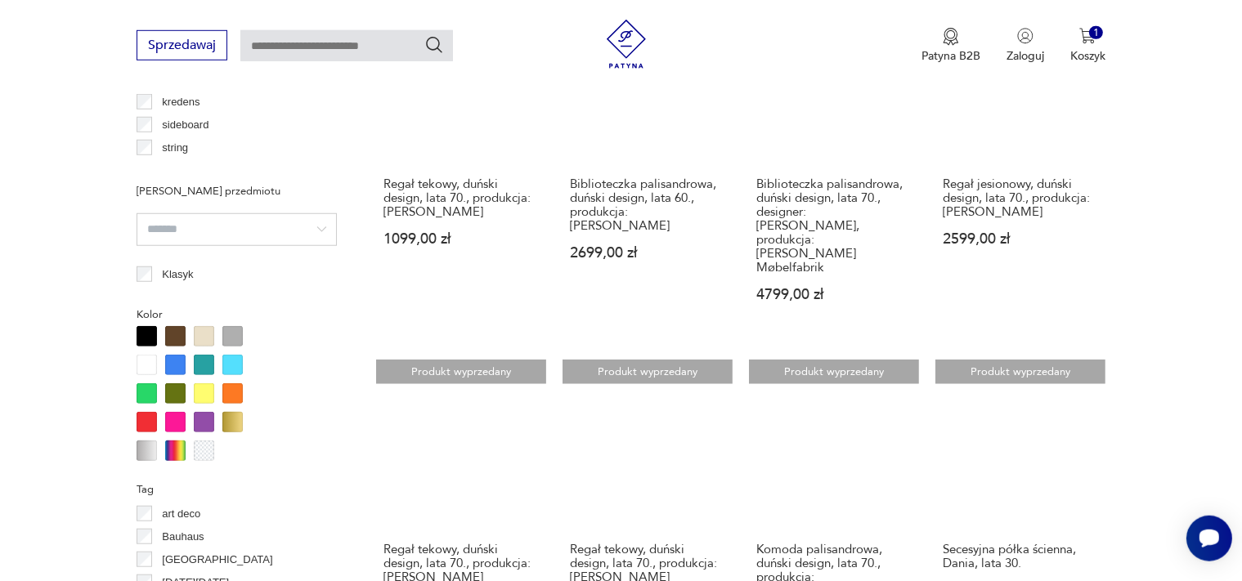
scroll to position [1555, 0]
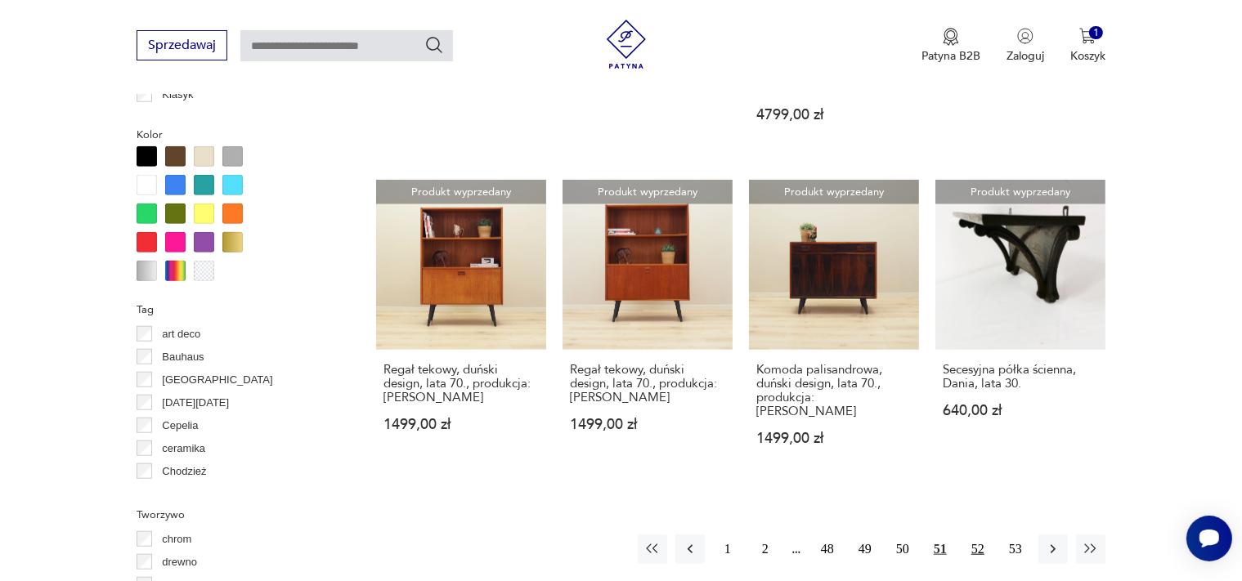
click at [982, 535] on button "52" at bounding box center [977, 549] width 29 height 29
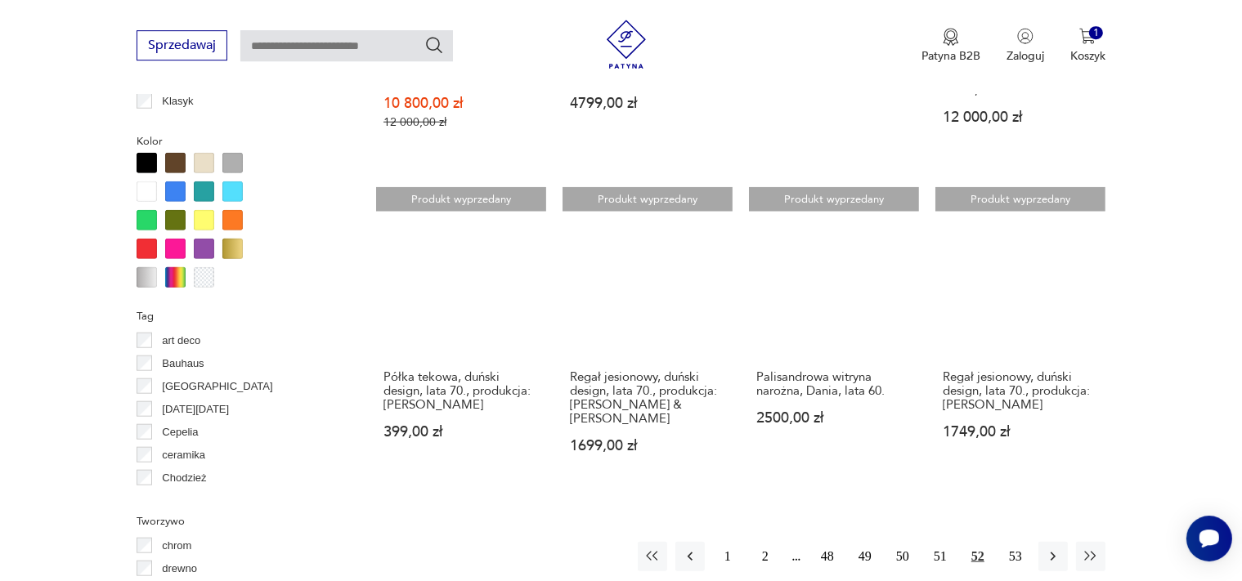
scroll to position [1555, 0]
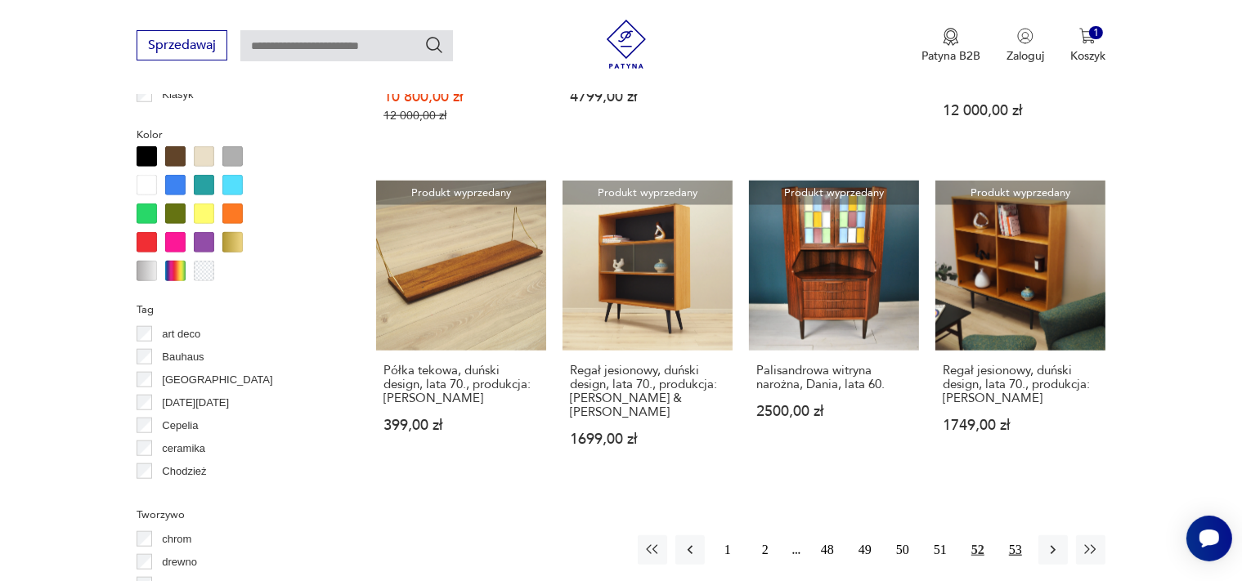
click at [1018, 535] on button "53" at bounding box center [1014, 549] width 29 height 29
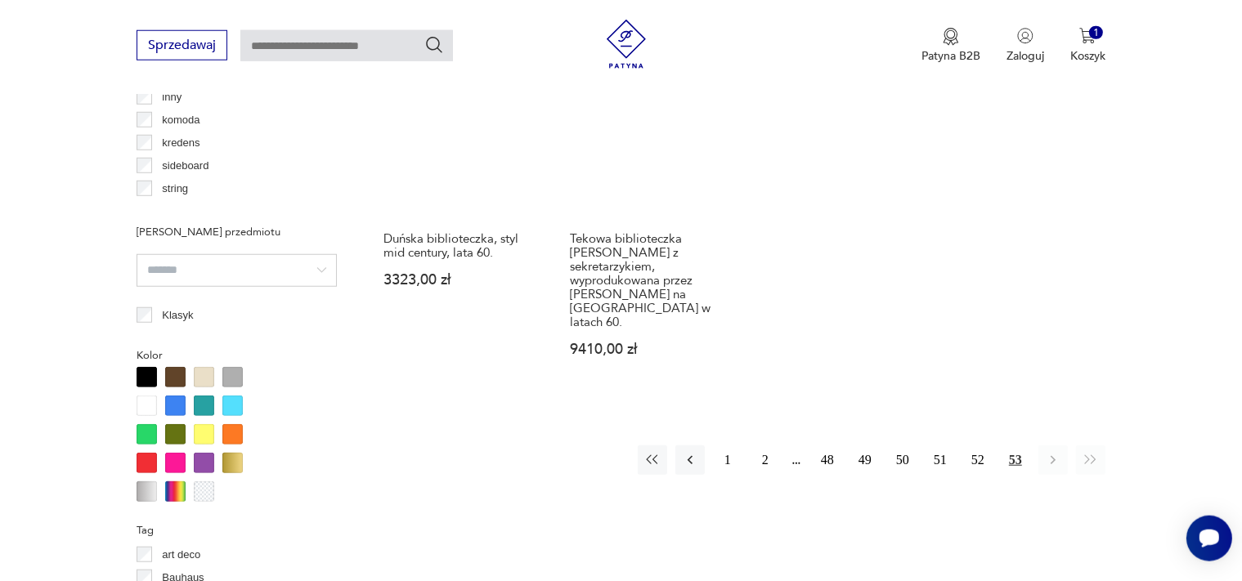
scroll to position [1382, 0]
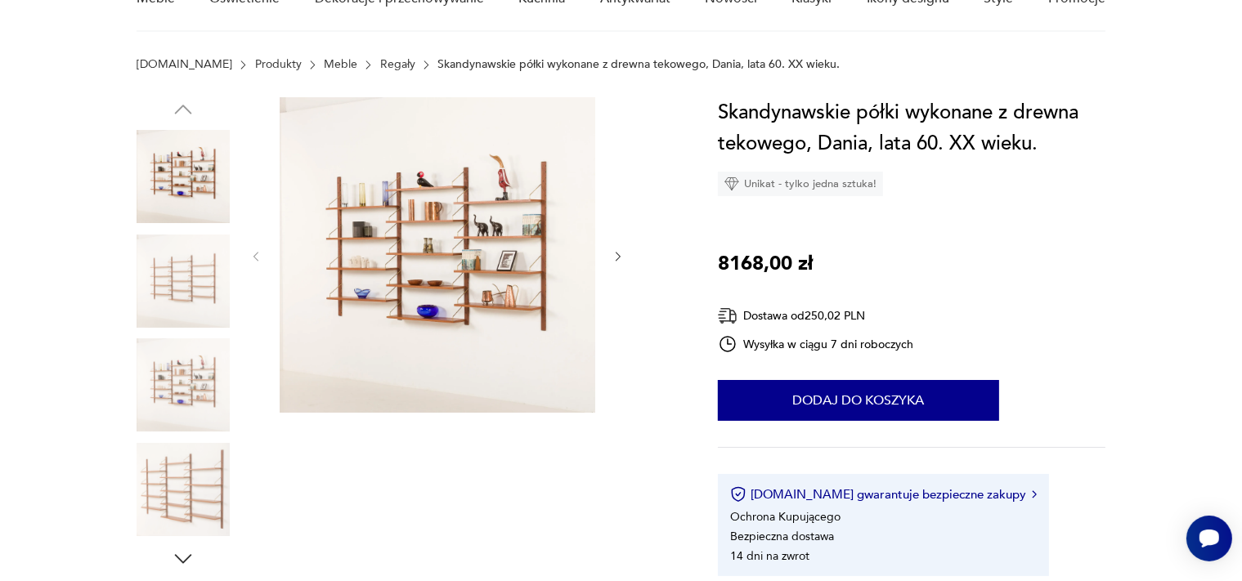
scroll to position [86, 0]
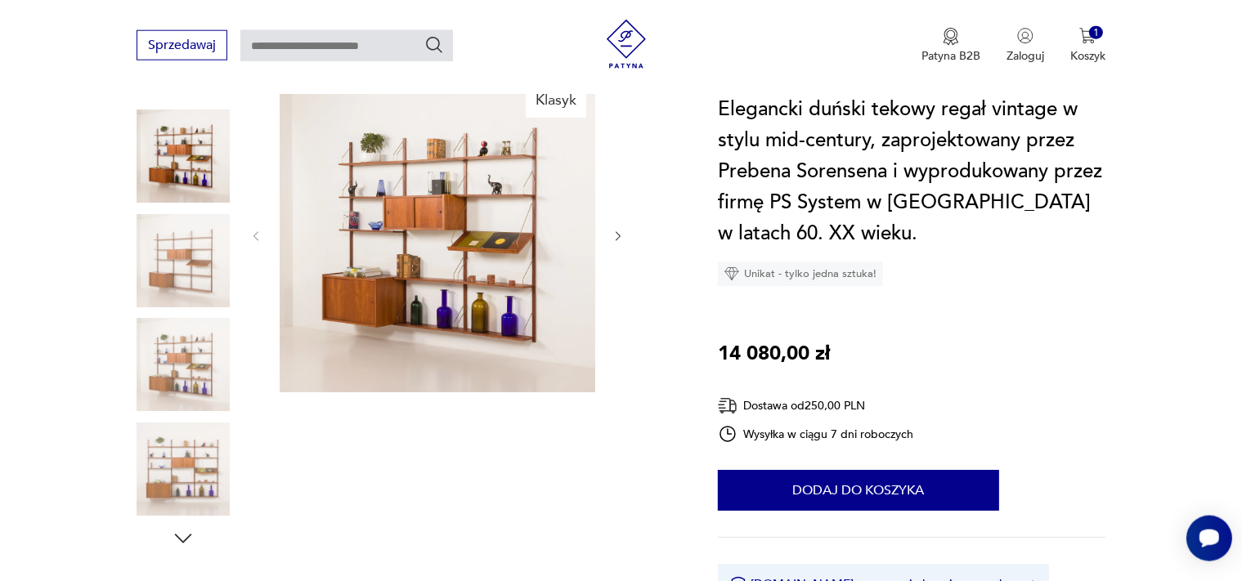
scroll to position [172, 0]
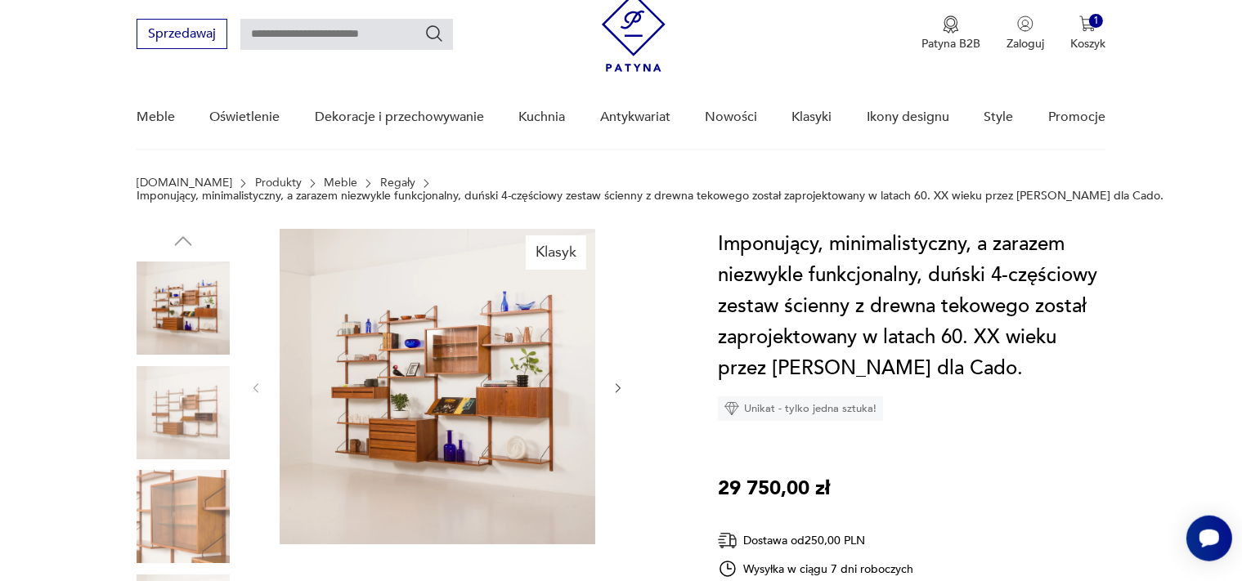
scroll to position [86, 0]
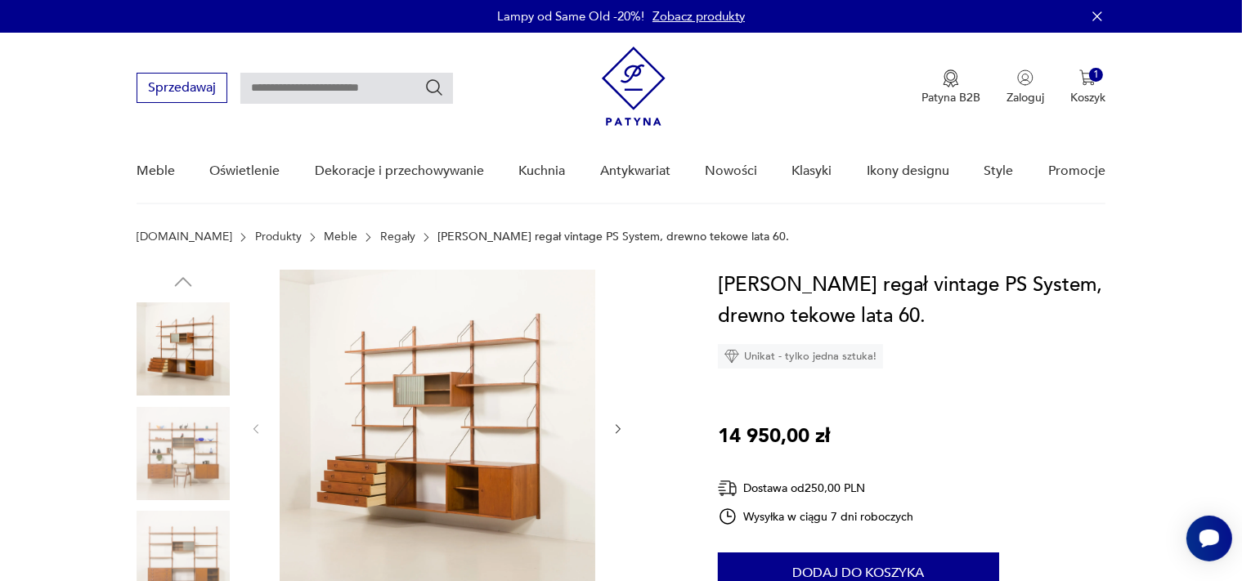
scroll to position [86, 0]
